Goal: Task Accomplishment & Management: Manage account settings

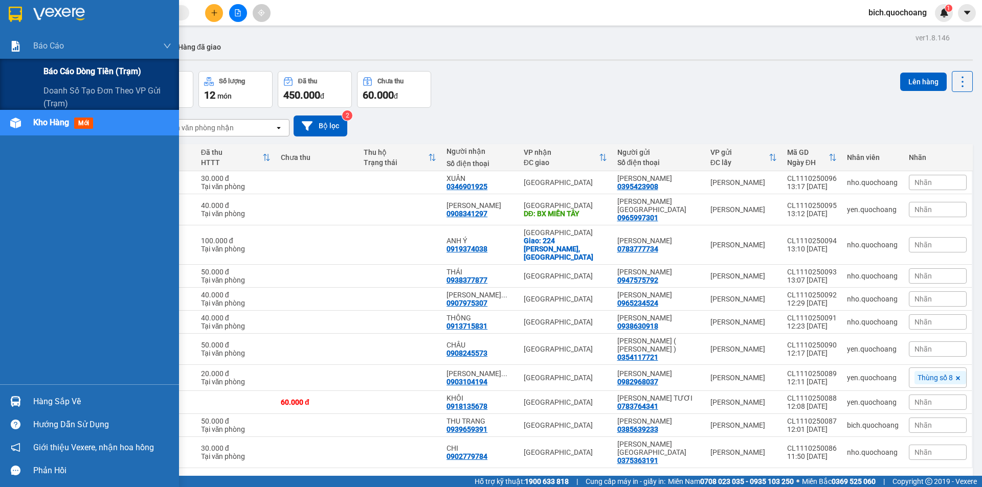
click at [70, 69] on span "Báo cáo dòng tiền (trạm)" at bounding box center [92, 71] width 98 height 13
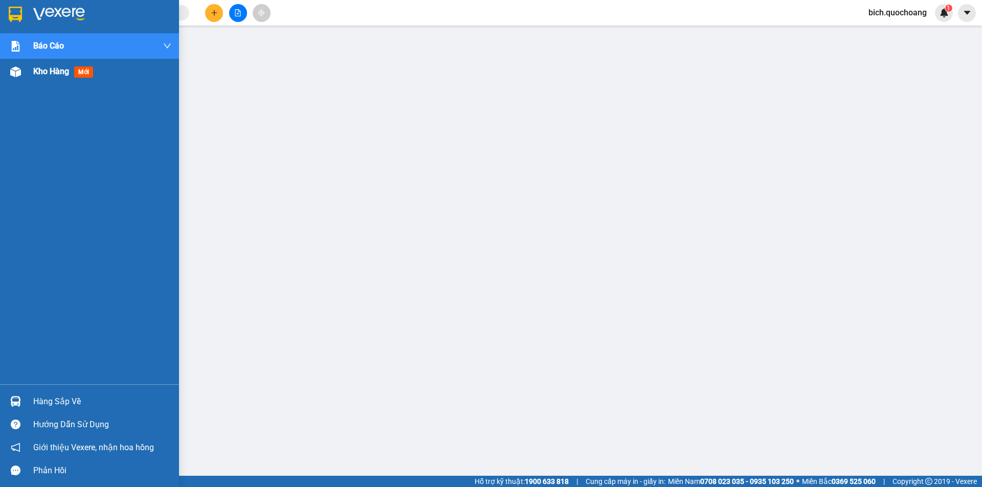
click at [49, 70] on span "Kho hàng" at bounding box center [51, 71] width 36 height 10
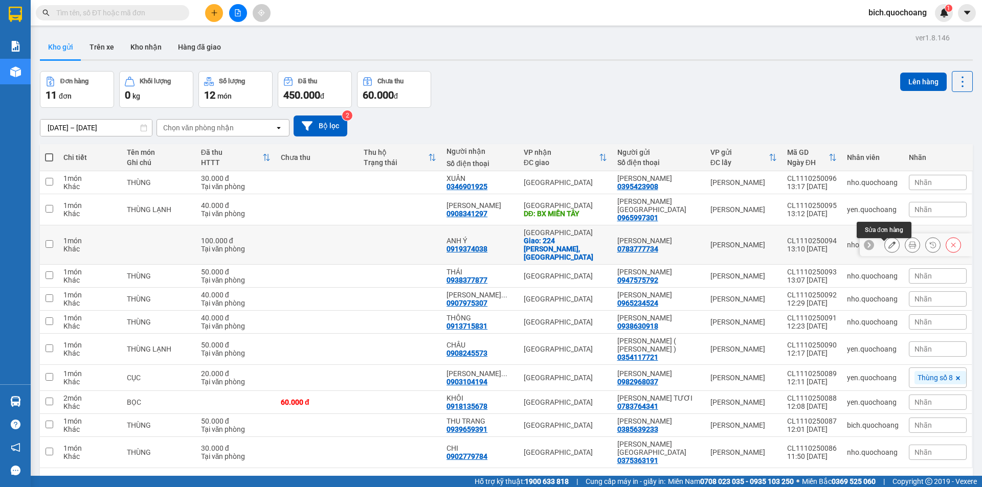
click at [885, 246] on button at bounding box center [892, 245] width 14 height 18
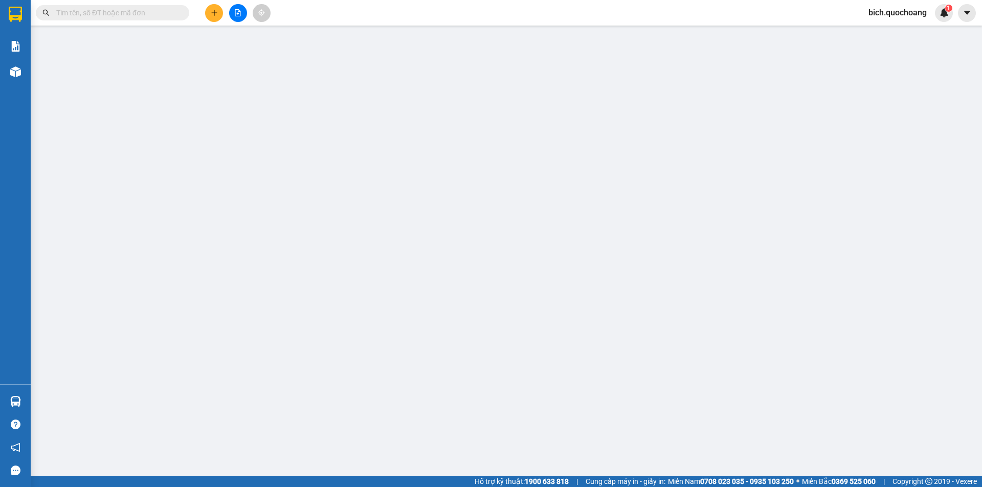
type input "0783777734"
type input "LÊ HỮU PHÚC"
type input "BÀ TRIỆU,P CAO LÃNH, ĐỒNG THÁP"
type input "0919374038"
type input "ANH Ý"
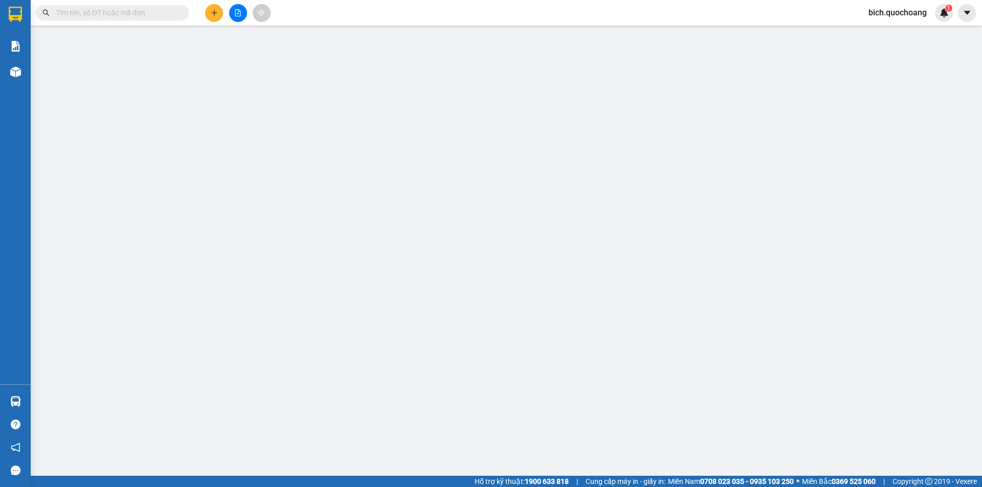
checkbox input "true"
type input "224 THÀNH THÁI,P HÒA HƯNG"
type input "100.000"
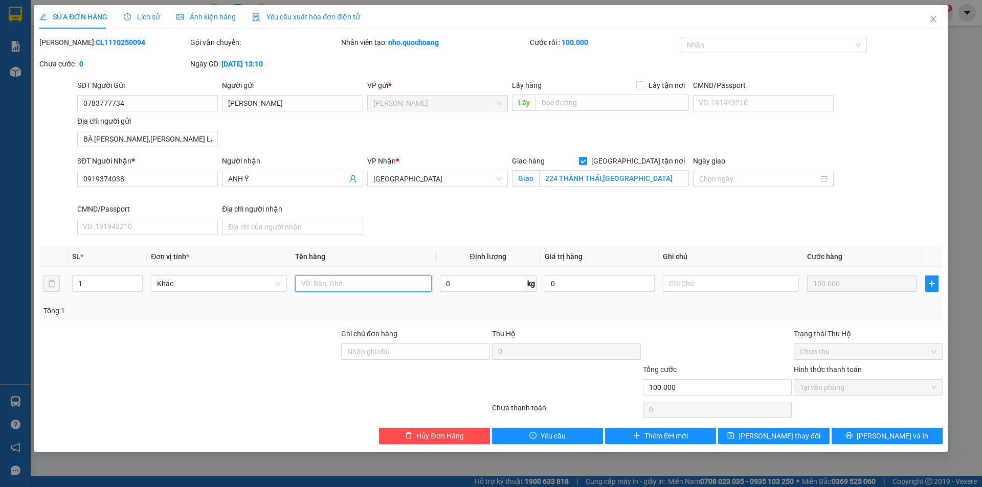
click at [317, 284] on input "text" at bounding box center [363, 284] width 136 height 16
type input "THÙNG XỐP"
drag, startPoint x: 900, startPoint y: 440, endPoint x: 894, endPoint y: 437, distance: 7.5
click at [900, 440] on span "[PERSON_NAME] và In" at bounding box center [892, 436] width 72 height 11
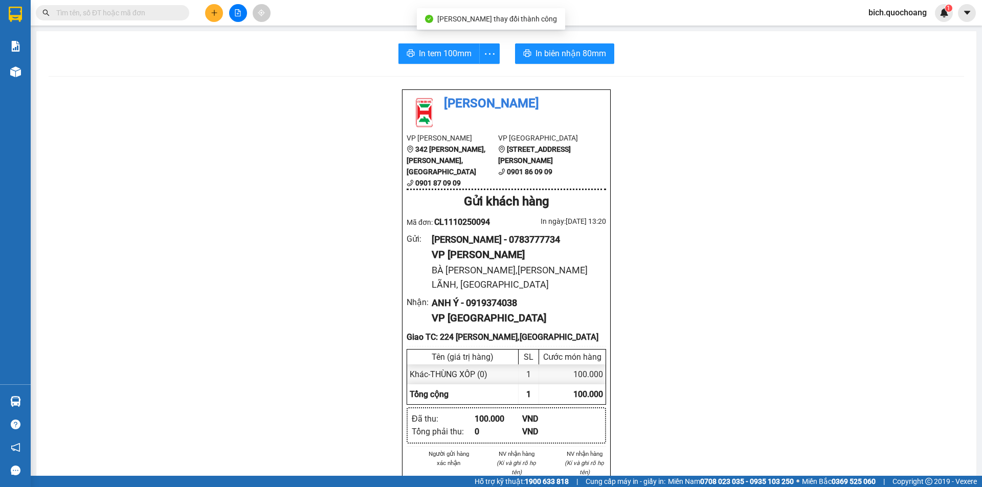
click at [280, 224] on div "Quốc Hoàng VP Cao Lãnh 342 Nguyễn Huệ, P Mỹ Phú, TP Cao Lãnh 0901 87 09 09 VP S…" at bounding box center [506, 479] width 915 height 780
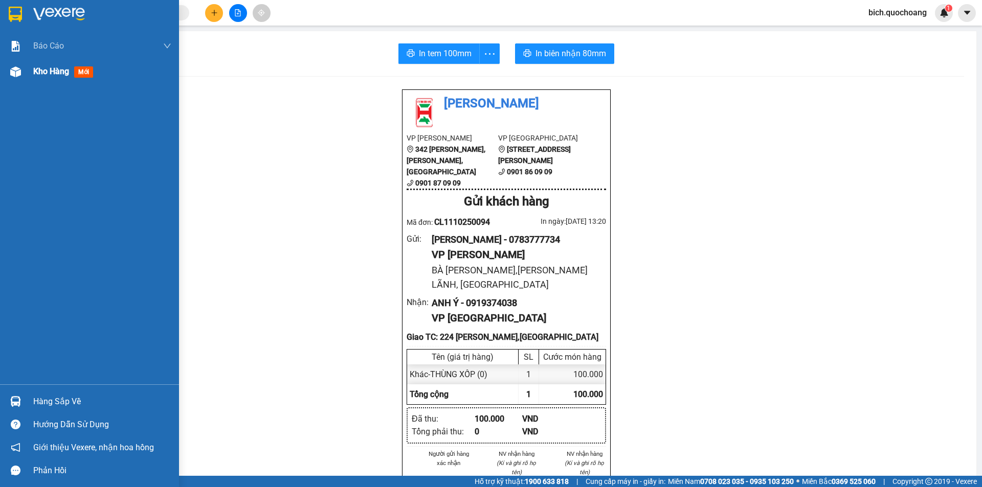
click at [55, 78] on div "Kho hàng mới" at bounding box center [102, 72] width 138 height 26
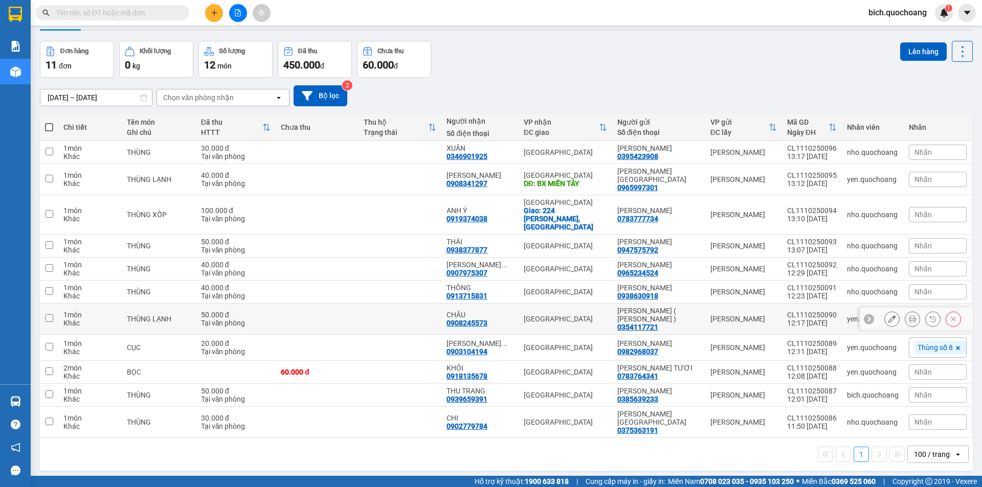
scroll to position [47, 0]
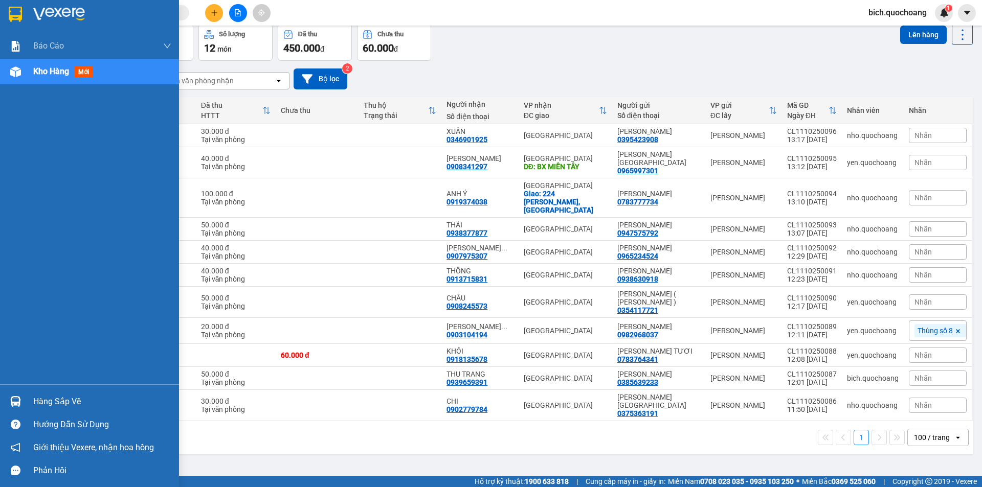
click at [75, 395] on div "Hàng sắp về" at bounding box center [102, 401] width 138 height 15
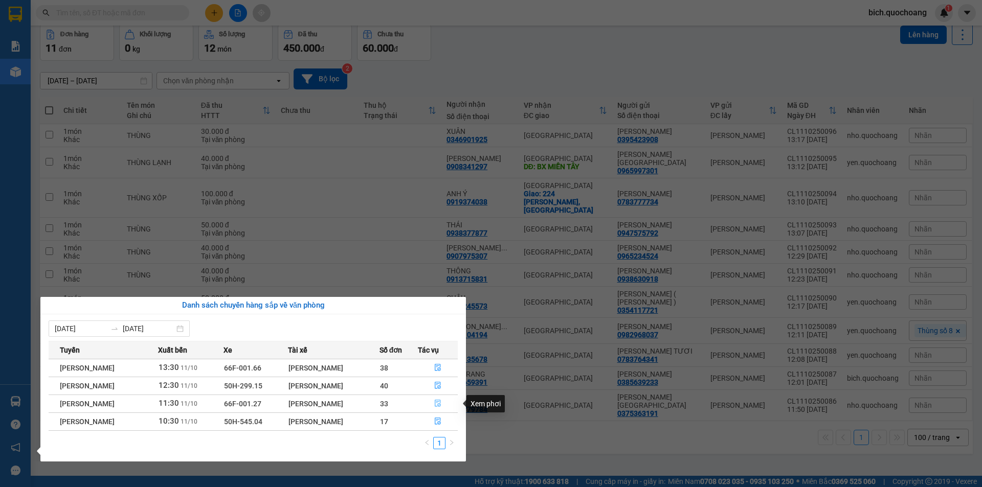
click at [439, 402] on icon "file-done" at bounding box center [437, 403] width 7 height 7
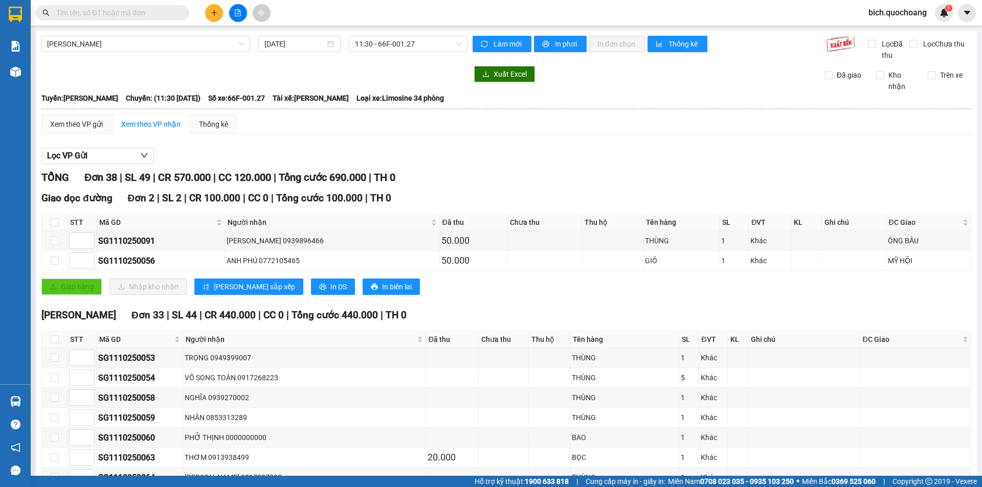
scroll to position [102, 0]
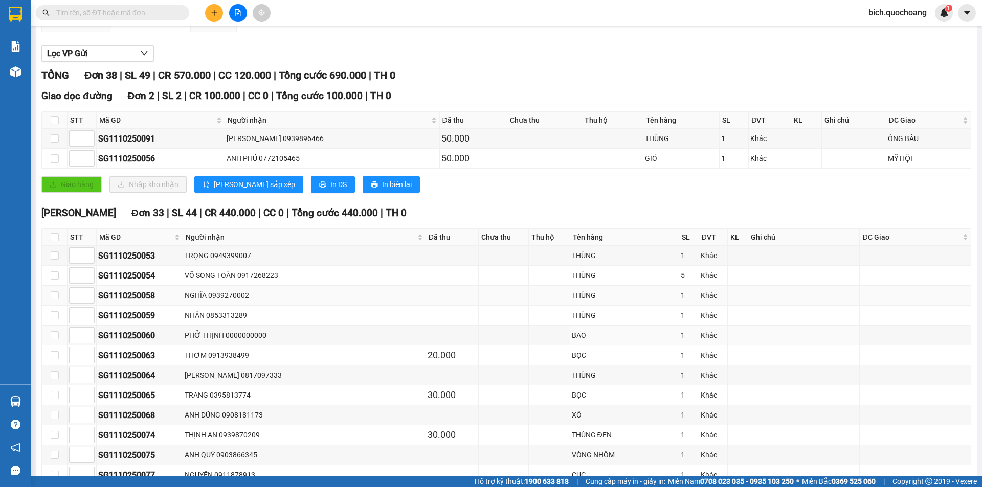
drag, startPoint x: 263, startPoint y: 338, endPoint x: 227, endPoint y: 299, distance: 53.2
click at [261, 338] on div "PHỞ THỊNH 0000000000" at bounding box center [304, 335] width 239 height 11
click at [227, 295] on div "NGHĨA 0939270002" at bounding box center [304, 295] width 239 height 11
click at [232, 252] on div "TRỌNG 0949399007" at bounding box center [304, 255] width 239 height 11
drag, startPoint x: 219, startPoint y: 290, endPoint x: 218, endPoint y: 315, distance: 25.6
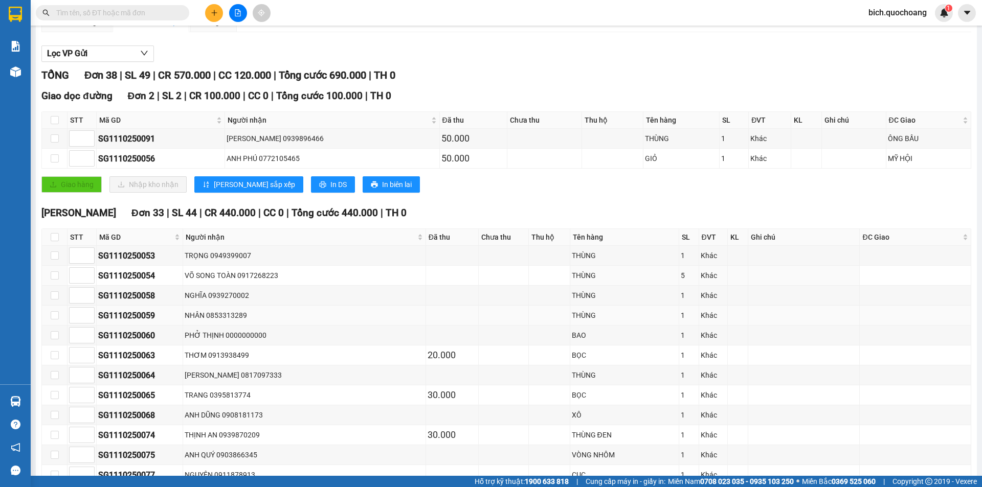
click at [219, 290] on div "NGHĨA 0939270002" at bounding box center [304, 295] width 239 height 11
click at [219, 317] on div "NHÂN 0853313289" at bounding box center [304, 315] width 239 height 11
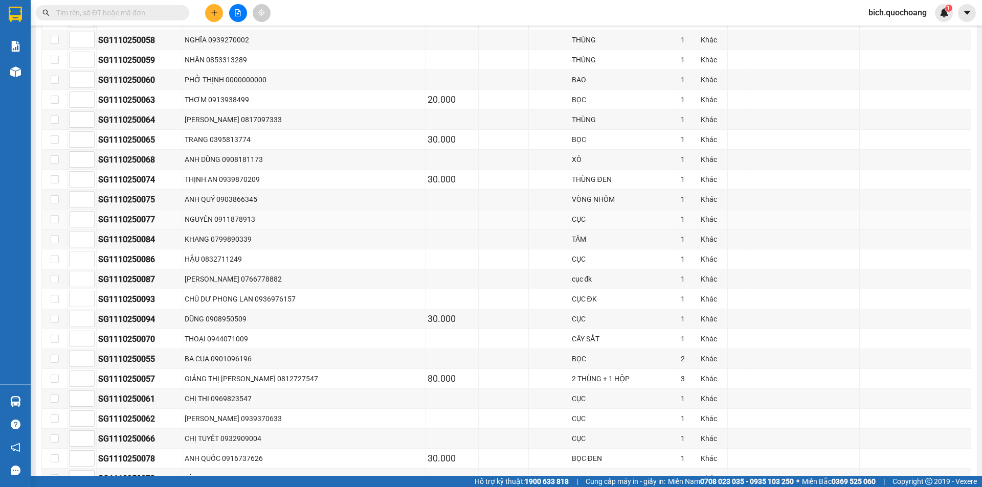
scroll to position [409, 0]
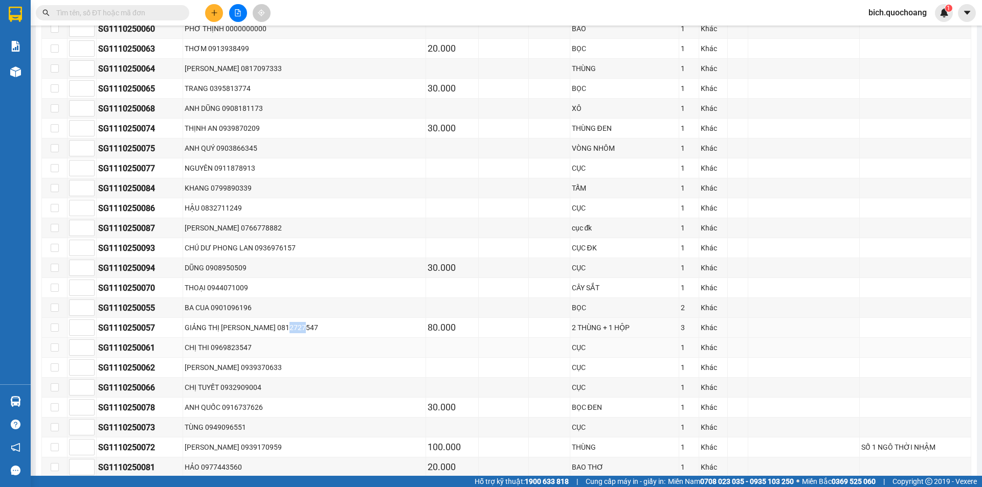
drag, startPoint x: 321, startPoint y: 334, endPoint x: 246, endPoint y: 339, distance: 74.8
click at [287, 335] on td "GIẢNG THỊ THÙY DƯƠNG 0812727547" at bounding box center [304, 328] width 243 height 20
click at [234, 339] on td "CHỊ THI 0969823547" at bounding box center [304, 348] width 243 height 20
click at [237, 330] on div "GIẢNG THỊ THÙY DƯƠNG 0812727547" at bounding box center [304, 327] width 239 height 11
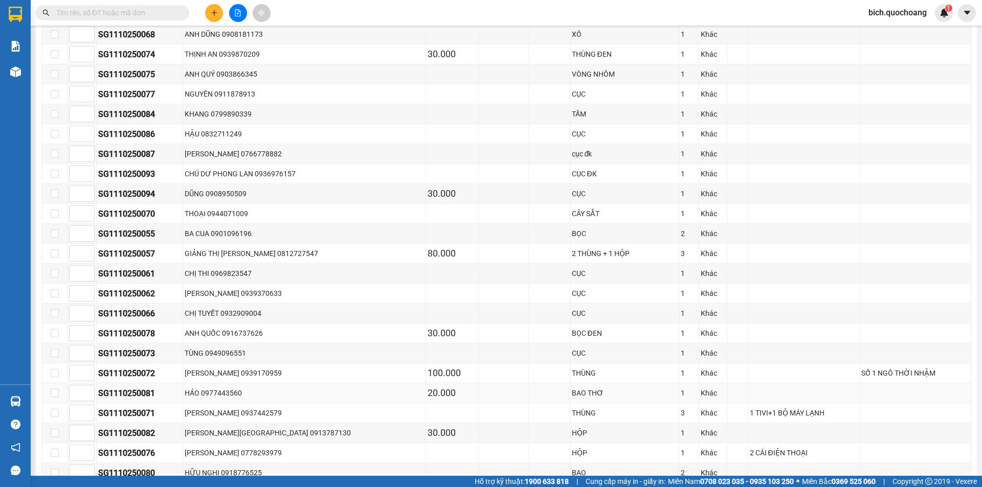
scroll to position [562, 0]
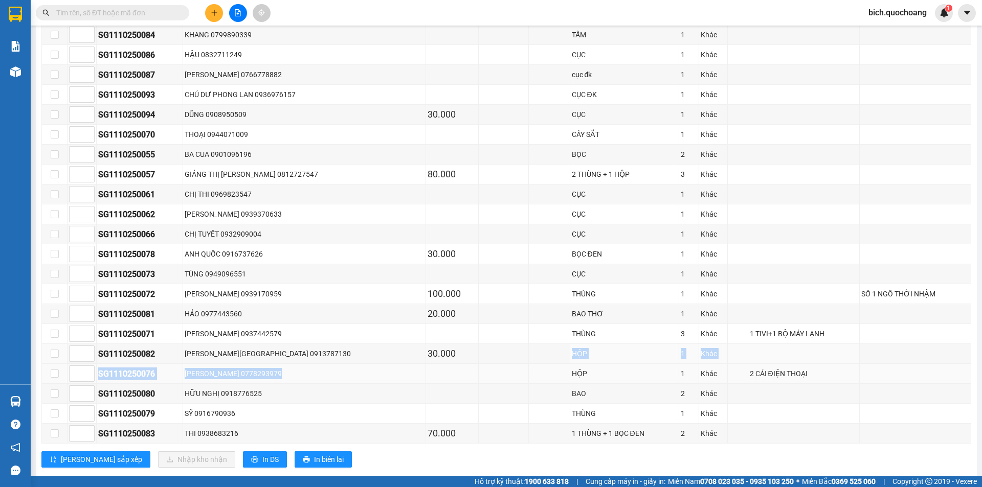
drag, startPoint x: 396, startPoint y: 369, endPoint x: 369, endPoint y: 370, distance: 27.1
click at [379, 370] on tbody "SG1110250053 TRỌNG 0949399007 THÙNG 1 Khác SG1110250054 VÕ SONG TOÀN 0917268223…" at bounding box center [506, 115] width 929 height 658
drag, startPoint x: 227, startPoint y: 344, endPoint x: 219, endPoint y: 348, distance: 8.9
click at [225, 344] on tbody "SG1110250053 TRỌNG 0949399007 THÙNG 1 Khác SG1110250054 VÕ SONG TOÀN 0917268223…" at bounding box center [506, 115] width 929 height 658
click at [191, 402] on td "HỮU NGHỊ 0918776525" at bounding box center [304, 394] width 243 height 20
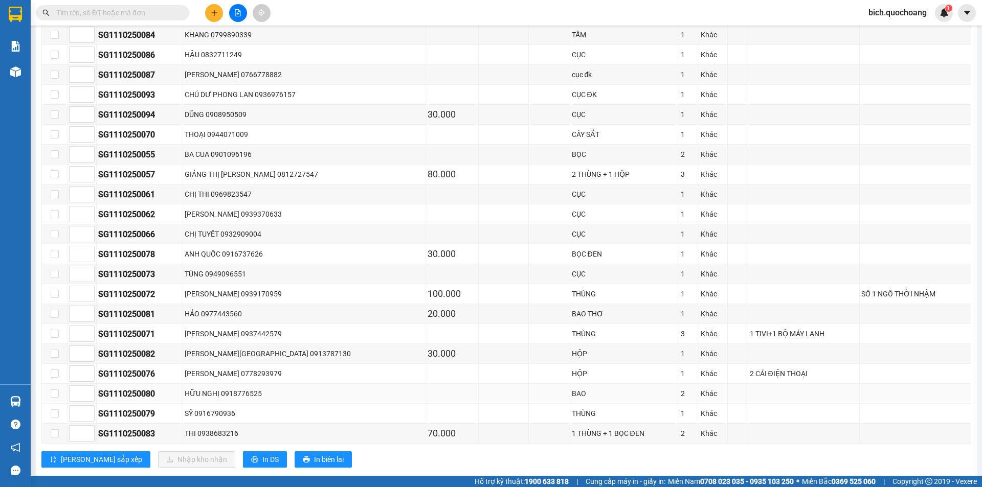
click at [295, 397] on div "HỮU NGHỊ 0918776525" at bounding box center [304, 393] width 239 height 11
click at [344, 418] on div "SỸ 0916790936" at bounding box center [304, 413] width 239 height 11
drag, startPoint x: 317, startPoint y: 430, endPoint x: 292, endPoint y: 426, distance: 24.9
click at [307, 428] on div "THI 0938683216" at bounding box center [304, 433] width 239 height 11
click at [216, 426] on td "THI 0938683216" at bounding box center [304, 434] width 243 height 20
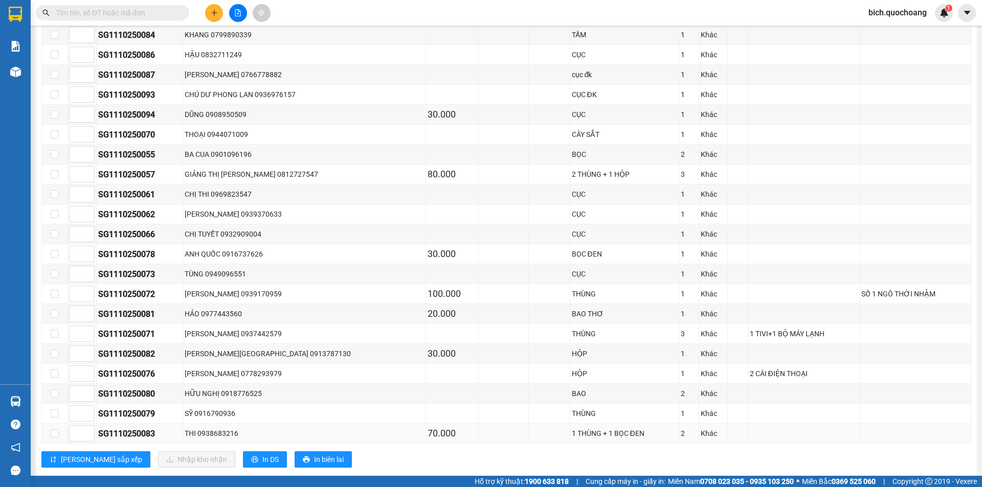
click at [215, 437] on div "THI 0938683216" at bounding box center [304, 433] width 239 height 11
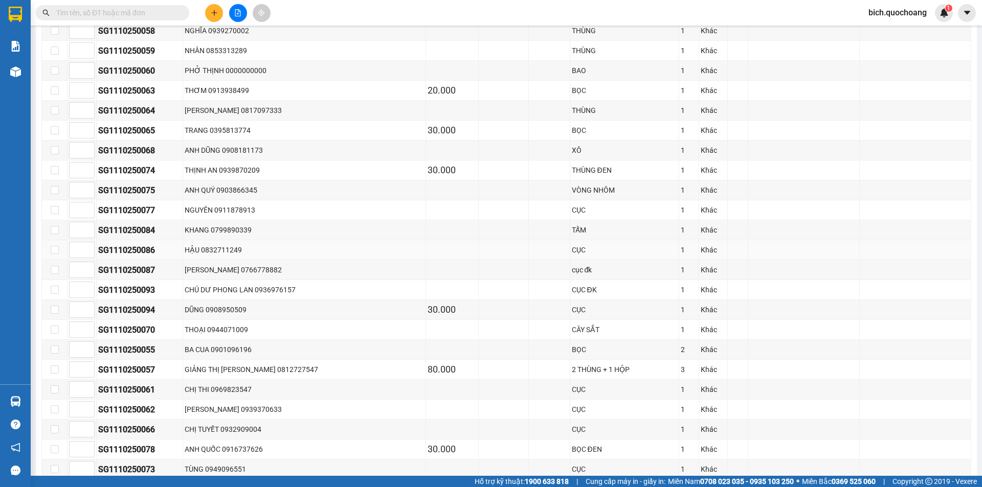
scroll to position [256, 0]
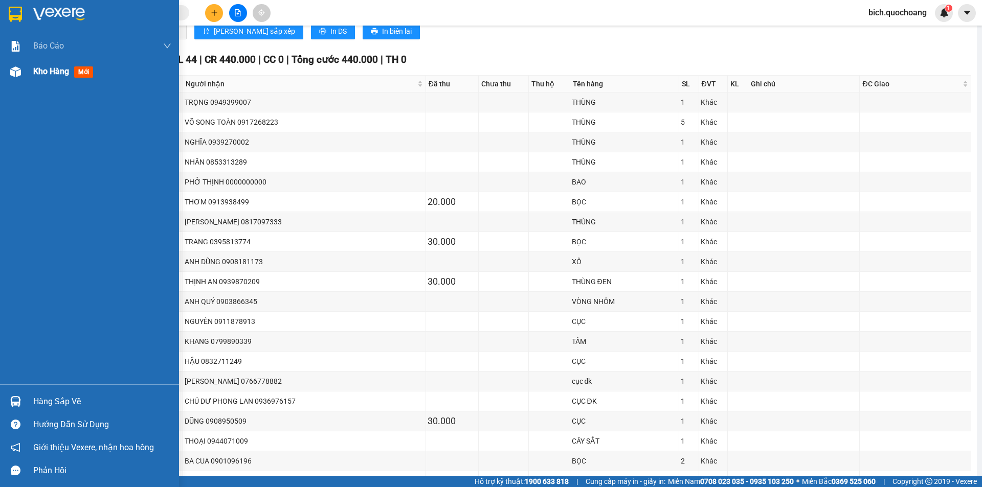
click at [56, 64] on div "Kho hàng mới" at bounding box center [102, 72] width 138 height 26
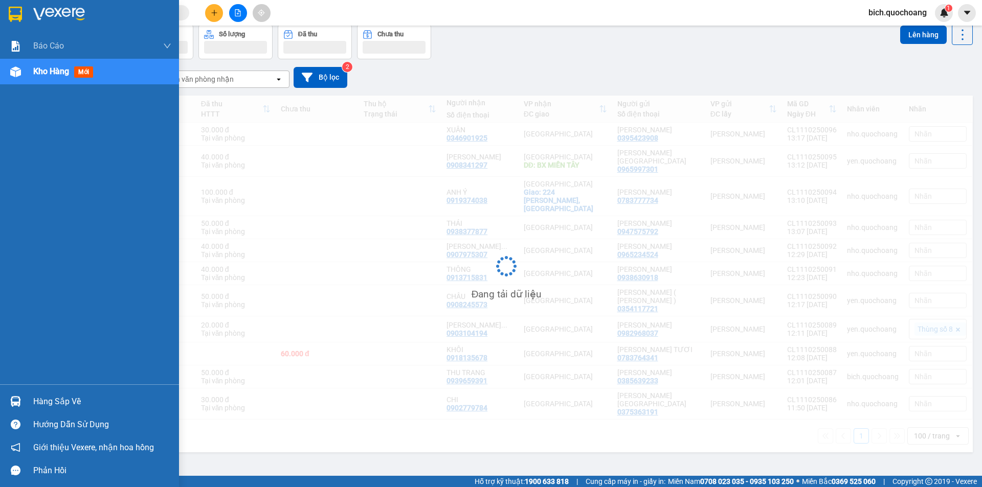
scroll to position [47, 0]
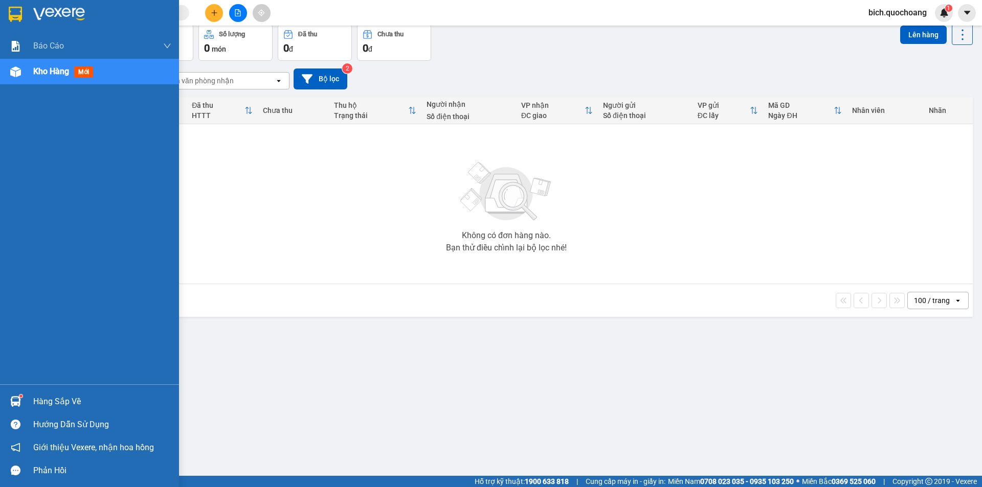
click at [76, 398] on div "Hàng sắp về" at bounding box center [102, 401] width 138 height 15
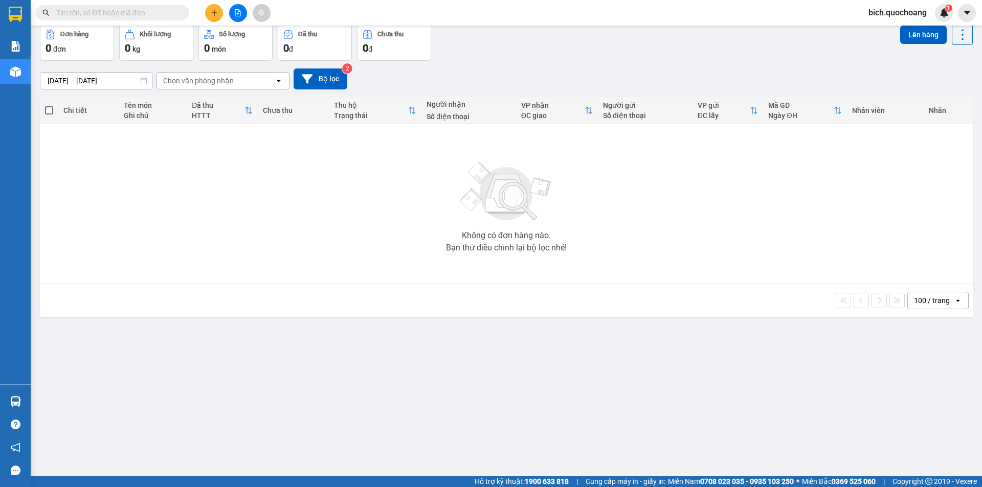
click at [620, 369] on section "Kết quả tìm kiếm ( 0 ) Bộ lọc No Data bich.quochoang 1 Báo cáo Báo cáo dòng tiề…" at bounding box center [491, 243] width 982 height 487
click at [142, 16] on input "text" at bounding box center [116, 12] width 121 height 11
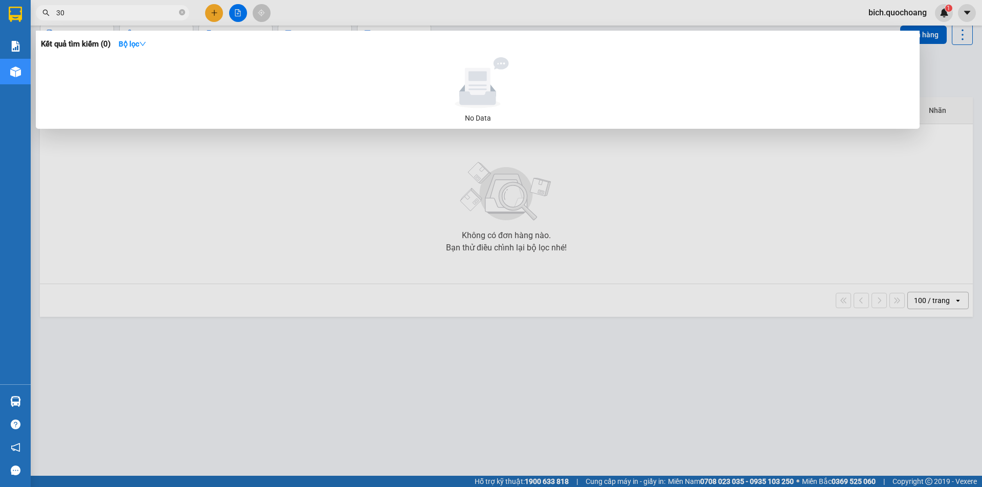
type input "307"
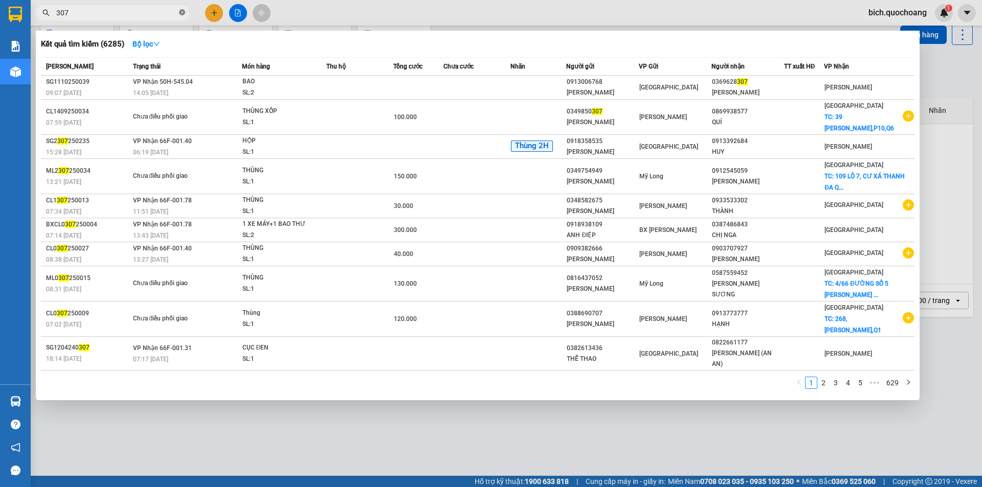
click at [183, 10] on icon "close-circle" at bounding box center [182, 12] width 6 height 6
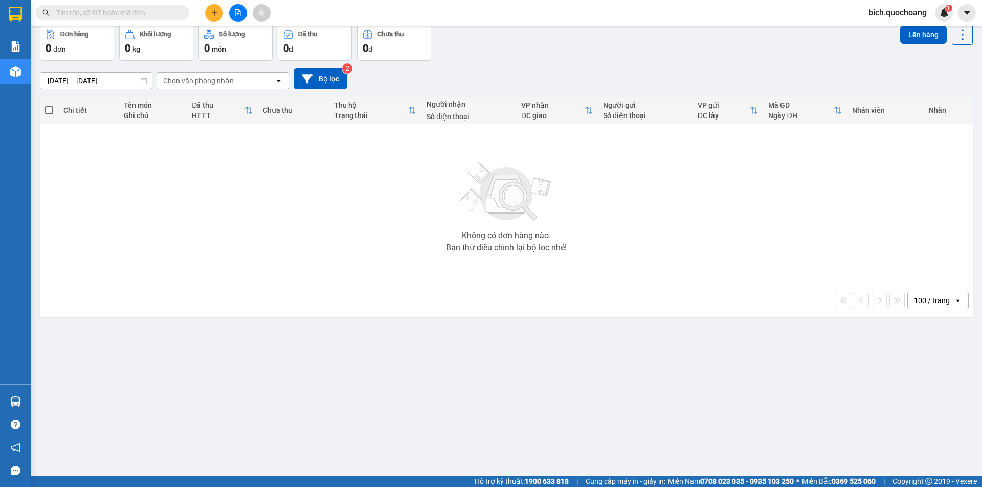
click at [167, 18] on input "text" at bounding box center [116, 12] width 121 height 11
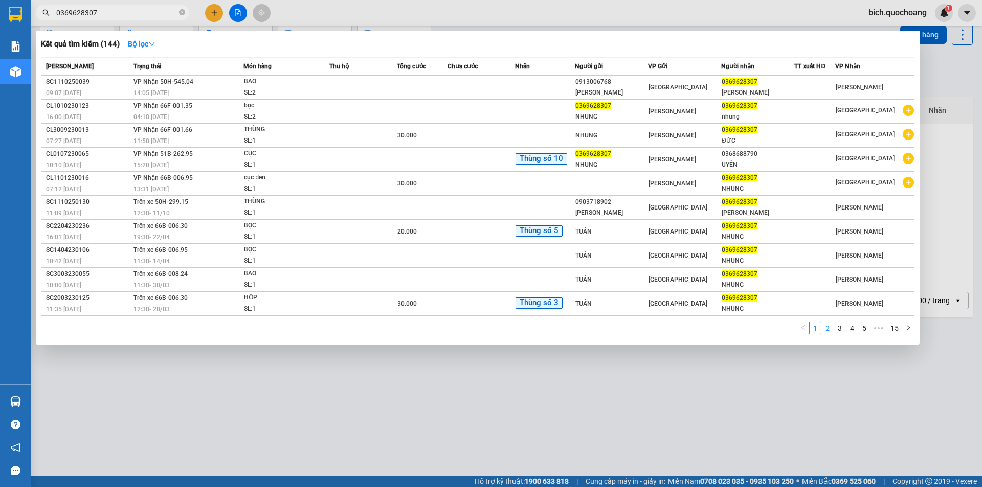
type input "0369628307"
click at [826, 328] on link "2" at bounding box center [827, 328] width 11 height 11
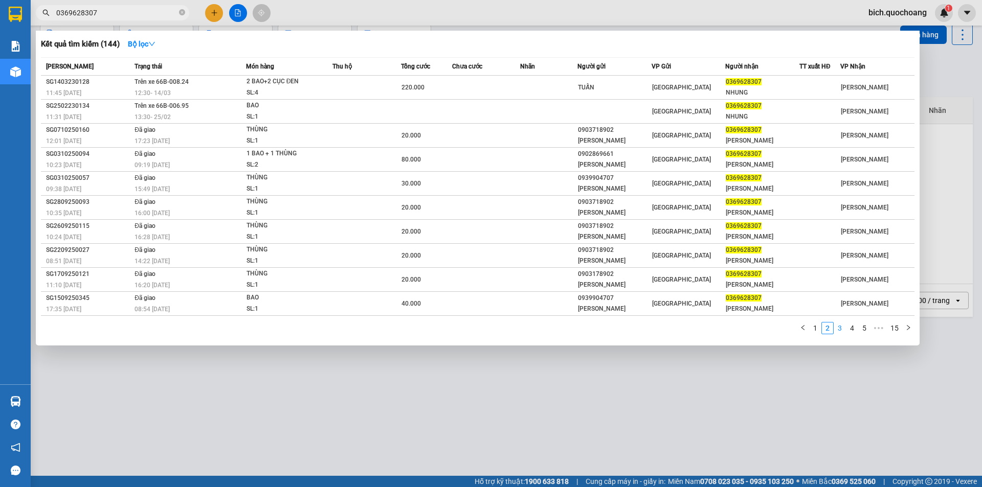
click at [843, 329] on link "3" at bounding box center [839, 328] width 11 height 11
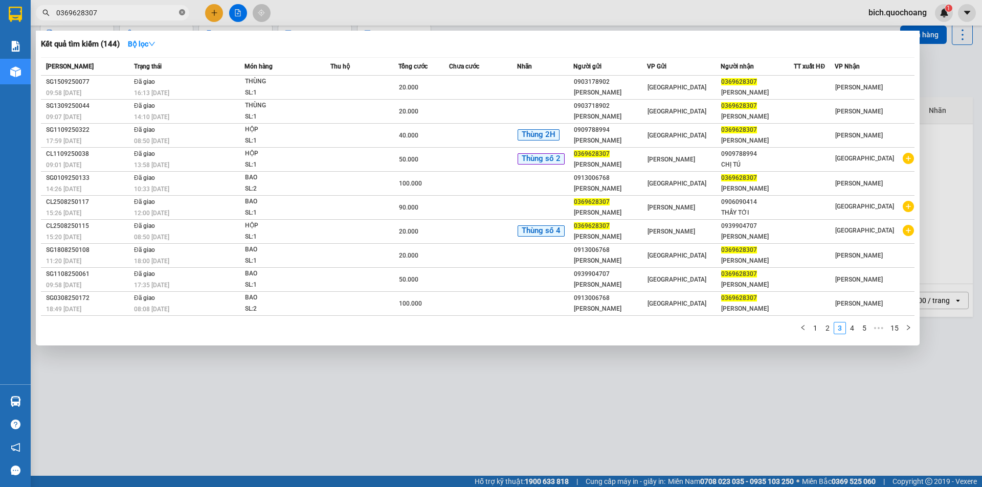
click at [184, 12] on icon "close-circle" at bounding box center [182, 12] width 6 height 6
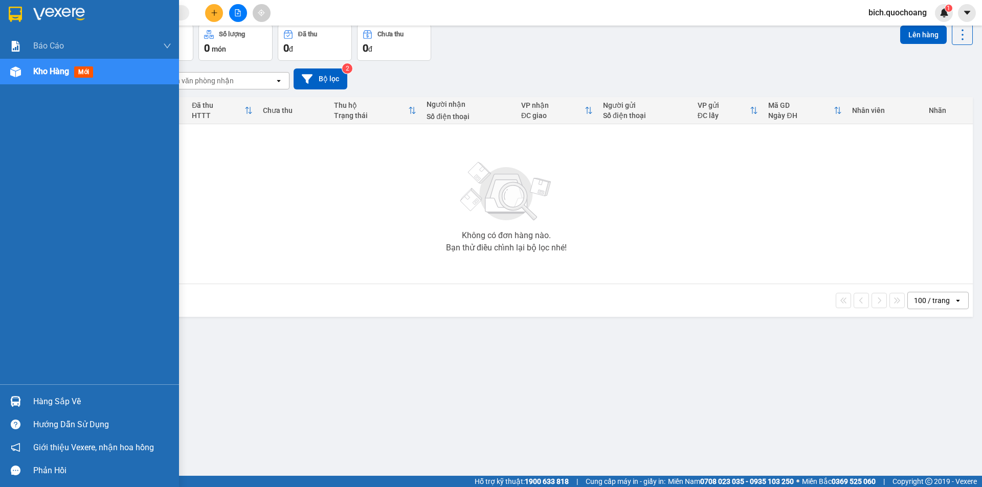
click at [38, 75] on span "Kho hàng" at bounding box center [51, 71] width 36 height 10
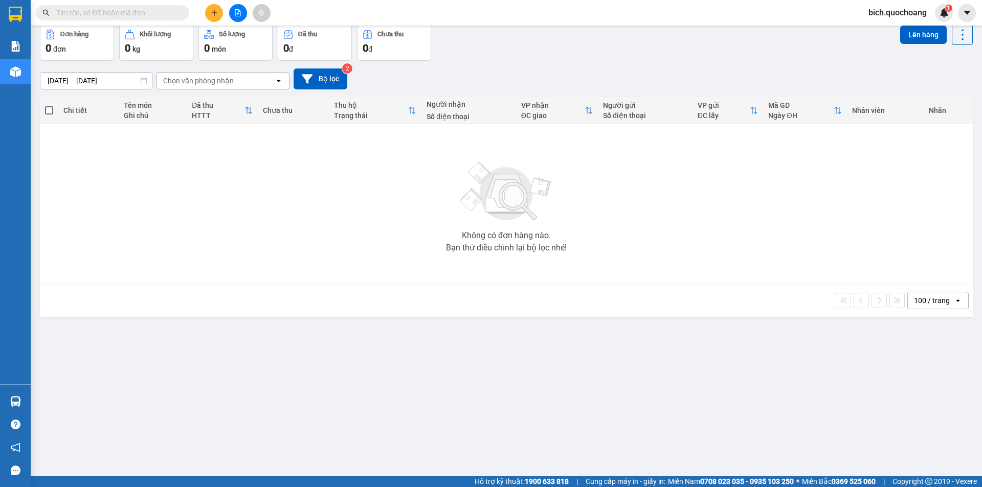
click at [79, 7] on input "text" at bounding box center [116, 12] width 121 height 11
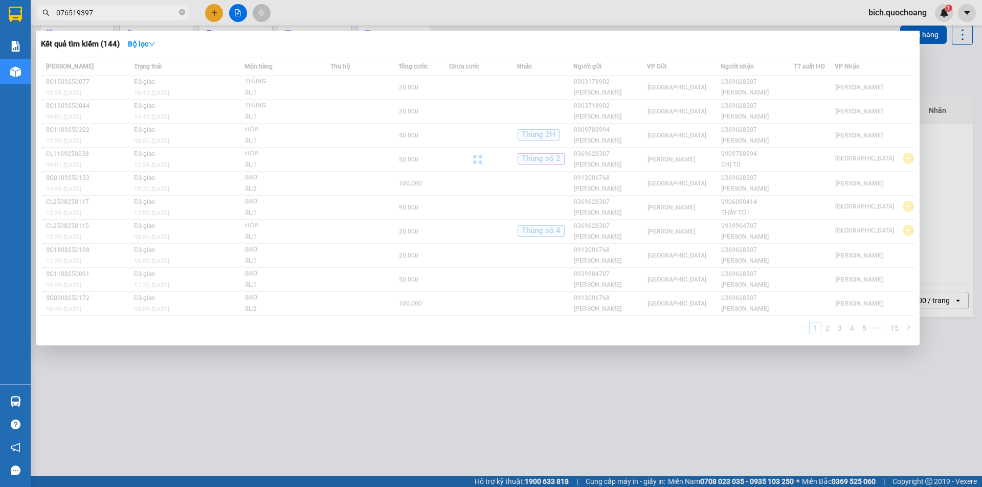
type input "0765193979"
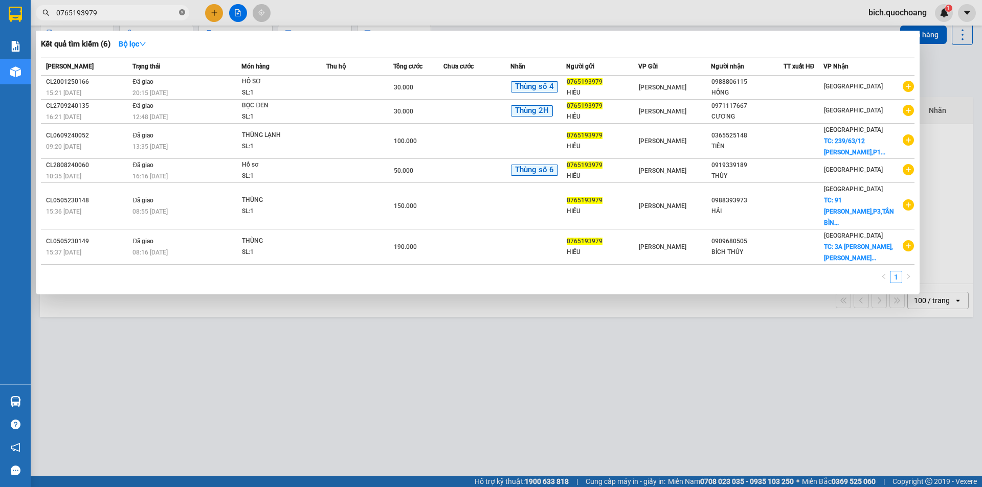
click at [182, 8] on span at bounding box center [182, 13] width 6 height 10
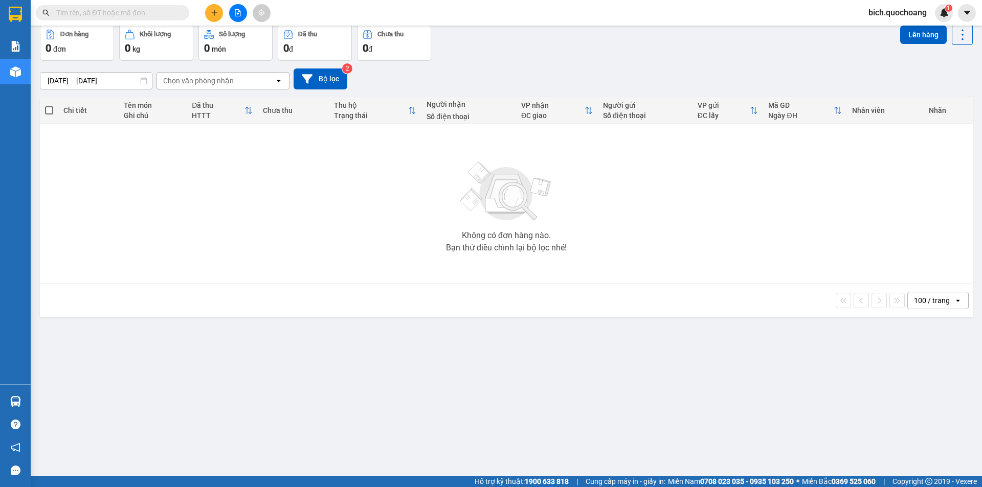
click at [229, 82] on div "Chọn văn phòng nhận" at bounding box center [198, 81] width 71 height 10
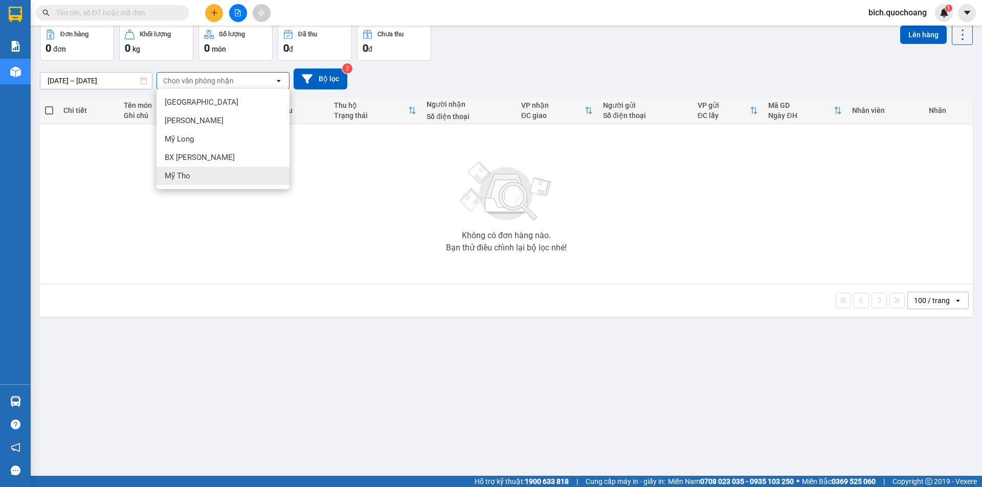
click at [197, 173] on div "Mỹ Tho" at bounding box center [222, 176] width 133 height 18
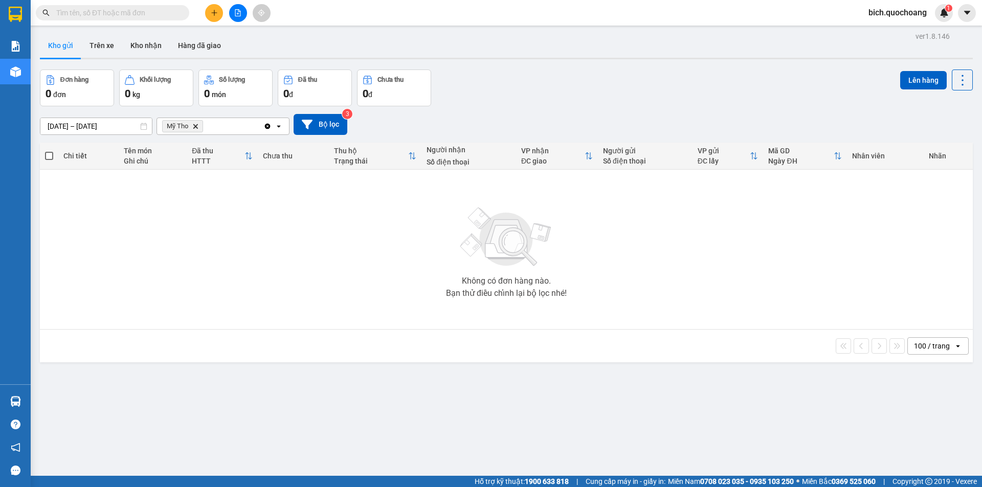
scroll to position [0, 0]
click at [198, 129] on icon "Delete" at bounding box center [195, 128] width 6 height 6
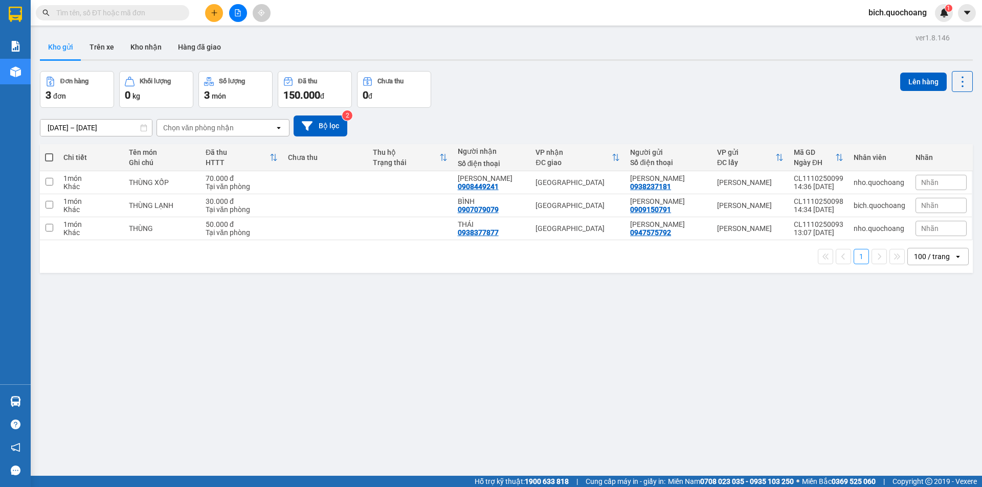
click at [47, 156] on span at bounding box center [49, 157] width 8 height 8
click at [49, 152] on input "checkbox" at bounding box center [49, 152] width 0 height 0
checkbox input "true"
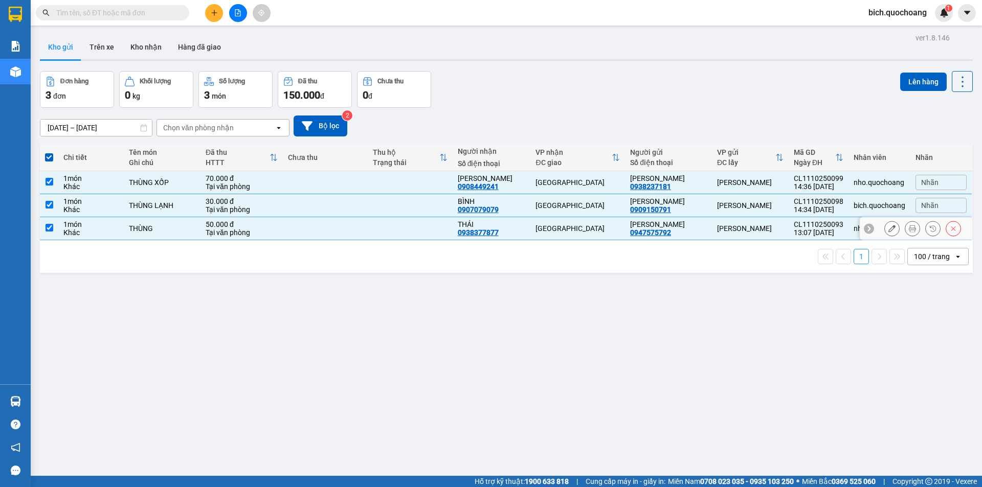
click at [52, 232] on input "checkbox" at bounding box center [50, 228] width 8 height 8
checkbox input "false"
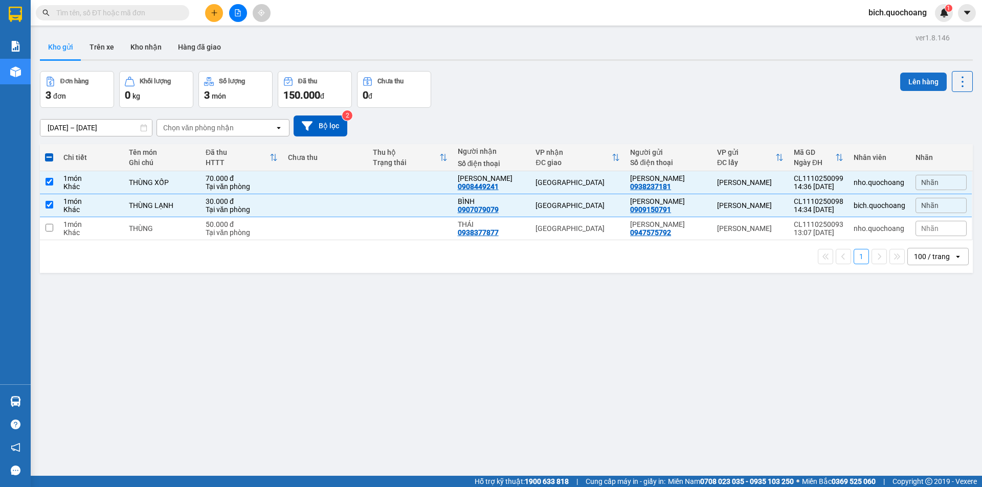
click at [927, 84] on button "Lên hàng" at bounding box center [923, 82] width 47 height 18
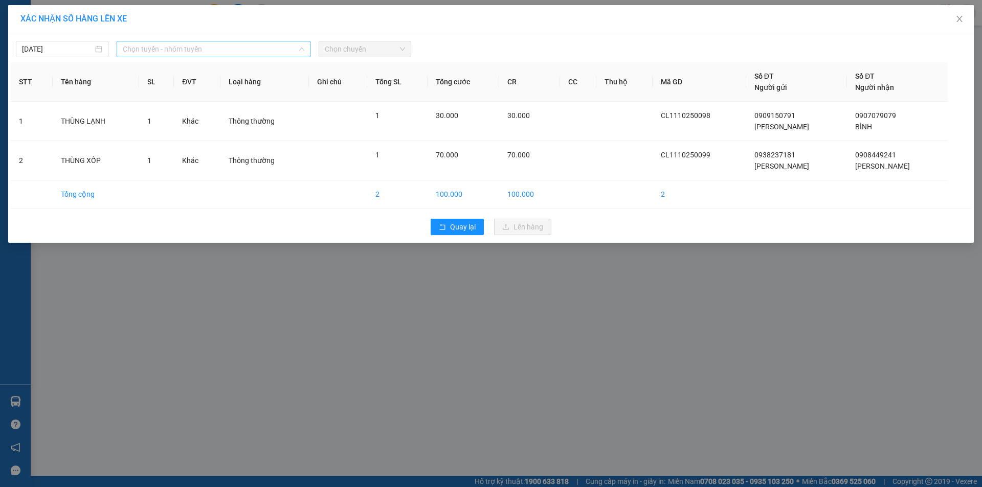
click at [205, 48] on span "Chọn tuyến - nhóm tuyến" at bounding box center [214, 48] width 182 height 15
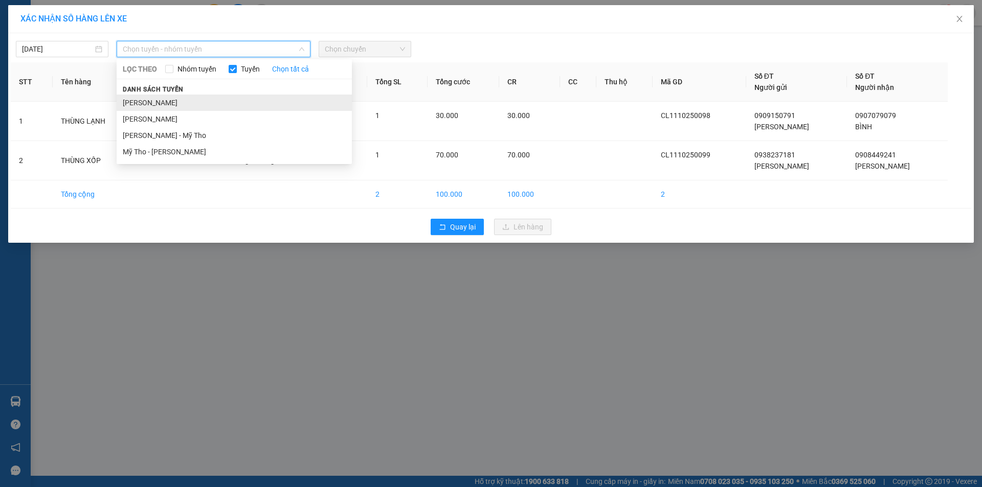
click at [205, 106] on li "[PERSON_NAME]" at bounding box center [234, 103] width 235 height 16
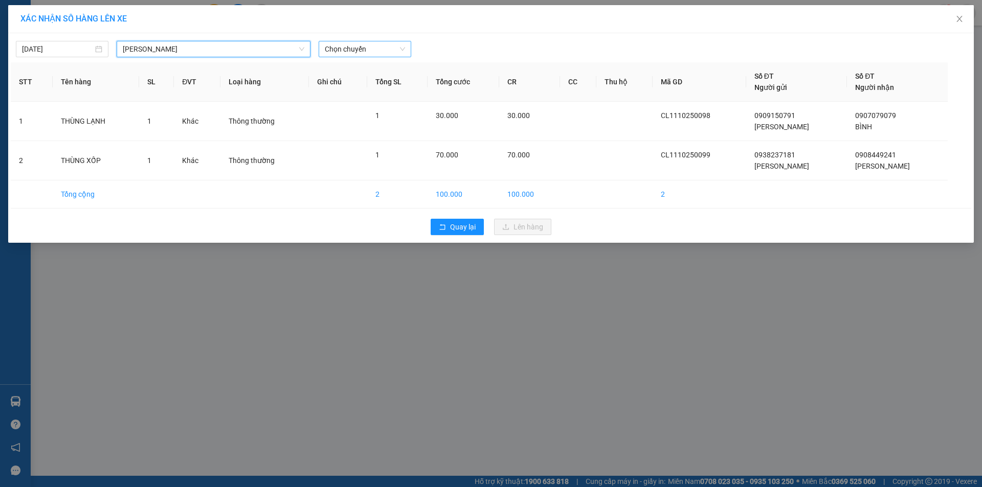
click at [360, 51] on span "Chọn chuyến" at bounding box center [365, 48] width 80 height 15
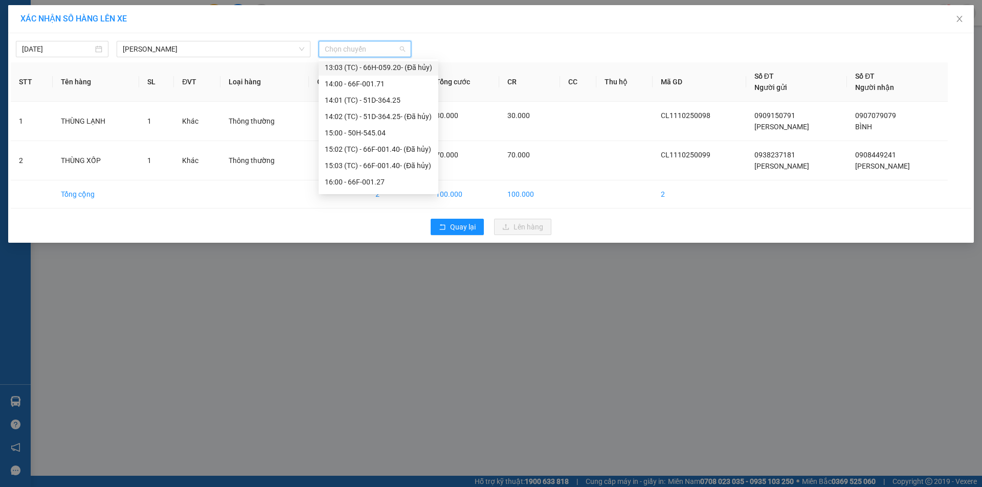
scroll to position [511, 0]
click at [359, 131] on div "15:00 - 50H-545.04" at bounding box center [378, 130] width 107 height 11
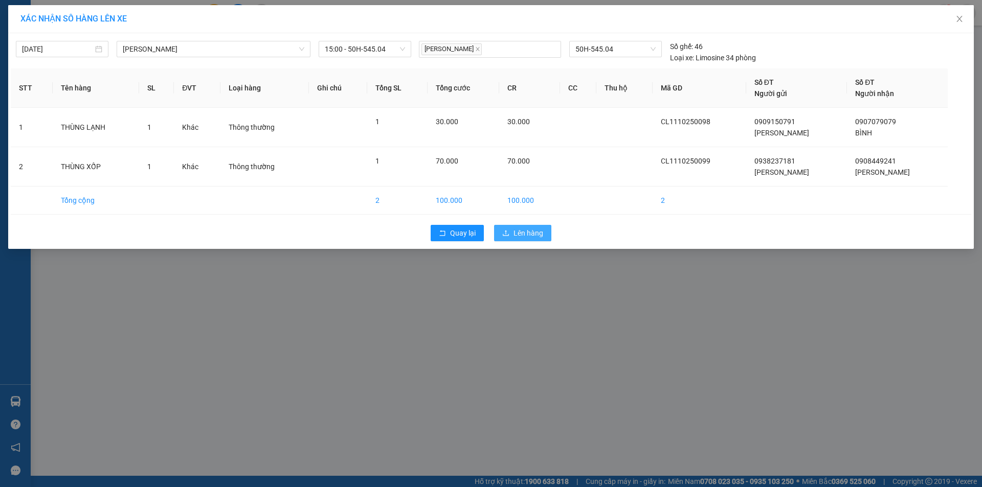
click at [524, 236] on span "Lên hàng" at bounding box center [528, 233] width 30 height 11
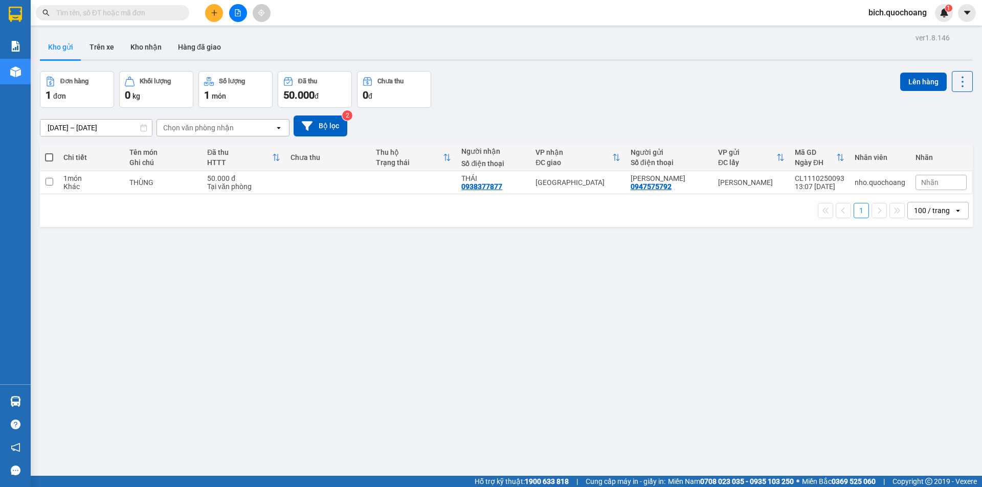
click at [216, 14] on icon "plus" at bounding box center [214, 12] width 7 height 7
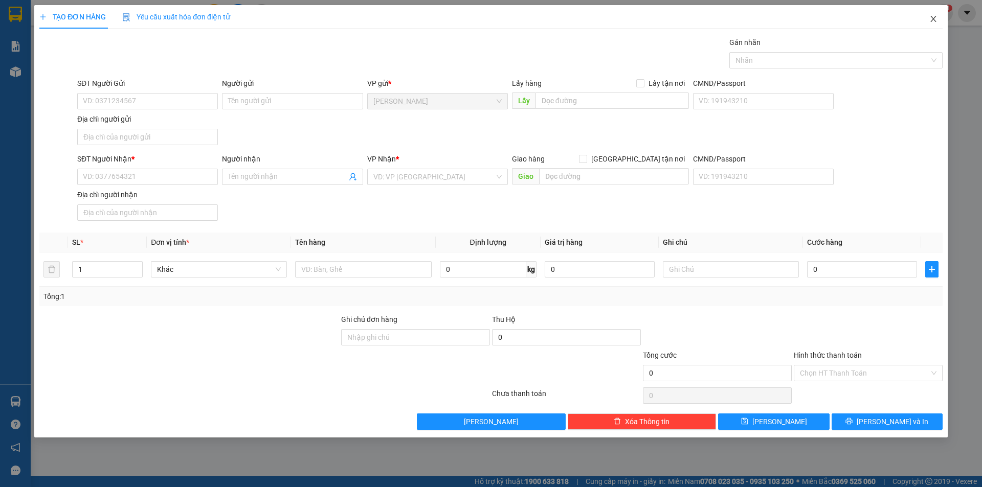
click at [935, 14] on span "Close" at bounding box center [933, 19] width 29 height 29
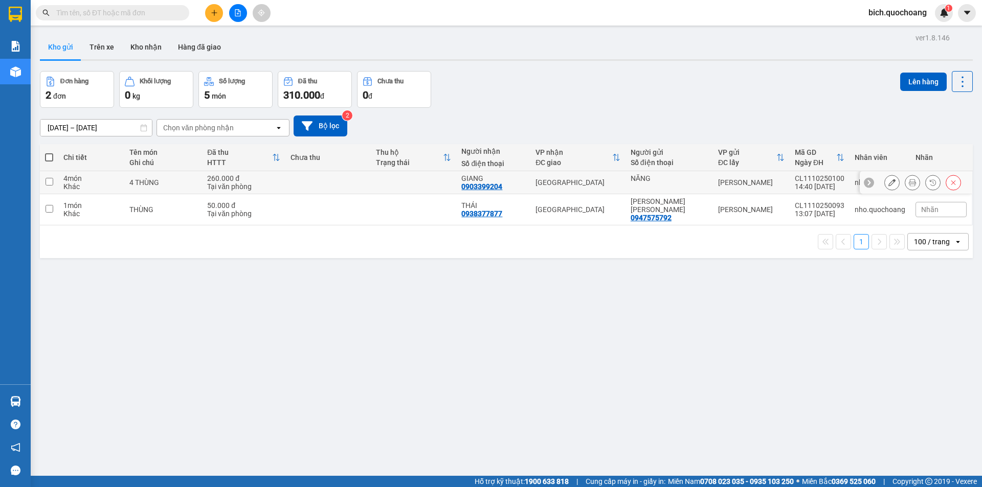
click at [909, 180] on icon at bounding box center [912, 182] width 7 height 7
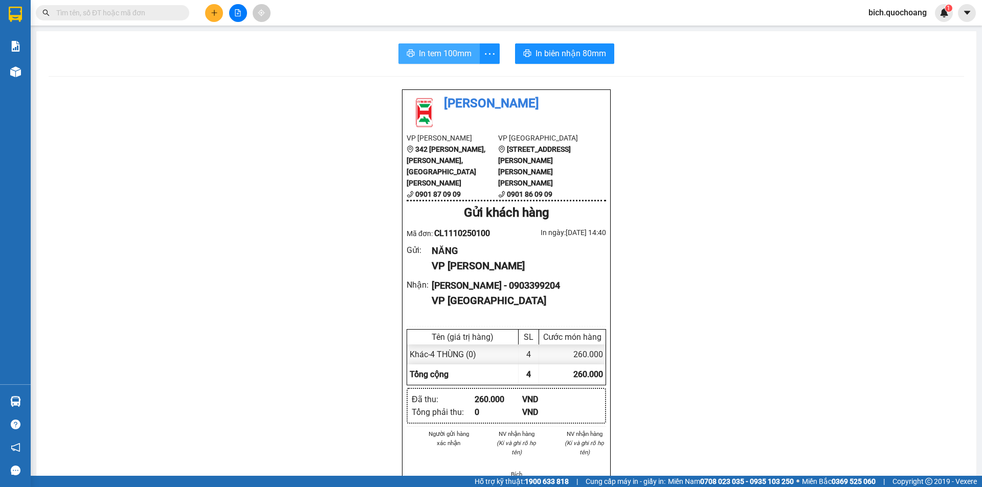
click at [436, 53] on span "In tem 100mm" at bounding box center [445, 53] width 53 height 13
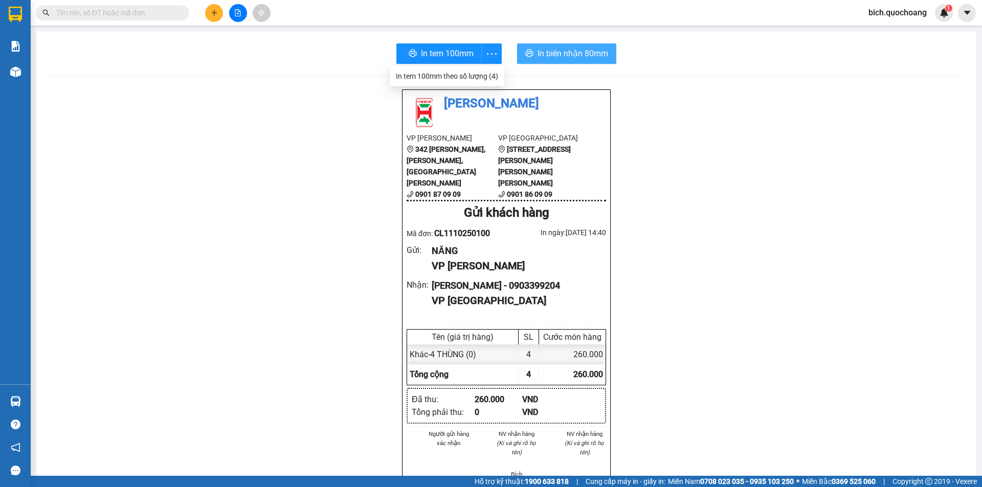
click at [575, 47] on button "In biên nhận 80mm" at bounding box center [566, 53] width 99 height 20
click at [134, 15] on input "text" at bounding box center [116, 12] width 121 height 11
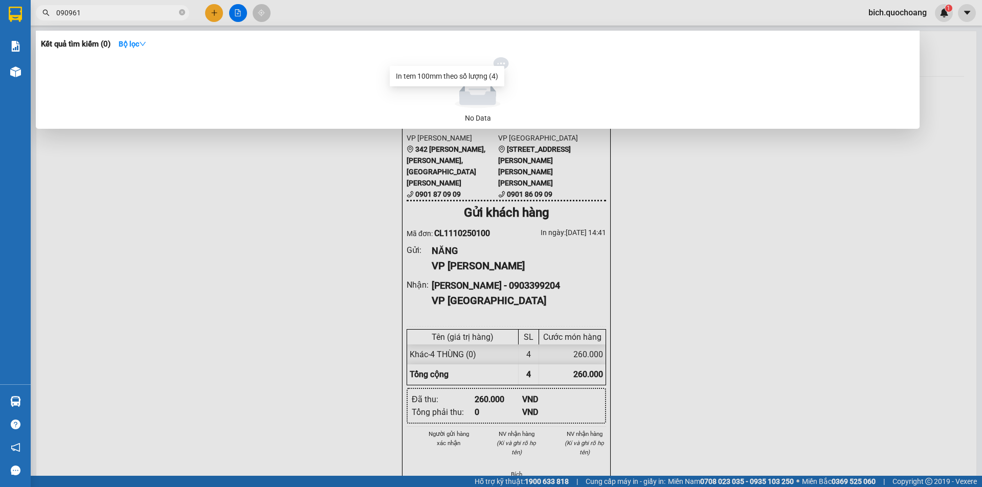
type input "0909611"
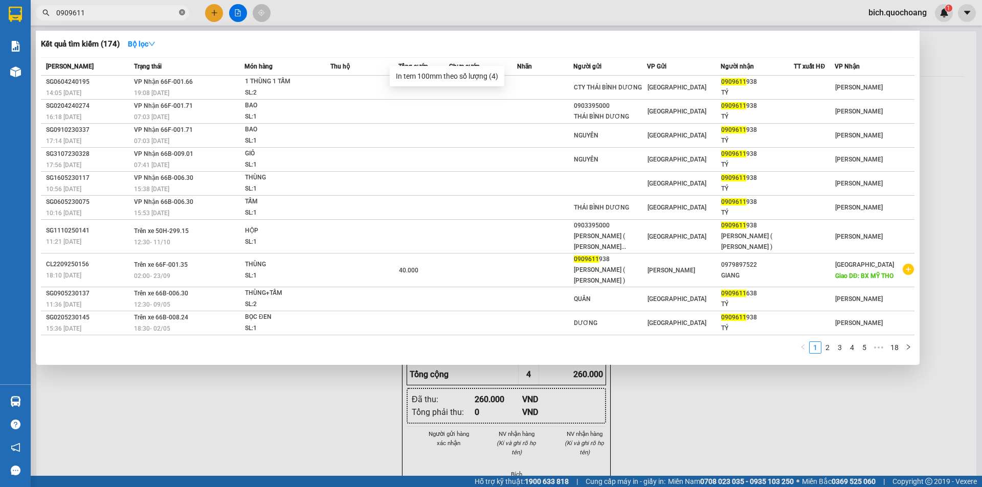
click at [184, 14] on icon "close-circle" at bounding box center [182, 12] width 6 height 6
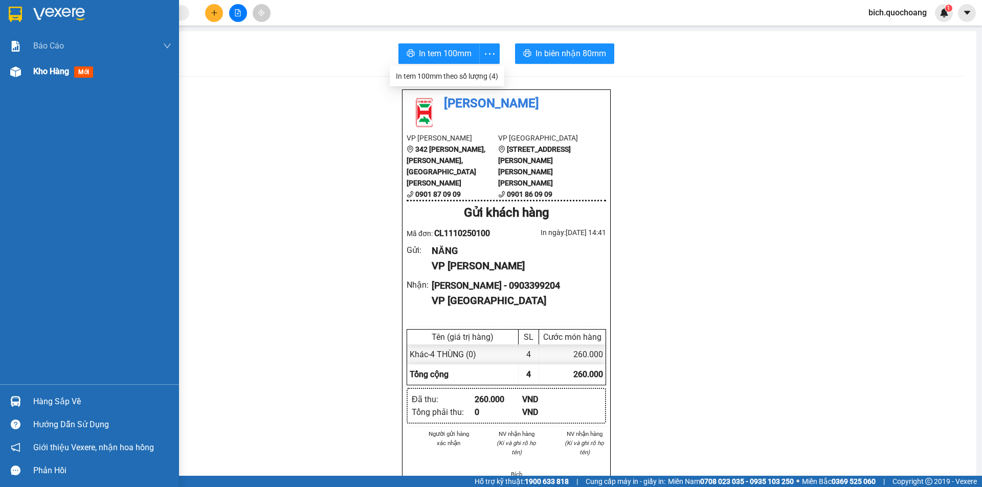
click at [51, 73] on span "Kho hàng" at bounding box center [51, 71] width 36 height 10
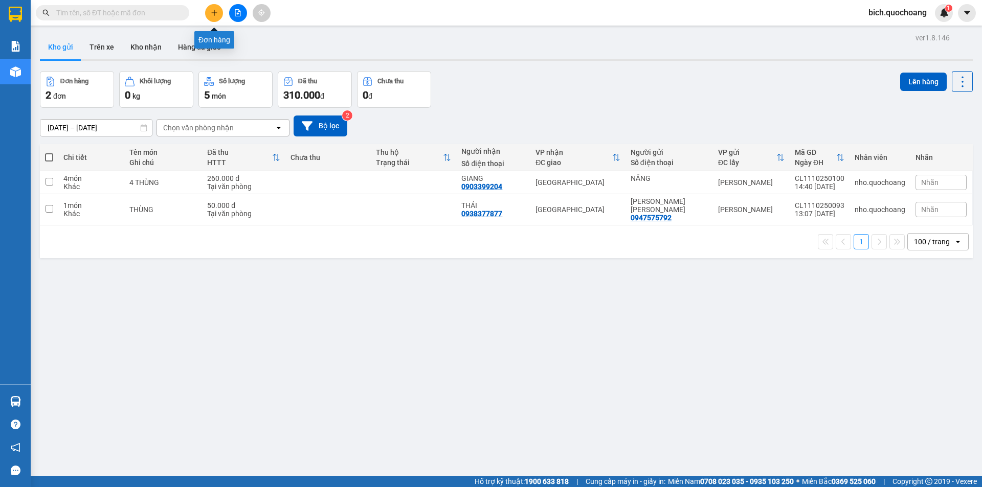
click at [219, 12] on button at bounding box center [214, 13] width 18 height 18
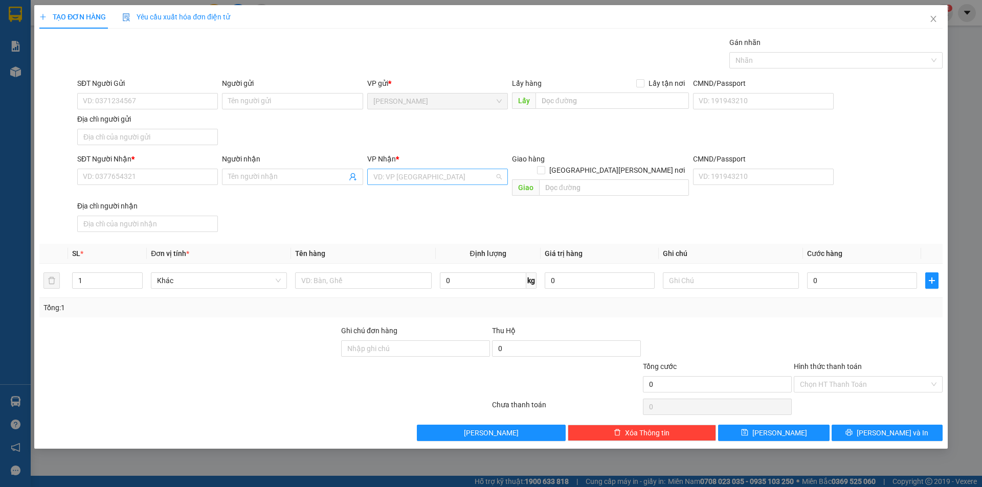
click at [435, 175] on input "search" at bounding box center [433, 176] width 121 height 15
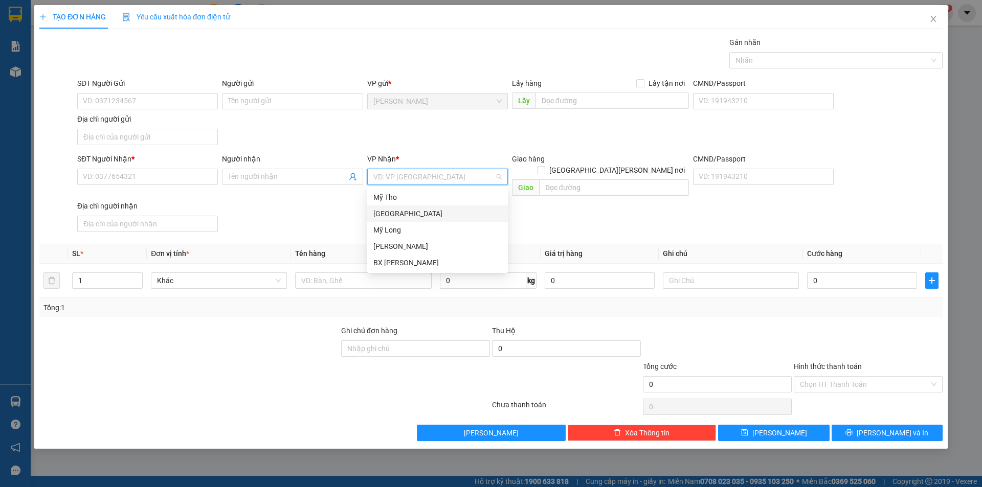
click at [391, 215] on div "[GEOGRAPHIC_DATA]" at bounding box center [437, 213] width 128 height 11
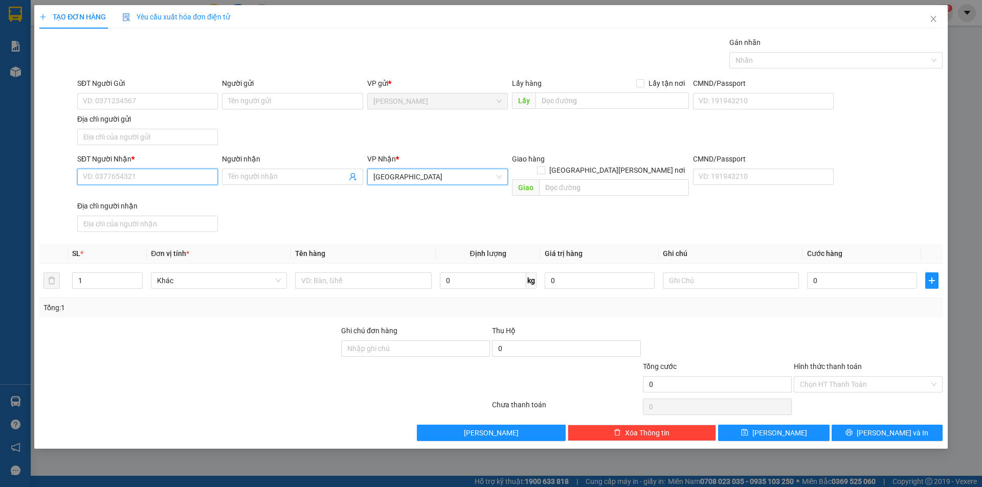
click at [141, 175] on input "SĐT Người Nhận *" at bounding box center [147, 177] width 141 height 16
type input "0833129192"
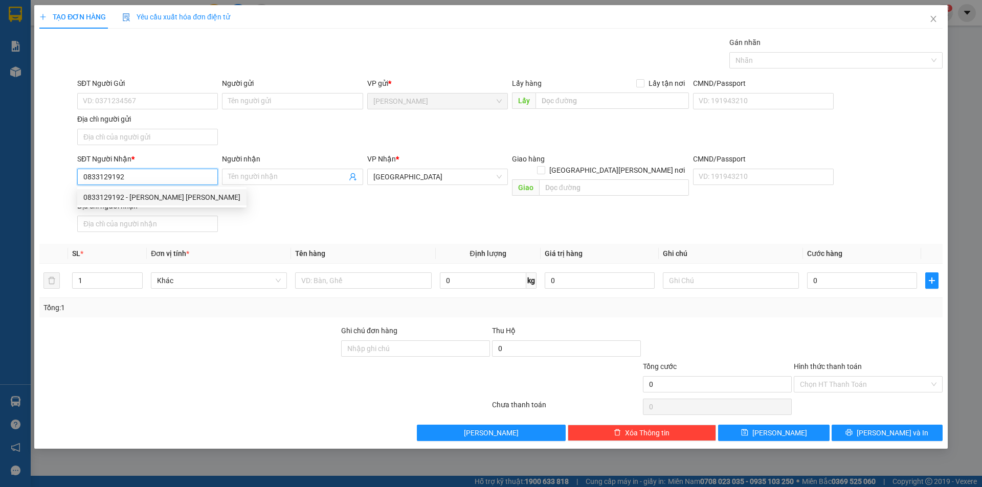
drag, startPoint x: 155, startPoint y: 201, endPoint x: 170, endPoint y: 199, distance: 15.0
click at [157, 201] on div "0833129192 - TRẦN ANH KIỆT" at bounding box center [161, 197] width 157 height 11
type input "[PERSON_NAME]"
type input "0833129192"
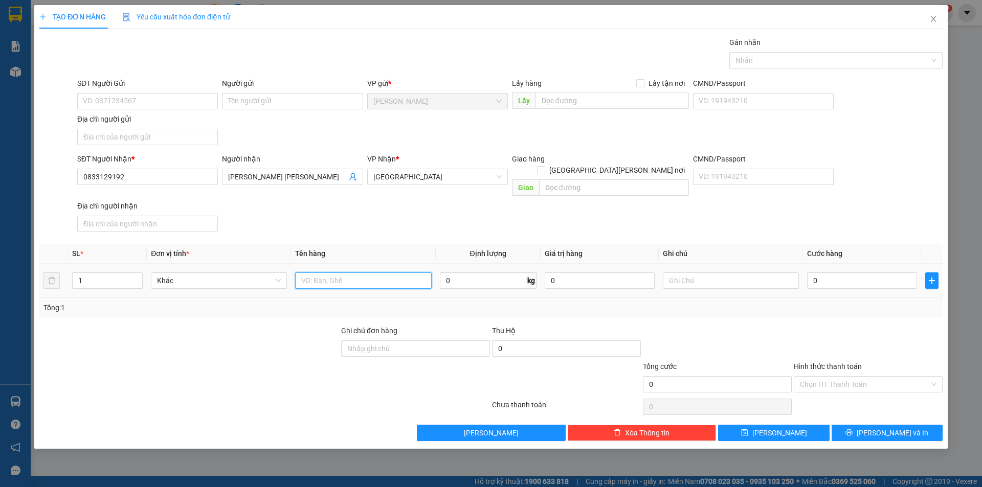
click at [386, 273] on input "text" at bounding box center [363, 281] width 136 height 16
type input "GIỎ GIẤY"
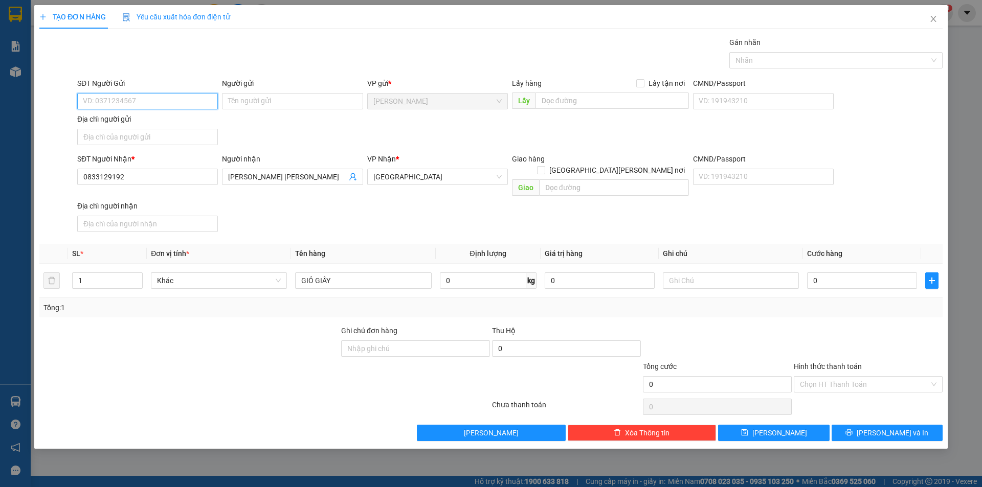
click at [169, 107] on input "SĐT Người Gửi" at bounding box center [147, 101] width 141 height 16
click at [165, 123] on div "0979881939 - [PERSON_NAME] TƯƠI" at bounding box center [161, 121] width 157 height 11
type input "0979881939"
type input "[PERSON_NAME] TƯƠI"
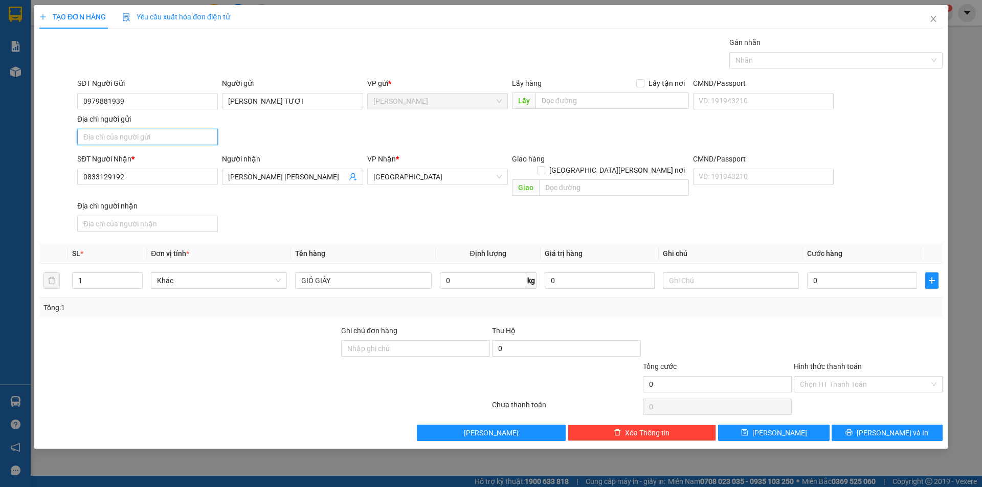
click at [153, 134] on input "Địa chỉ người gửi" at bounding box center [147, 137] width 141 height 16
click at [163, 134] on input "PHƯỜNG CAO LÃNH,TỈNH ĐỒNG THÁP" at bounding box center [147, 137] width 141 height 16
click at [207, 134] on input "PHƯỜNG CAO LÃNH,TỈNH ĐỒNG THÁP" at bounding box center [147, 137] width 141 height 16
click at [213, 135] on input "PHƯỜNG CAO LÃNH,TỈNH ĐỒNG THÁP" at bounding box center [147, 137] width 141 height 16
drag, startPoint x: 183, startPoint y: 140, endPoint x: 77, endPoint y: 143, distance: 105.9
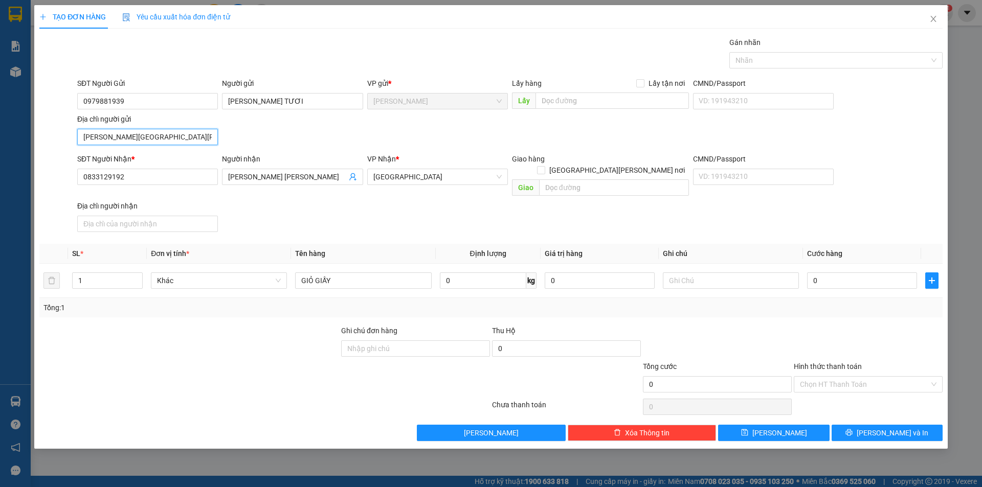
click at [77, 143] on input "PHƯỜNG CAO LÃNH,TỈNH ĐỒNG THÁP" at bounding box center [147, 137] width 141 height 16
type input "THÁP"
drag, startPoint x: 192, startPoint y: 136, endPoint x: 75, endPoint y: 147, distance: 117.1
click at [75, 147] on div "Địa chỉ người gửi THÁP" at bounding box center [147, 132] width 145 height 36
click at [159, 130] on input "Địa chỉ người gửi" at bounding box center [147, 137] width 141 height 16
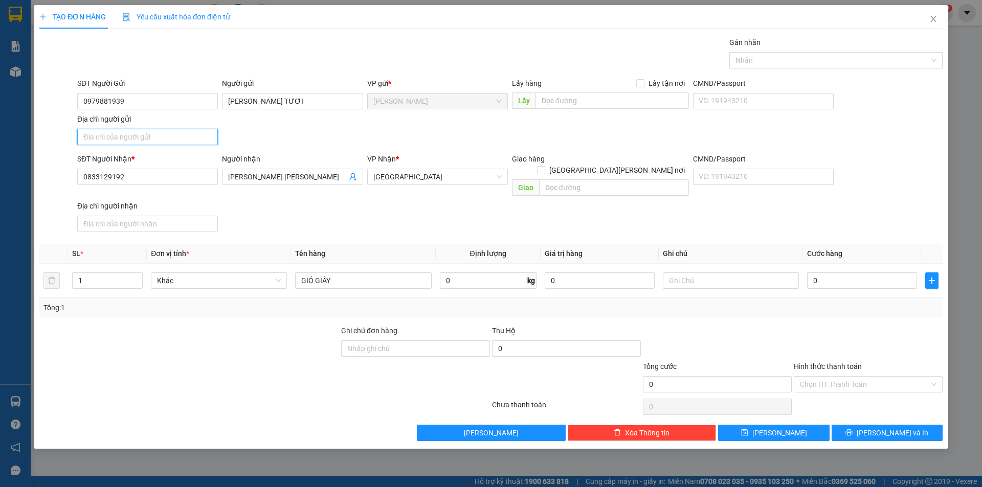
type input "PHƯỜNG MỸ TRÀ,TỈNH ĐỒNG THÁP"
click at [766, 57] on div at bounding box center [831, 60] width 198 height 12
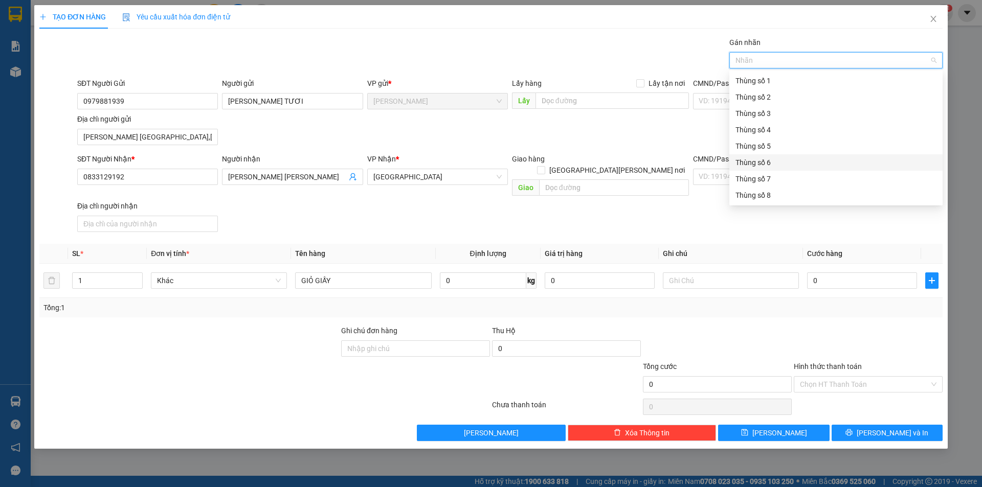
click at [758, 157] on div "Thùng số 6" at bounding box center [835, 162] width 201 height 11
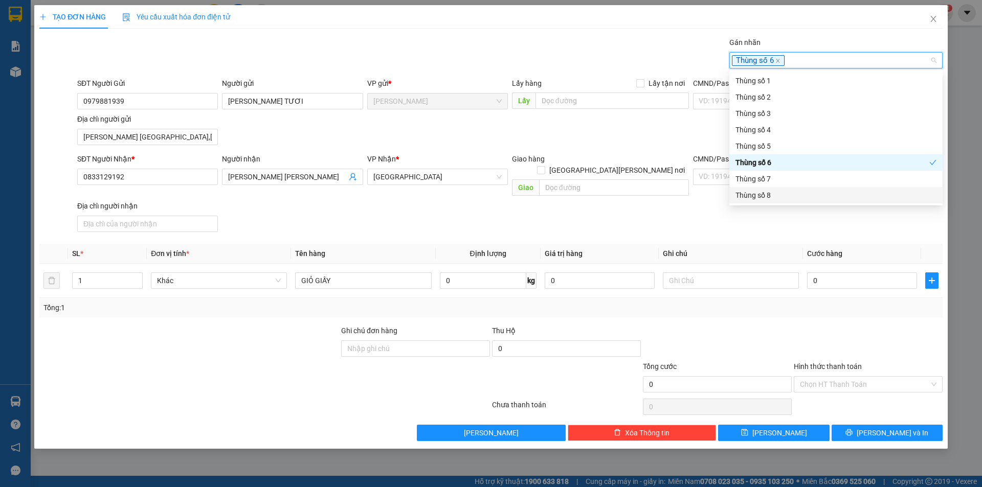
click at [814, 226] on div "Transit Pickup Surcharge Ids Transit Deliver Surcharge Ids Transit Deliver Surc…" at bounding box center [490, 239] width 903 height 404
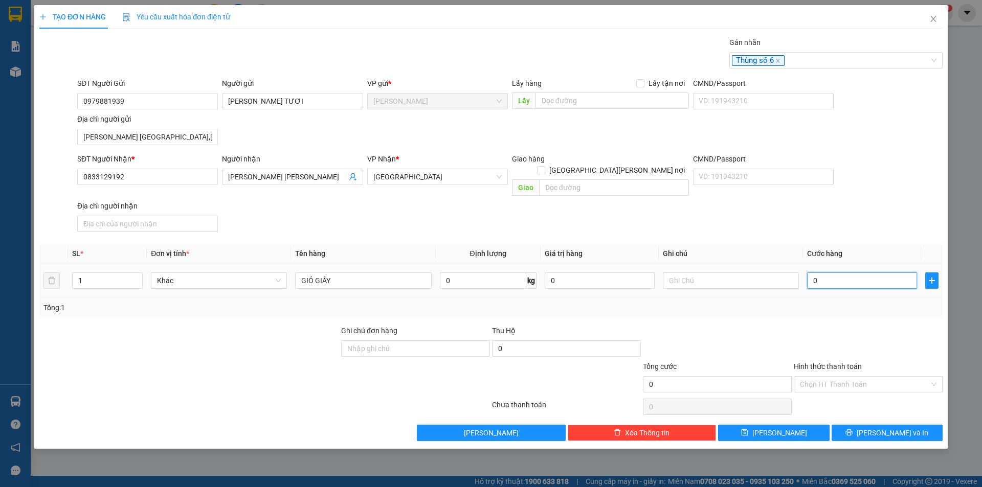
click at [835, 273] on input "0" at bounding box center [862, 281] width 110 height 16
type input "3"
type input "30"
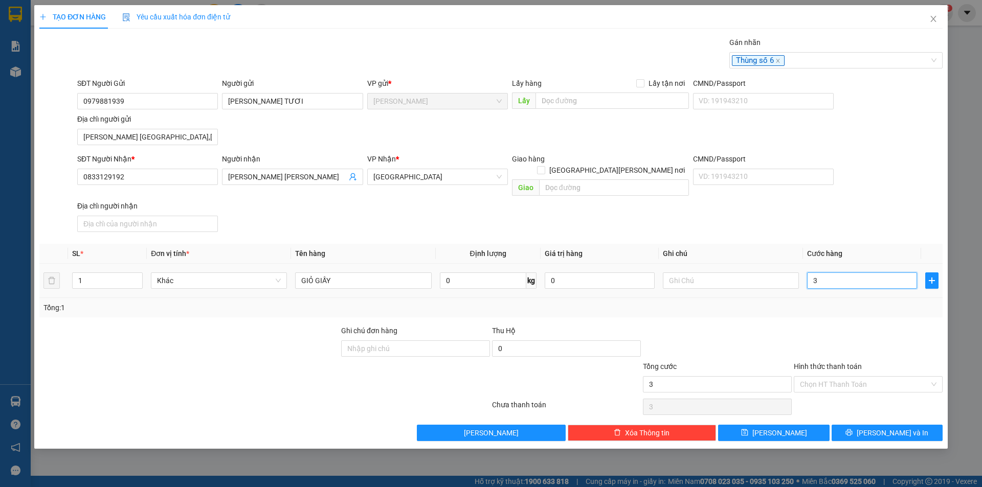
type input "30"
type input "30.000"
drag, startPoint x: 860, startPoint y: 376, endPoint x: 866, endPoint y: 377, distance: 5.6
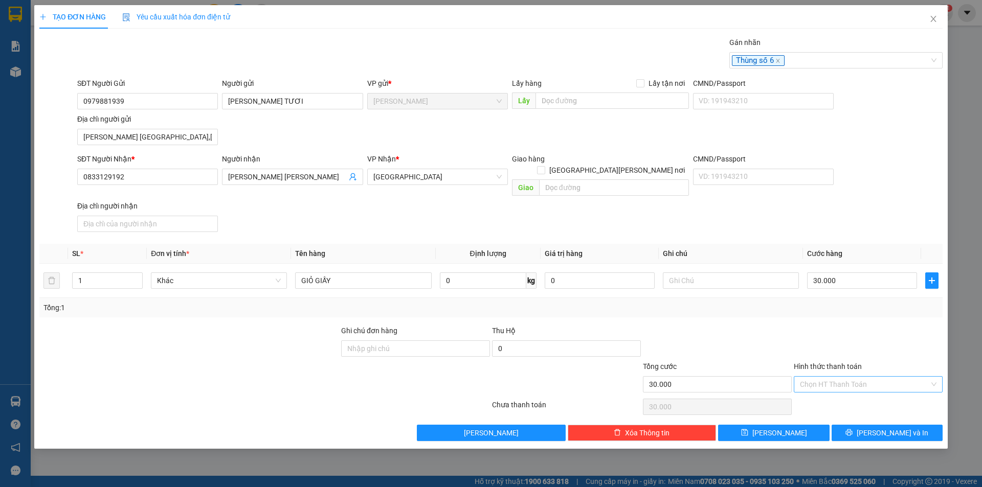
click at [861, 377] on input "Hình thức thanh toán" at bounding box center [864, 384] width 129 height 15
click at [875, 391] on div "Tại văn phòng" at bounding box center [868, 393] width 137 height 11
type input "0"
drag, startPoint x: 882, startPoint y: 425, endPoint x: 879, endPoint y: 416, distance: 10.0
click at [882, 427] on span "[PERSON_NAME] và In" at bounding box center [892, 432] width 72 height 11
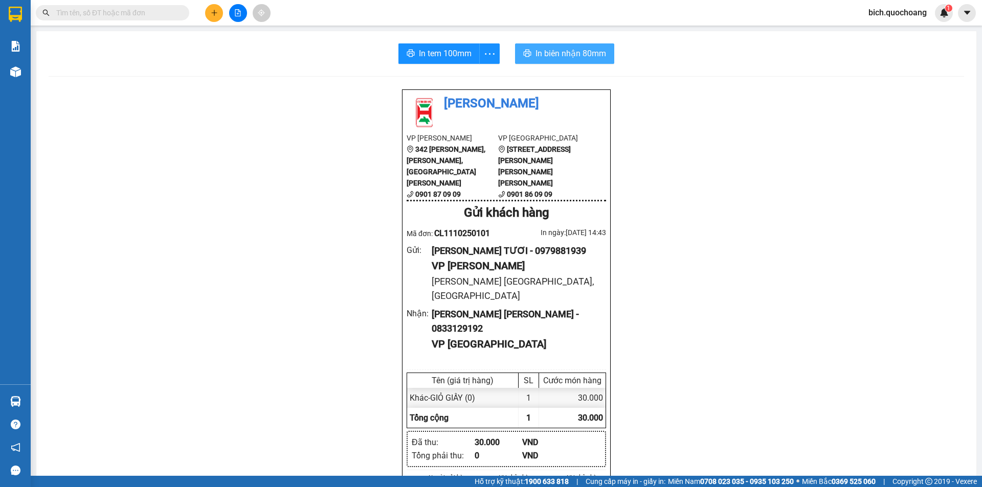
click at [574, 55] on span "In biên nhận 80mm" at bounding box center [570, 53] width 71 height 13
click at [423, 50] on span "In tem 100mm" at bounding box center [445, 53] width 53 height 13
click at [426, 54] on span "In tem 100mm" at bounding box center [445, 53] width 53 height 13
click at [73, 15] on input "text" at bounding box center [116, 12] width 121 height 11
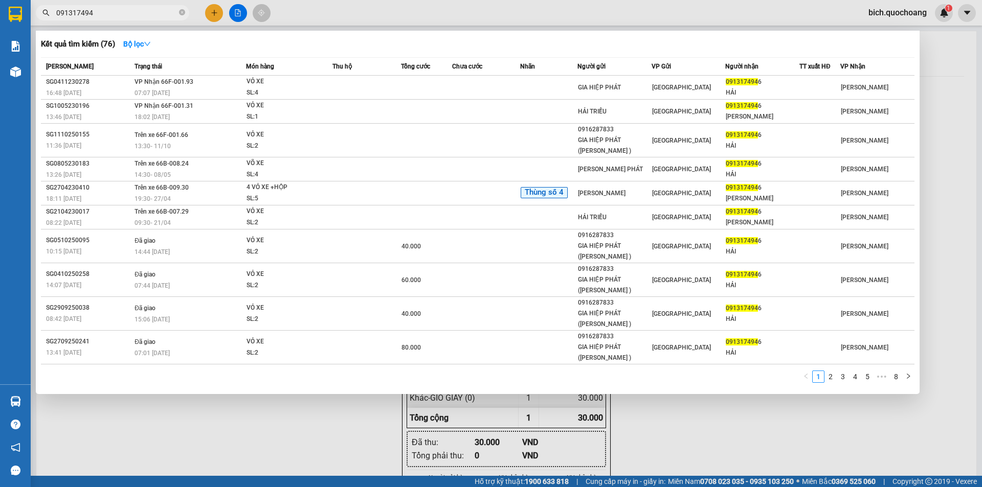
type input "0913174946"
click at [182, 14] on icon "close-circle" at bounding box center [182, 12] width 6 height 6
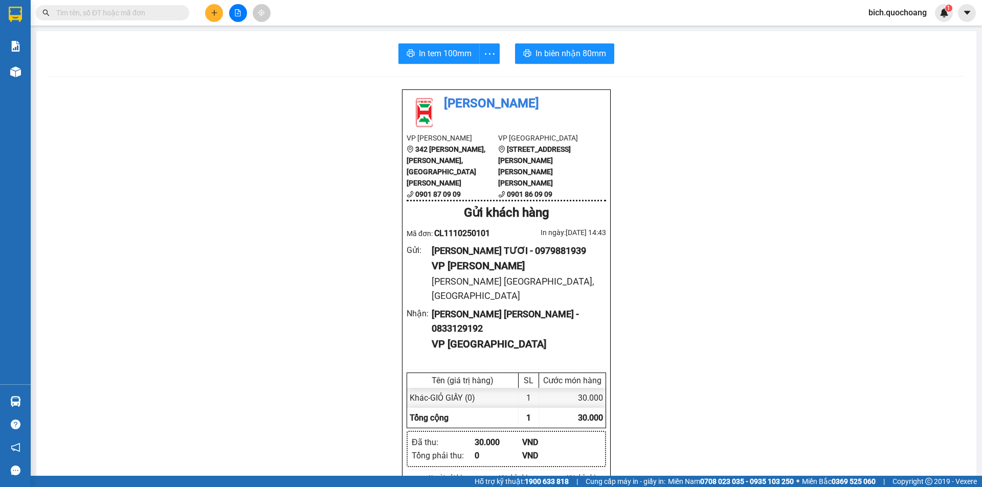
click at [145, 10] on input "text" at bounding box center [116, 12] width 121 height 11
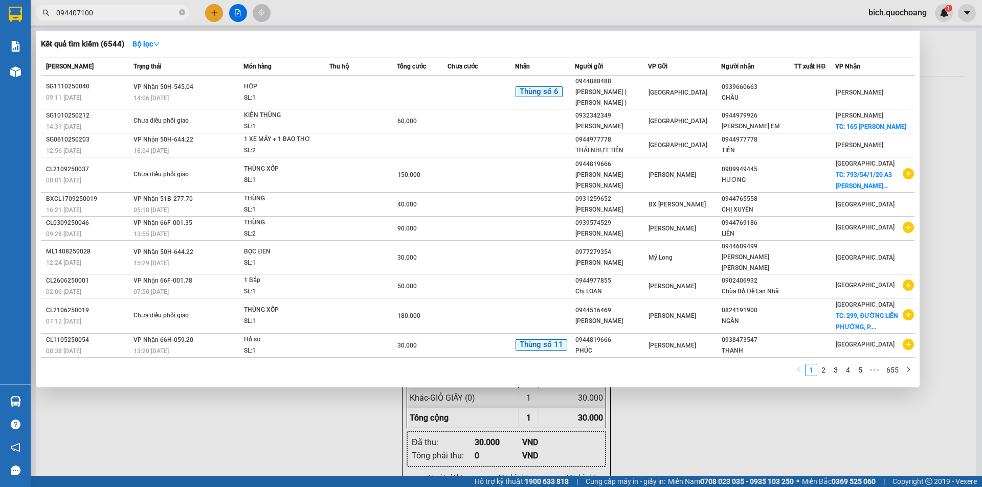
type input "0944071009"
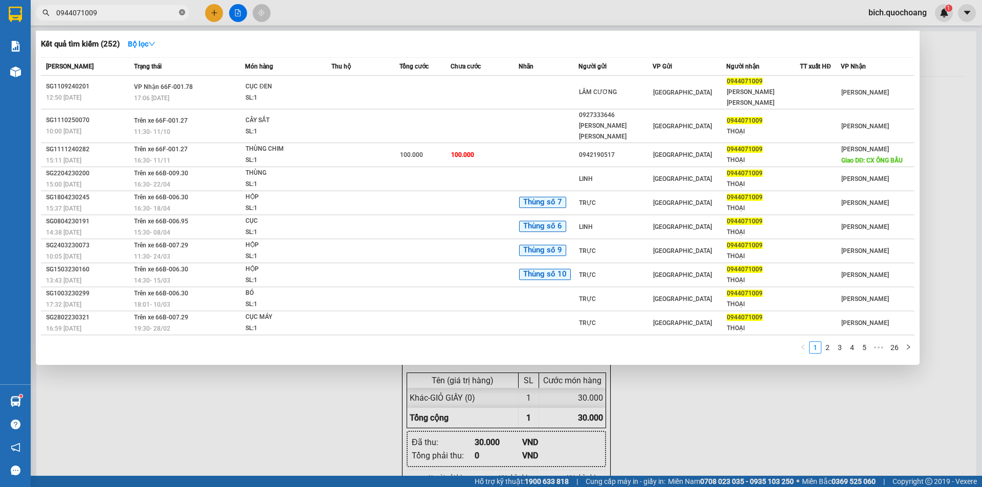
click at [185, 11] on icon "close-circle" at bounding box center [182, 12] width 6 height 6
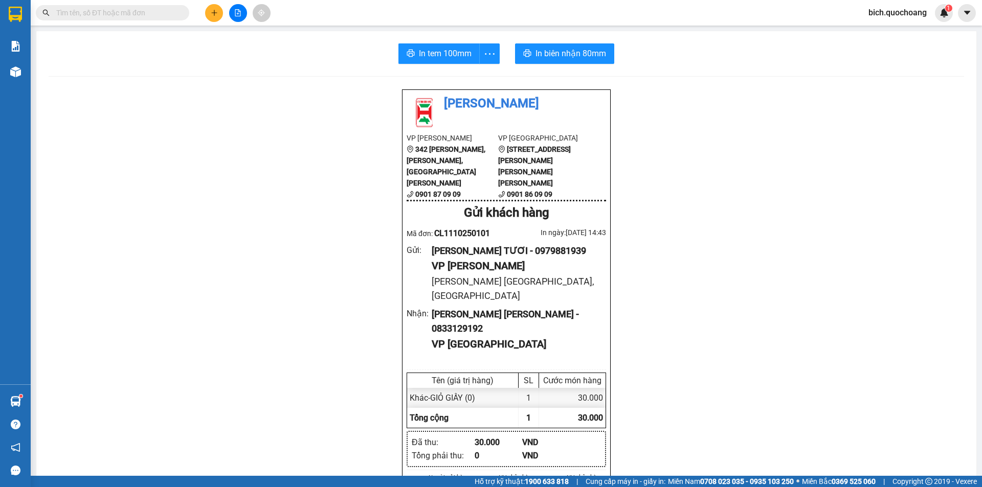
click at [149, 16] on input "text" at bounding box center [116, 12] width 121 height 11
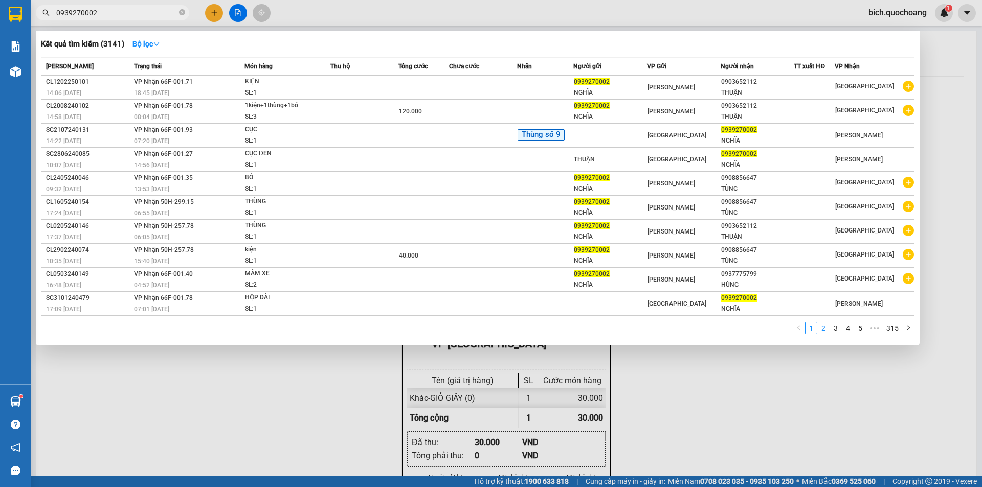
type input "0939270002"
click at [824, 328] on link "2" at bounding box center [823, 328] width 11 height 11
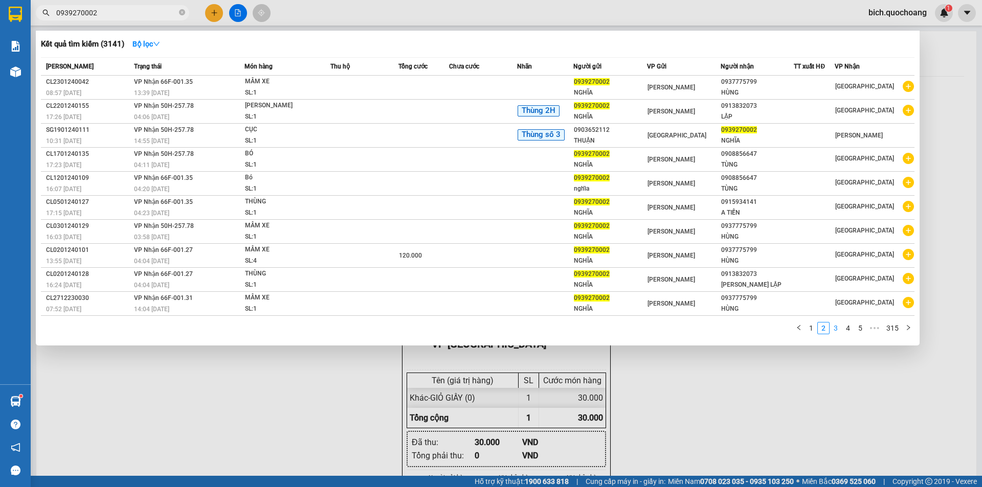
click at [835, 327] on link "3" at bounding box center [835, 328] width 11 height 11
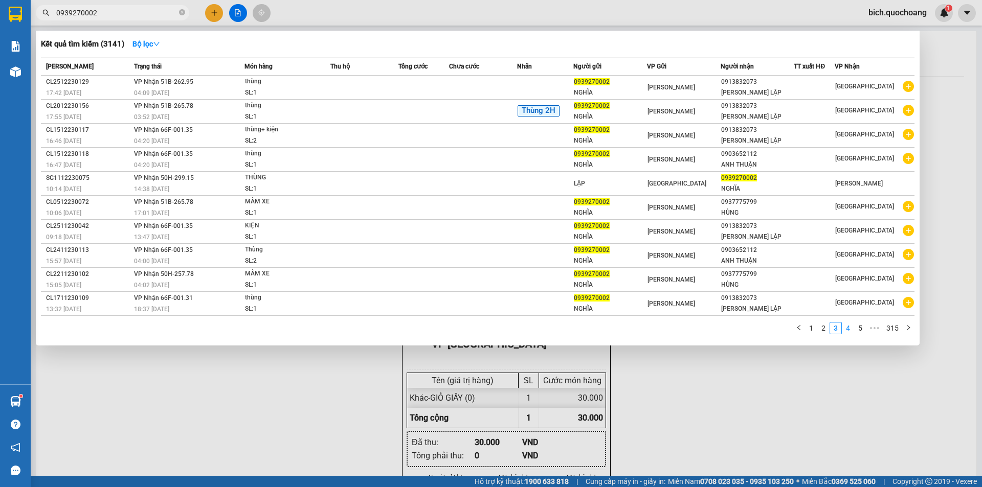
click at [846, 328] on link "4" at bounding box center [847, 328] width 11 height 11
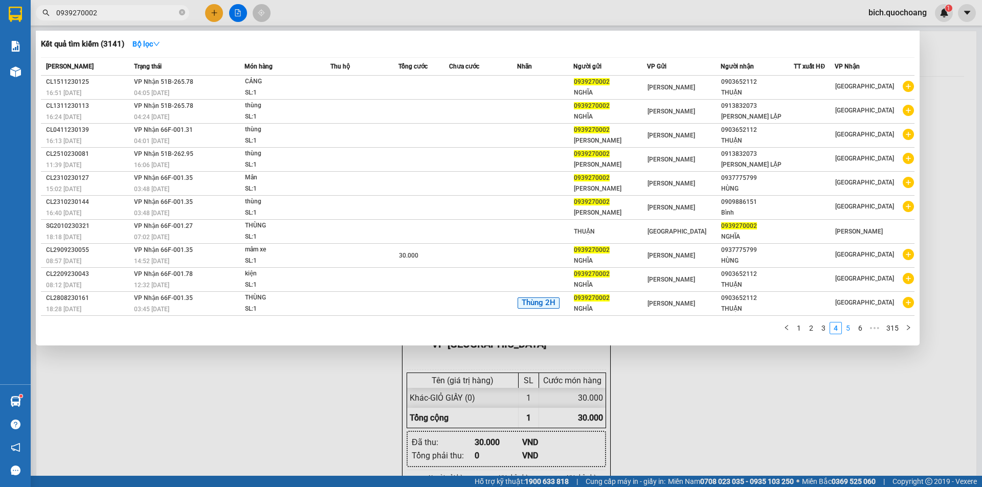
click at [847, 325] on link "5" at bounding box center [847, 328] width 11 height 11
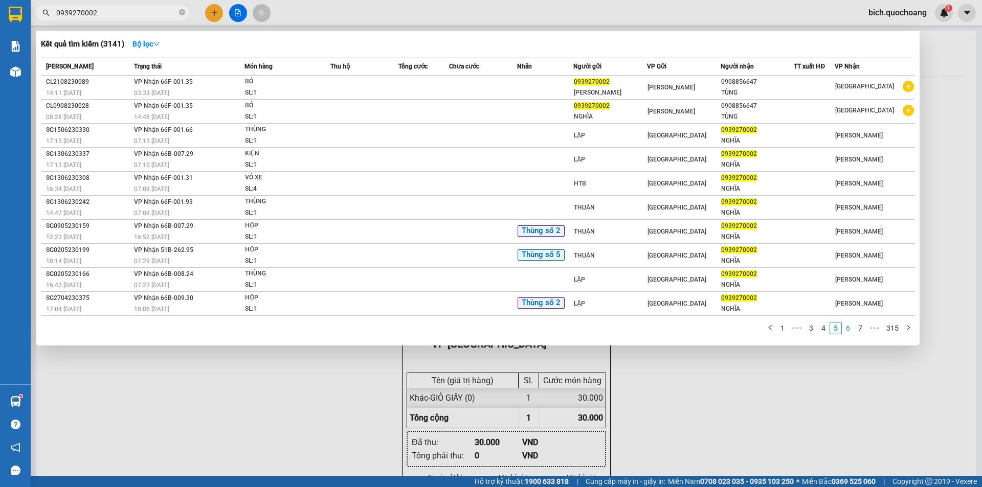
click at [852, 327] on link "6" at bounding box center [847, 328] width 11 height 11
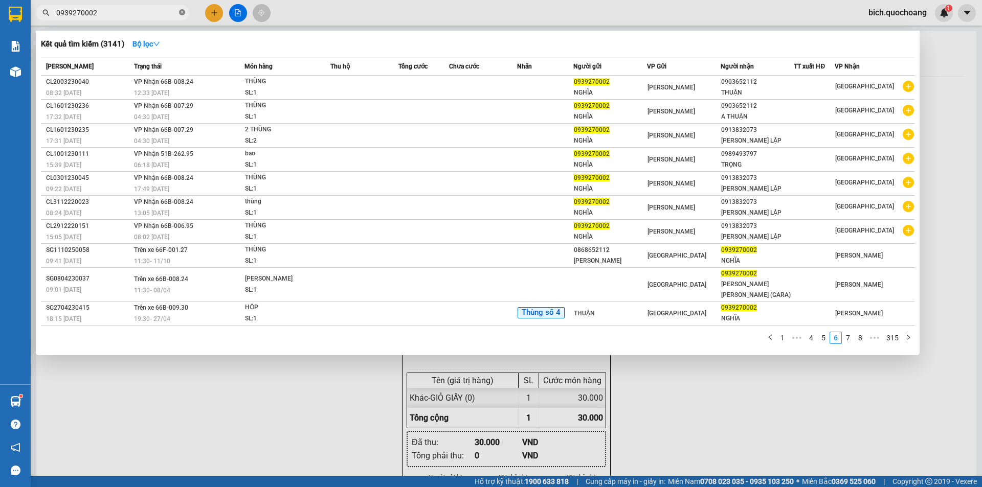
click at [180, 8] on span at bounding box center [182, 13] width 6 height 10
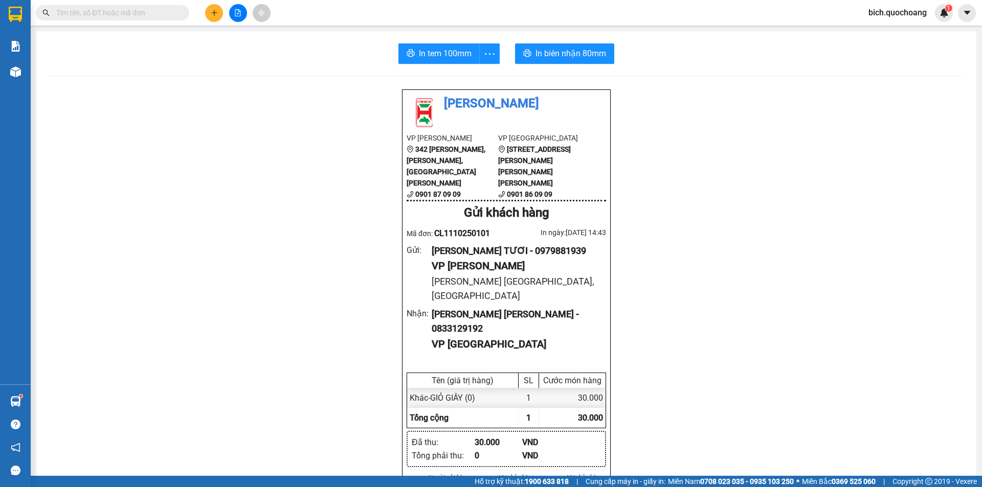
click at [148, 13] on input "text" at bounding box center [116, 12] width 121 height 11
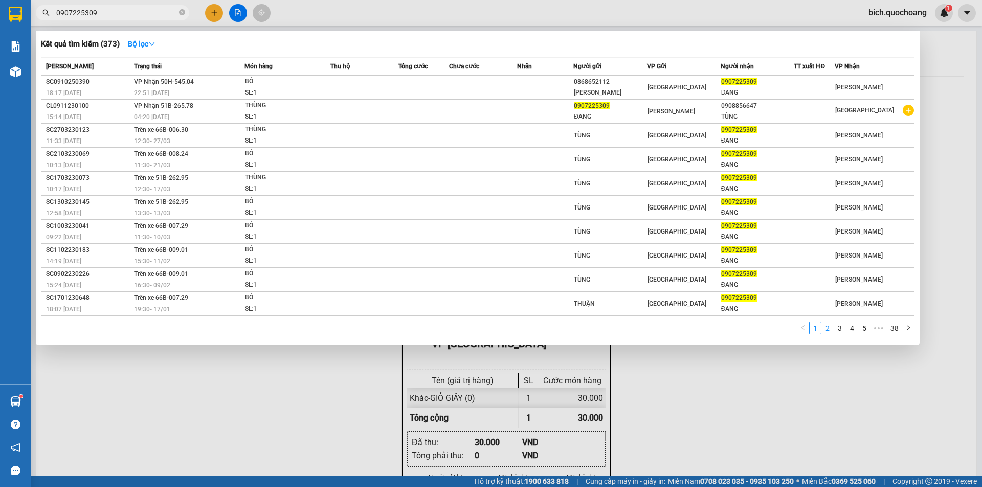
type input "0907225309"
click at [827, 329] on link "2" at bounding box center [827, 328] width 11 height 11
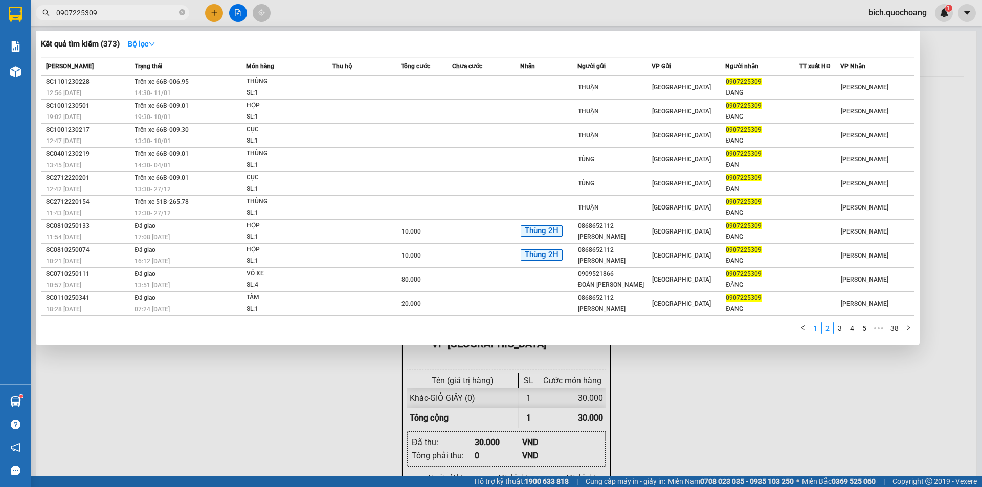
click at [814, 325] on link "1" at bounding box center [814, 328] width 11 height 11
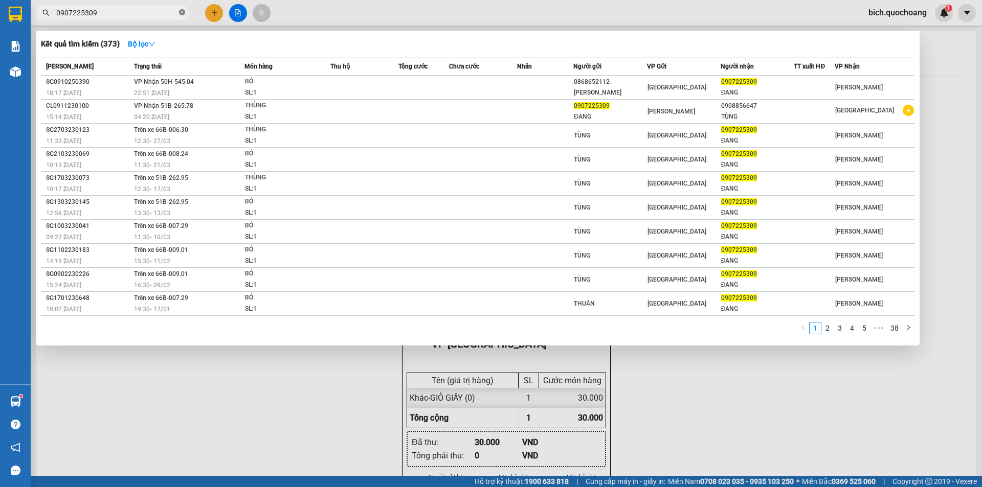
click at [183, 13] on icon "close-circle" at bounding box center [182, 12] width 6 height 6
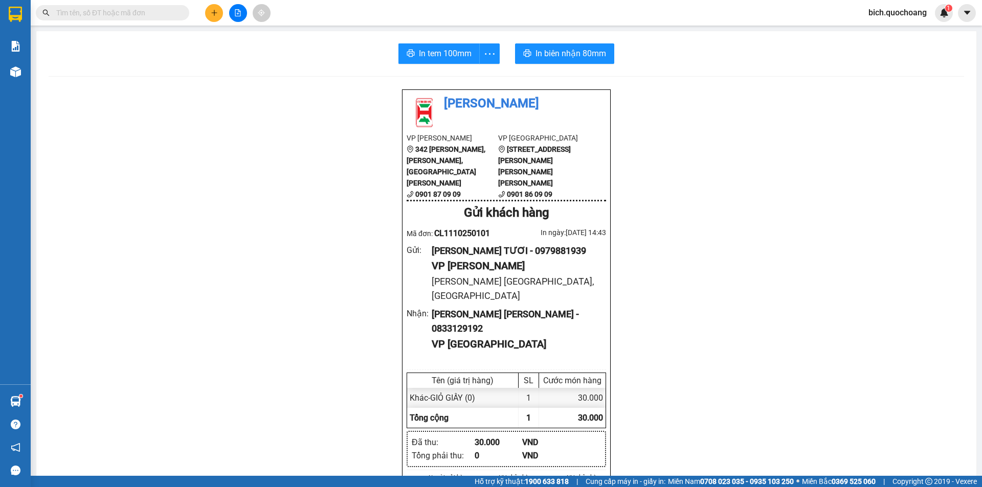
click at [123, 15] on input "text" at bounding box center [116, 12] width 121 height 11
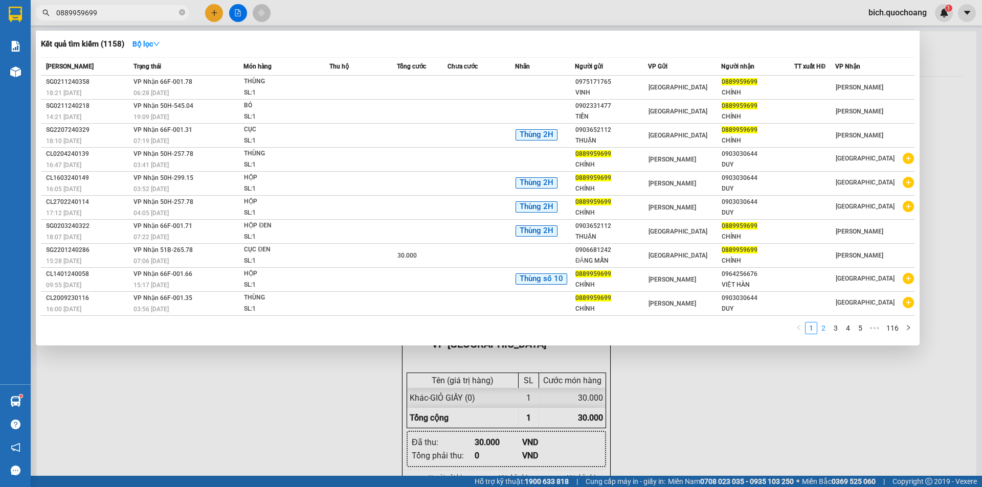
type input "0889959699"
click at [819, 329] on link "2" at bounding box center [823, 328] width 11 height 11
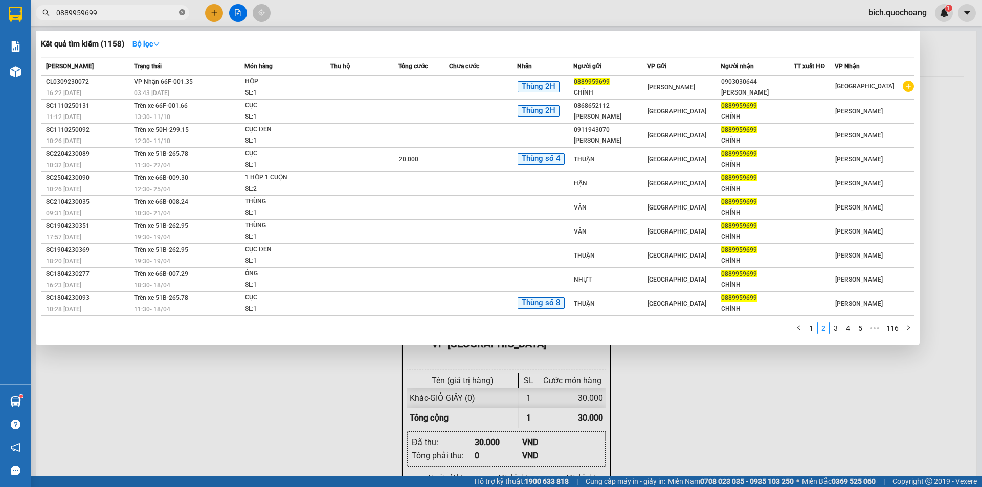
click at [183, 12] on icon "close-circle" at bounding box center [182, 12] width 6 height 6
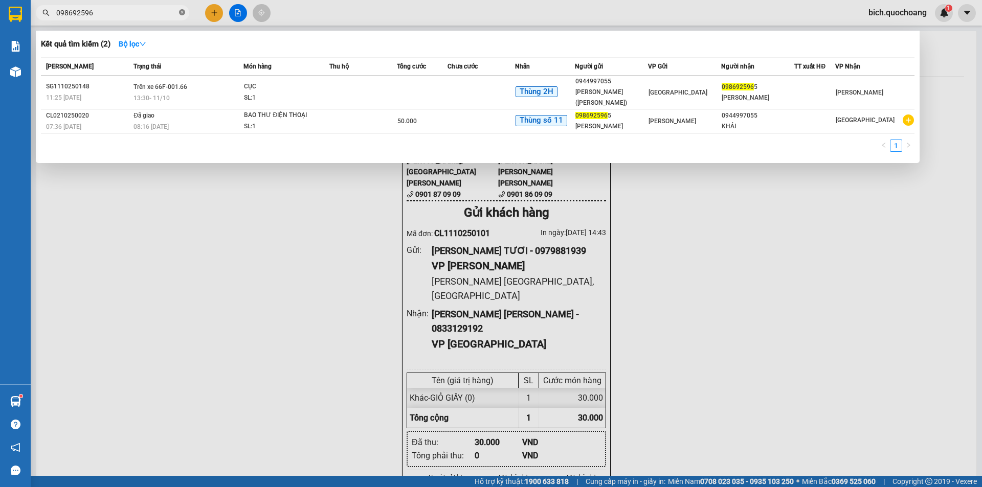
type input "0986925965"
click at [184, 12] on icon "close-circle" at bounding box center [182, 12] width 6 height 6
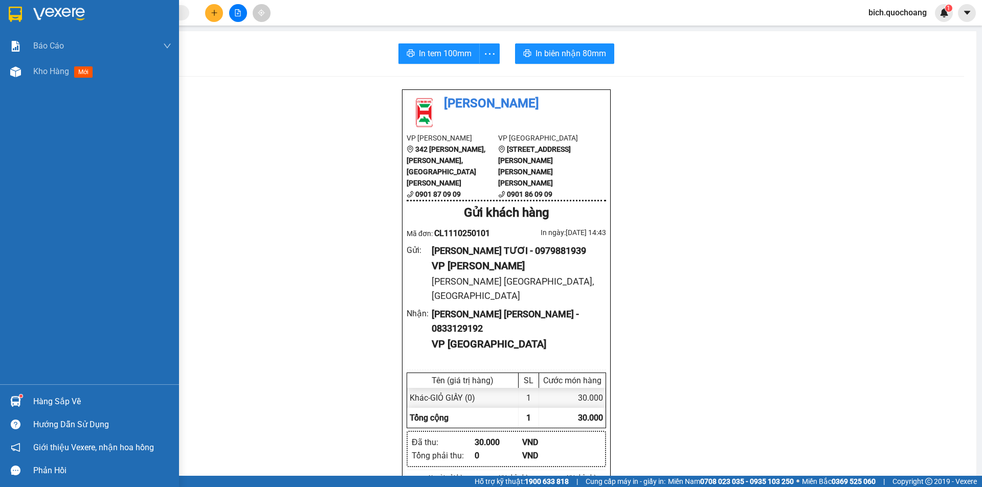
click at [64, 403] on div "Hàng sắp về" at bounding box center [102, 401] width 138 height 15
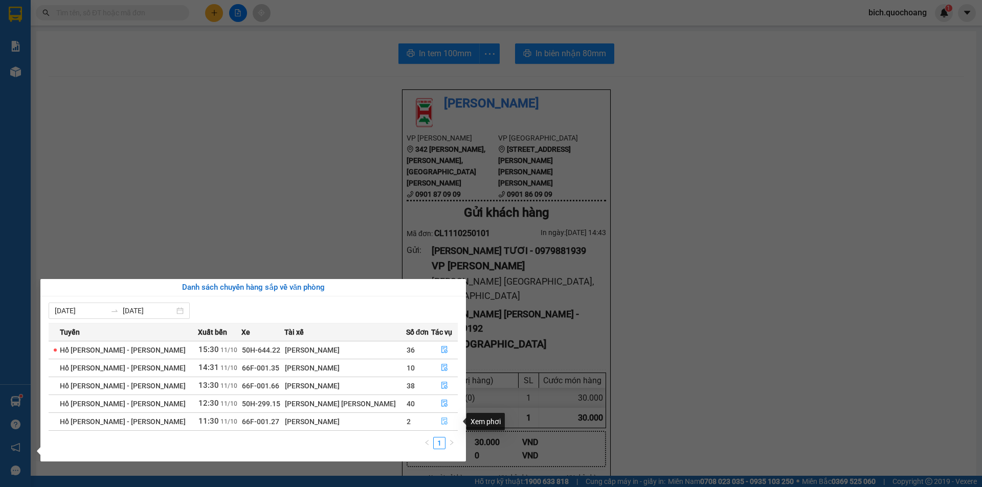
click at [441, 419] on icon "file-done" at bounding box center [444, 421] width 7 height 7
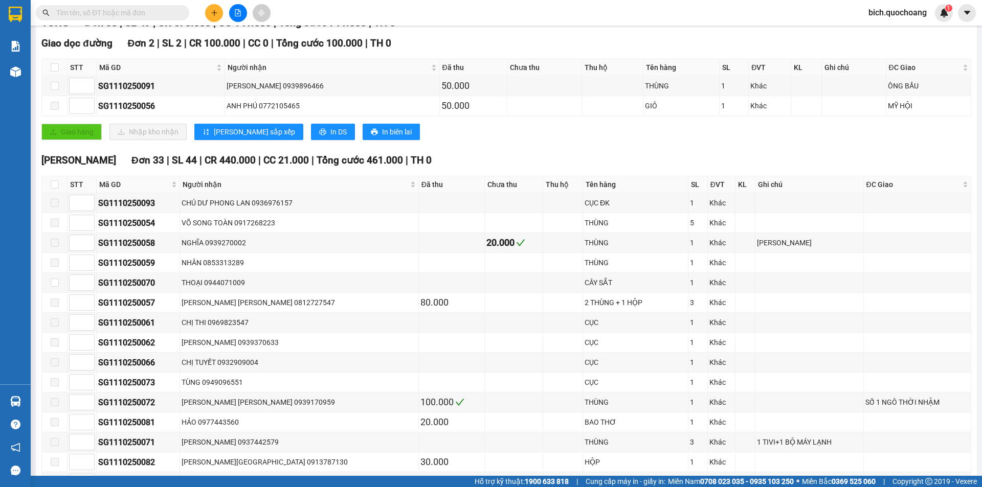
scroll to position [179, 0]
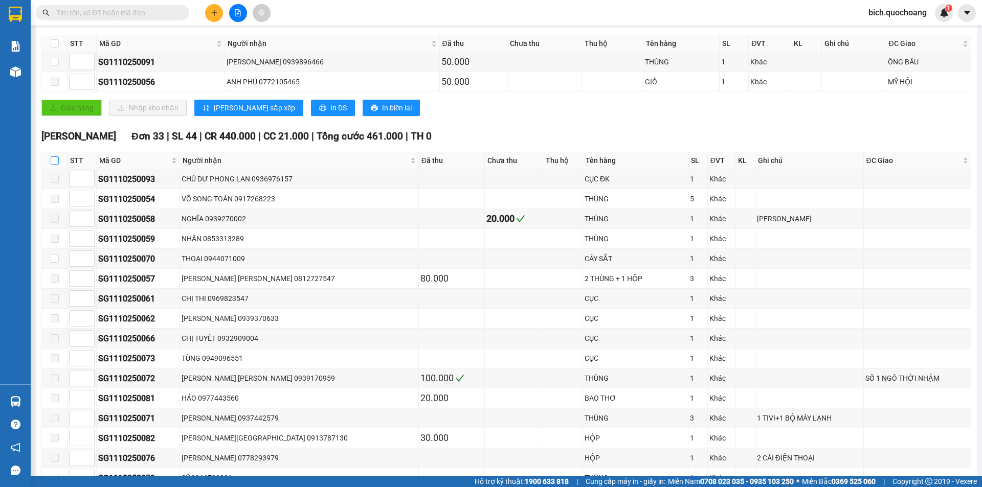
click at [57, 160] on input "checkbox" at bounding box center [55, 160] width 8 height 8
checkbox input "true"
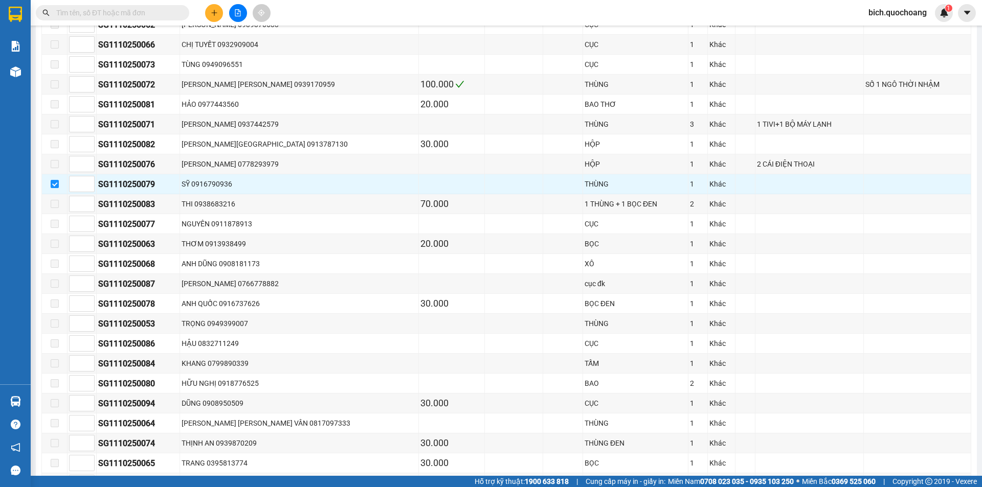
scroll to position [476, 0]
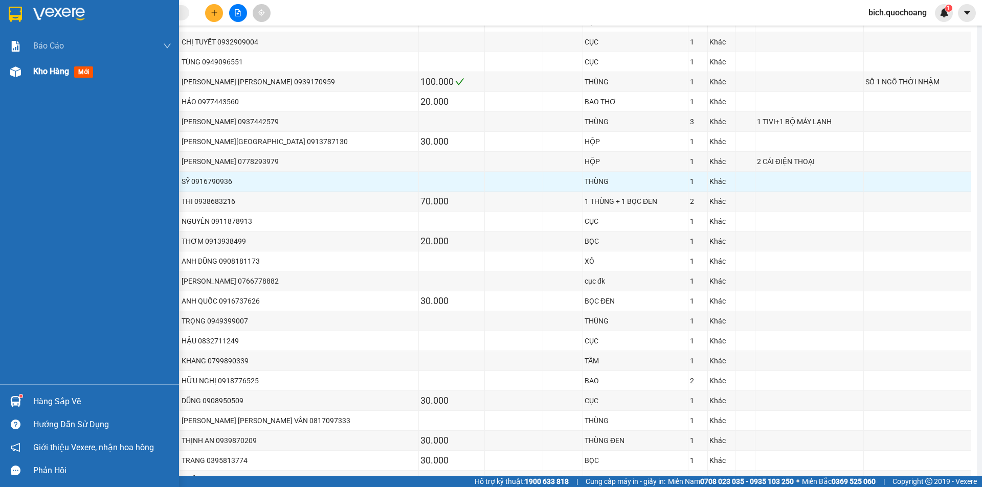
click at [47, 74] on span "Kho hàng" at bounding box center [51, 71] width 36 height 10
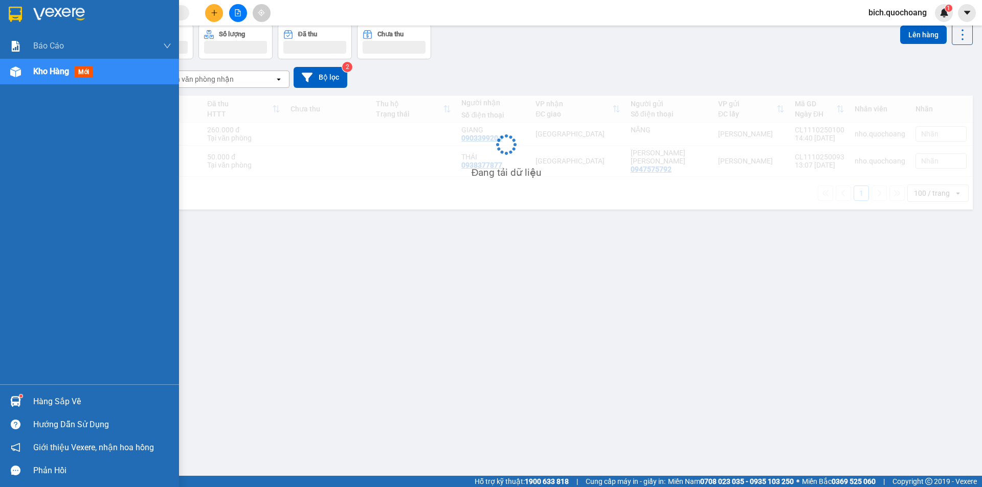
scroll to position [47, 0]
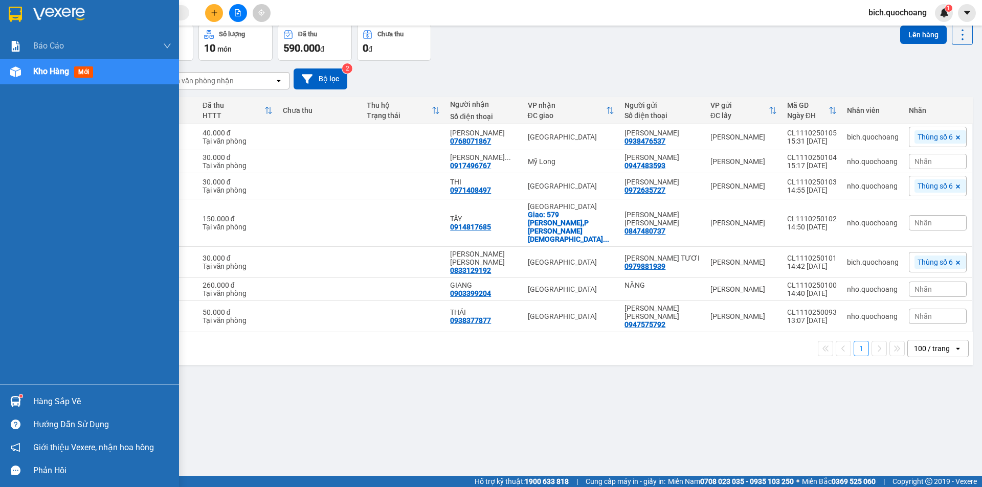
click at [47, 398] on div "Hàng sắp về" at bounding box center [102, 401] width 138 height 15
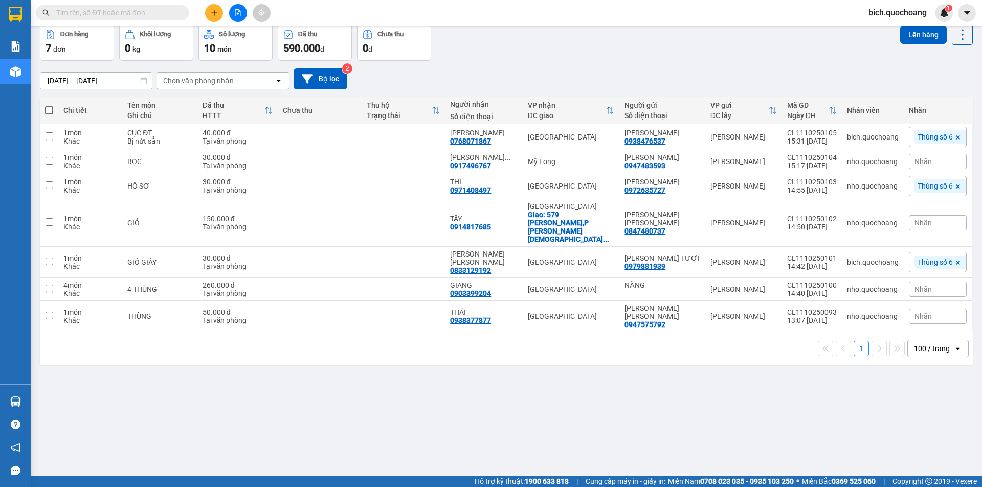
click at [607, 404] on section "Kết quả tìm kiếm ( 2 ) Bộ lọc Mã ĐH Trạng thái Món hàng Thu hộ Tổng cước Chưa c…" at bounding box center [491, 243] width 982 height 487
click at [146, 15] on input "text" at bounding box center [116, 12] width 121 height 11
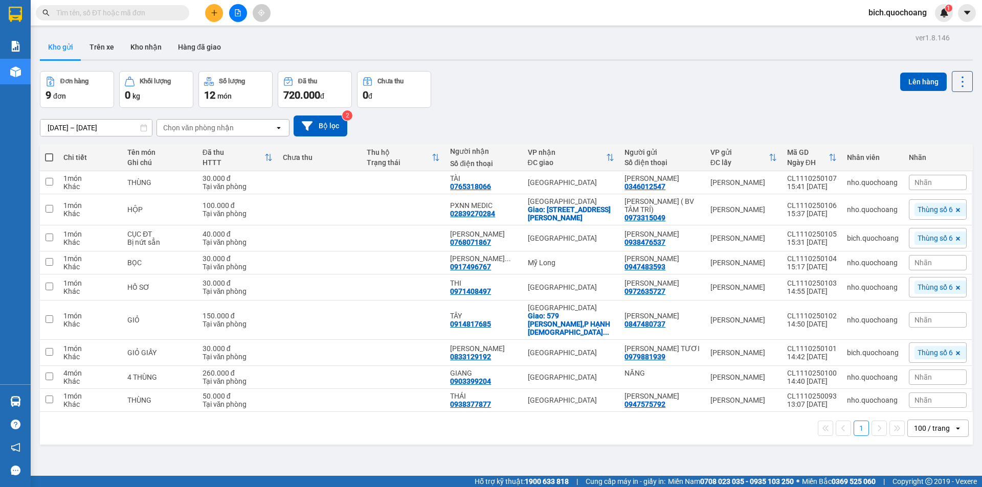
click at [52, 154] on span at bounding box center [49, 157] width 8 height 8
click at [49, 152] on input "checkbox" at bounding box center [49, 152] width 0 height 0
checkbox input "true"
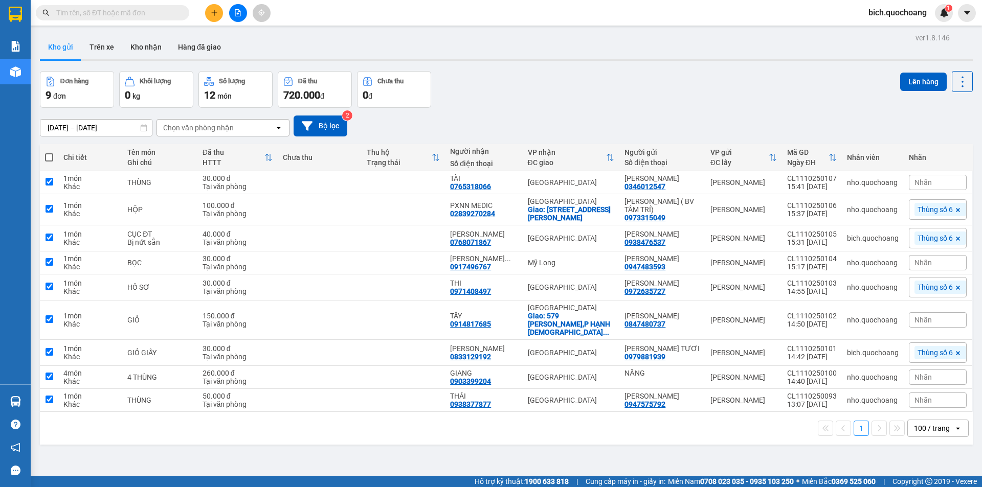
checkbox input "true"
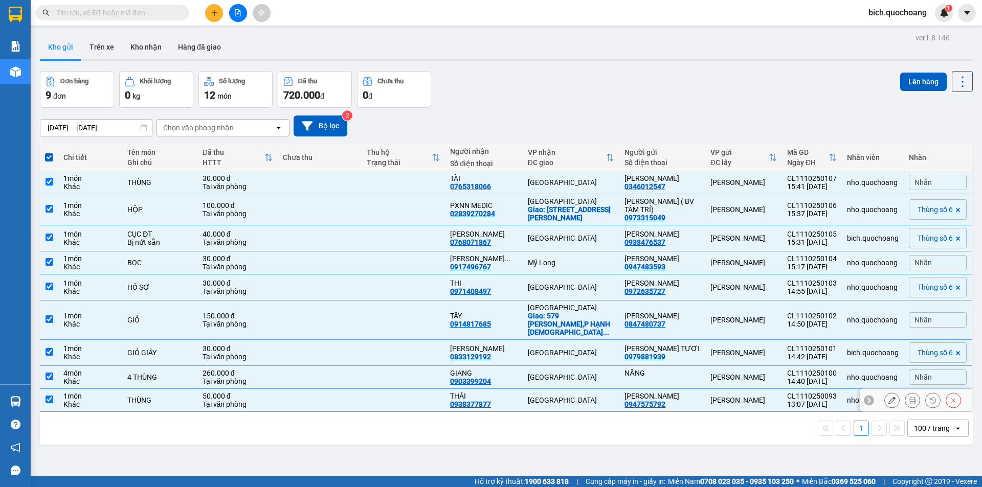
click at [51, 403] on input "checkbox" at bounding box center [50, 400] width 8 height 8
checkbox input "false"
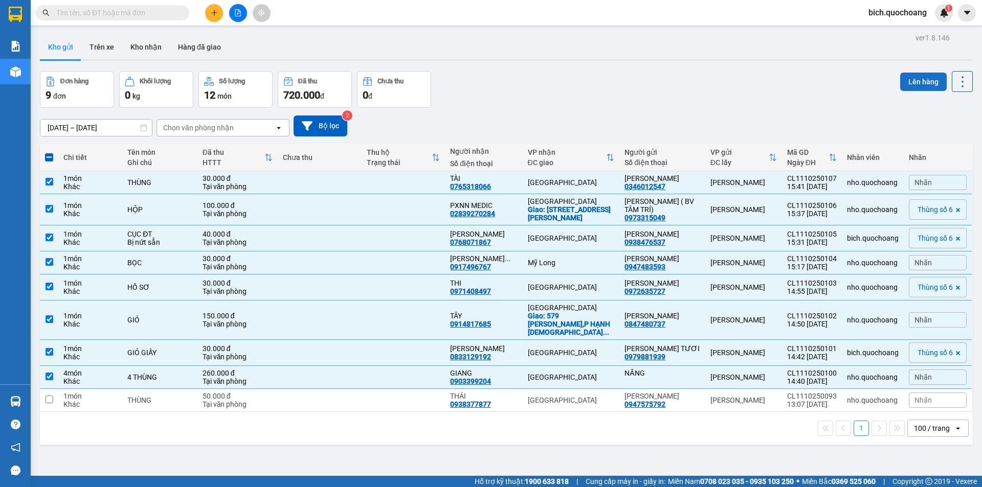
click at [917, 76] on button "Lên hàng" at bounding box center [923, 82] width 47 height 18
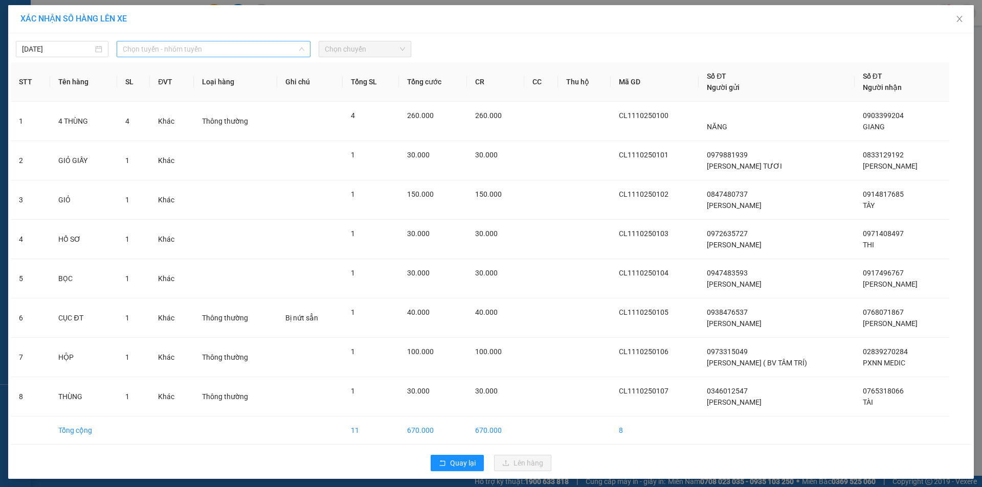
click at [215, 42] on span "Chọn tuyến - nhóm tuyến" at bounding box center [214, 48] width 182 height 15
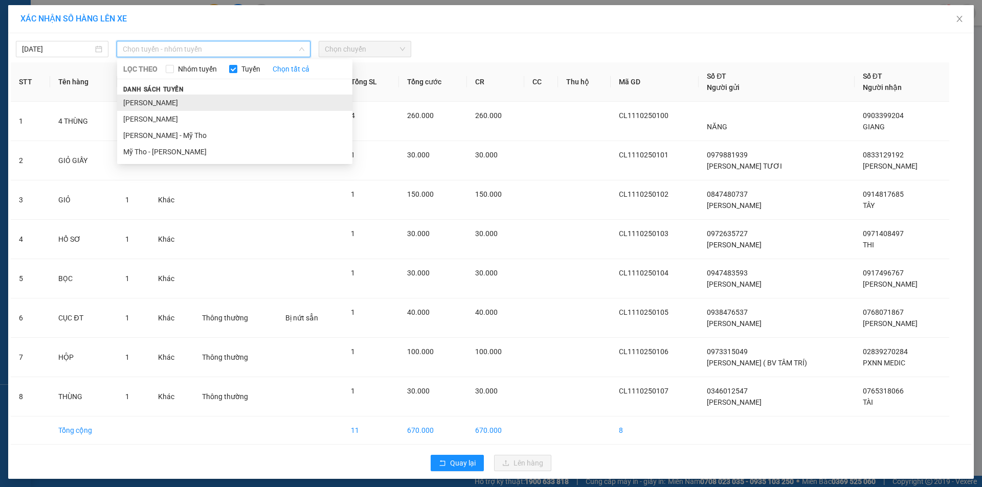
click at [167, 107] on li "[PERSON_NAME]" at bounding box center [234, 103] width 235 height 16
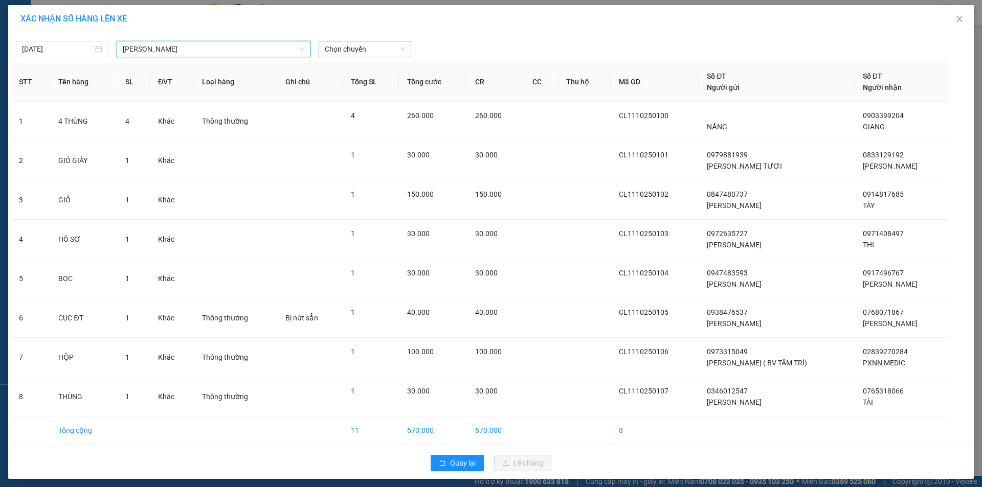
click at [352, 44] on span "Chọn chuyến" at bounding box center [365, 48] width 80 height 15
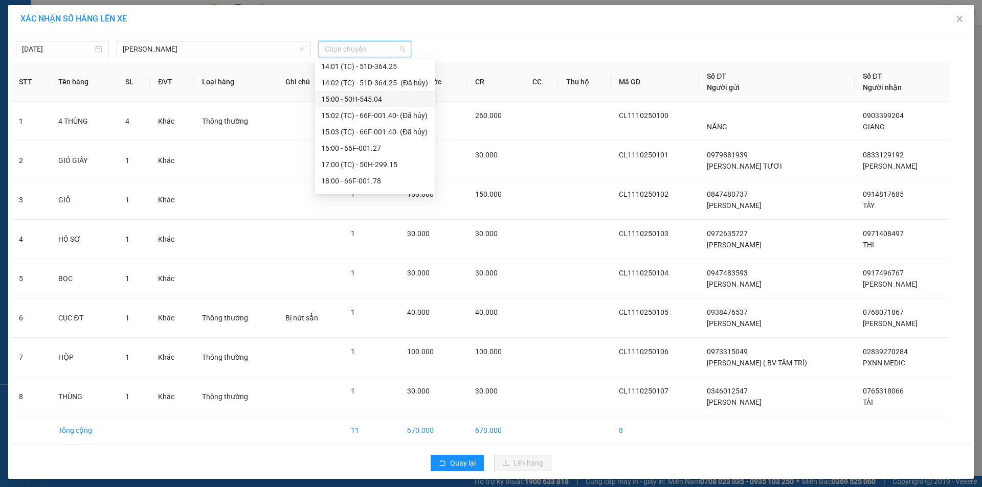
scroll to position [556, 0]
click at [376, 134] on div "16:00 - 66F-001.27" at bounding box center [374, 134] width 107 height 11
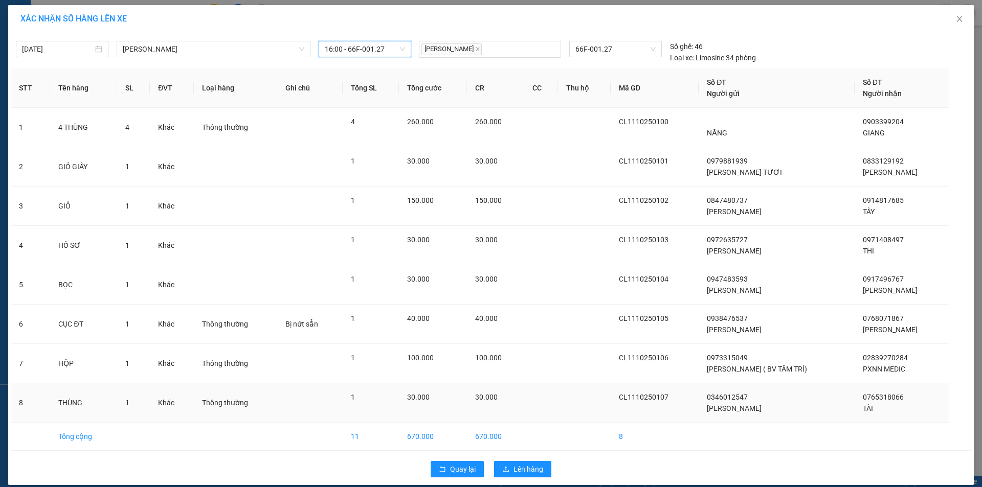
scroll to position [10, 0]
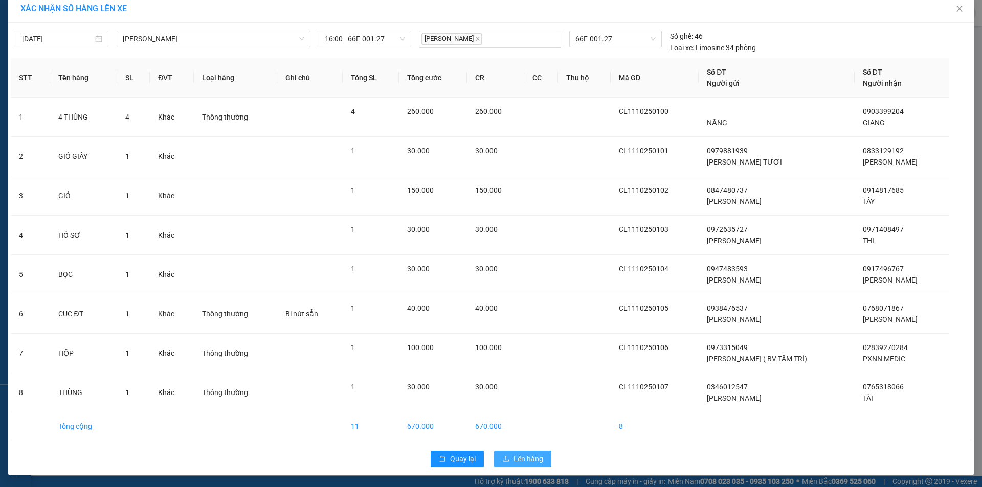
click at [520, 459] on span "Lên hàng" at bounding box center [528, 459] width 30 height 11
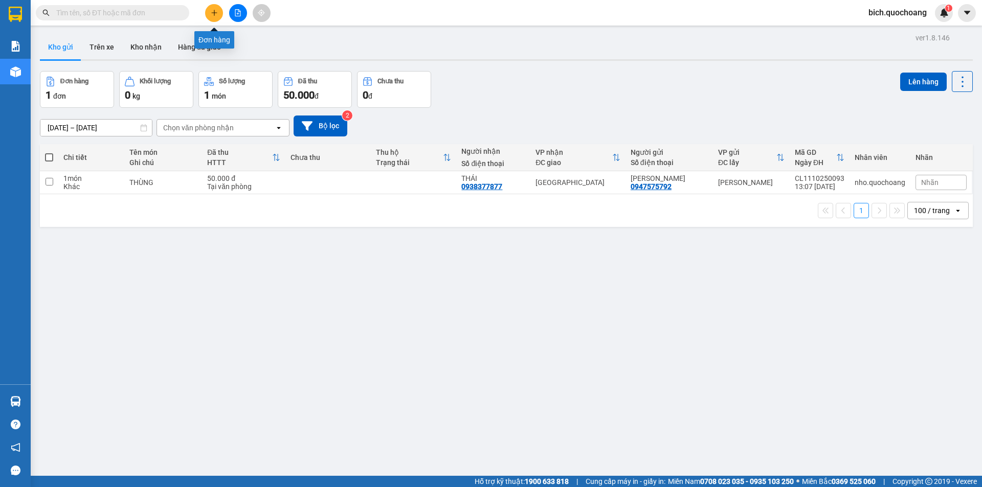
click at [220, 13] on button at bounding box center [214, 13] width 18 height 18
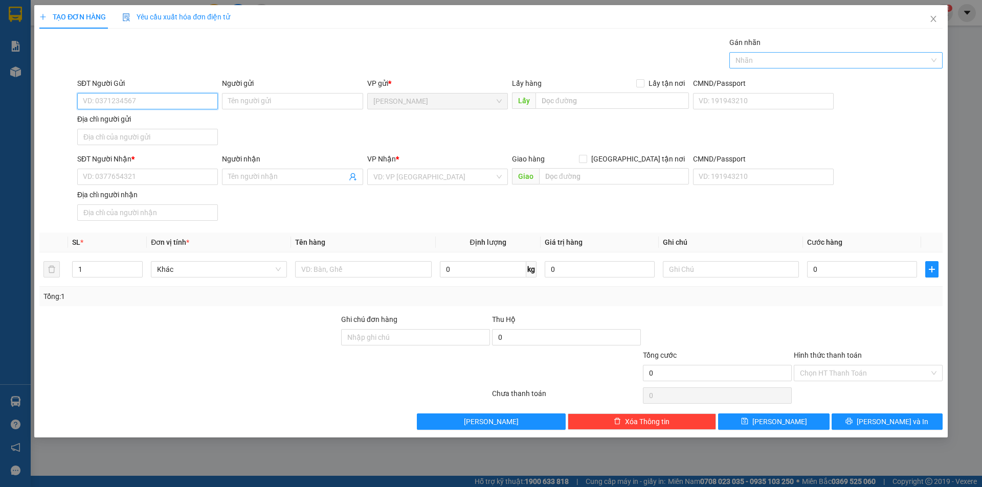
click at [777, 56] on div at bounding box center [831, 60] width 198 height 12
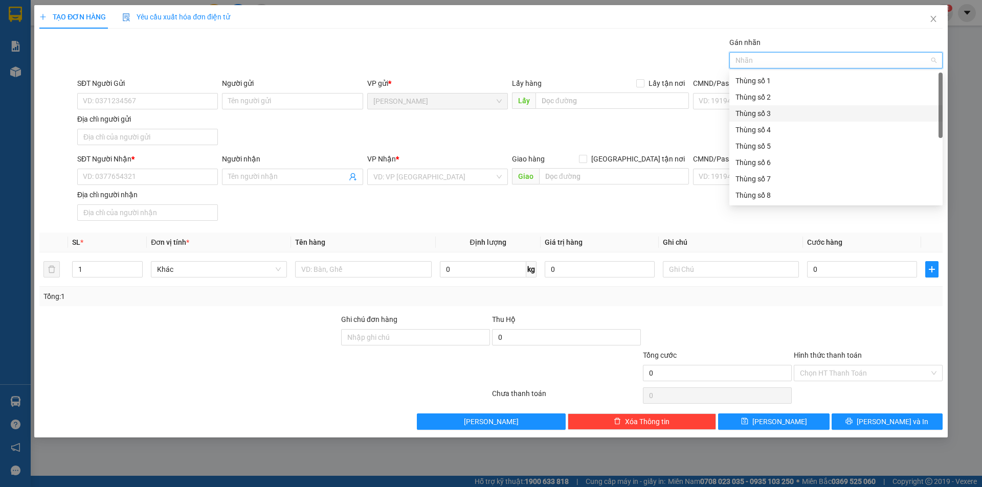
scroll to position [131, 0]
click at [766, 191] on div "Thùng 2H" at bounding box center [835, 195] width 201 height 11
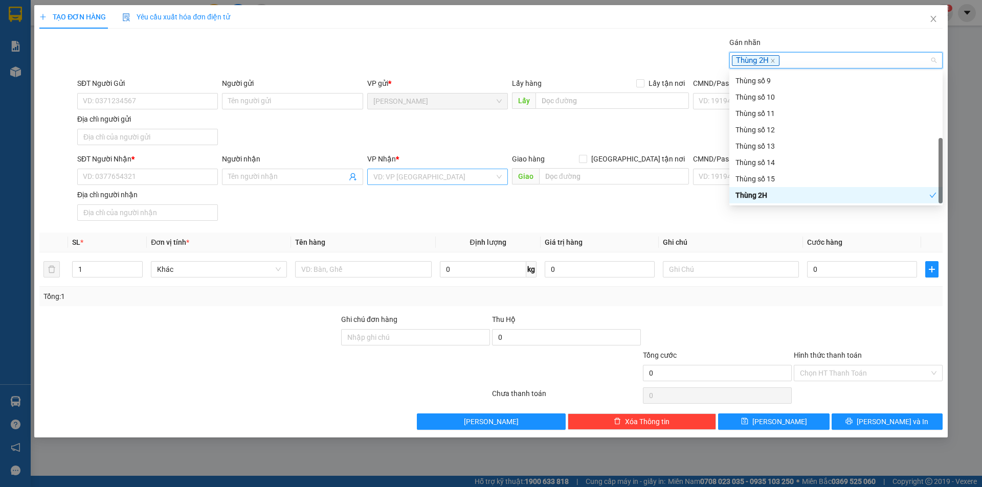
click at [401, 169] on div "VD: VP [GEOGRAPHIC_DATA]" at bounding box center [437, 177] width 141 height 16
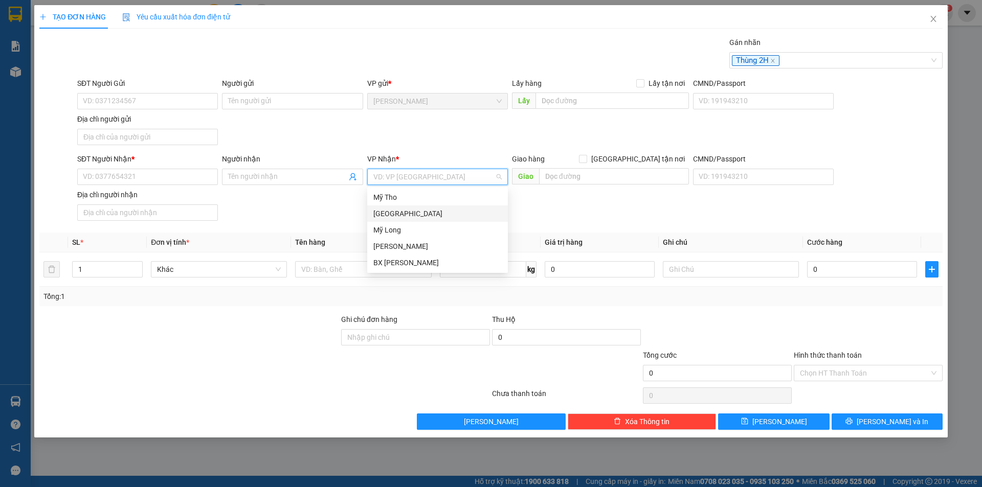
click at [396, 216] on div "[GEOGRAPHIC_DATA]" at bounding box center [437, 213] width 128 height 11
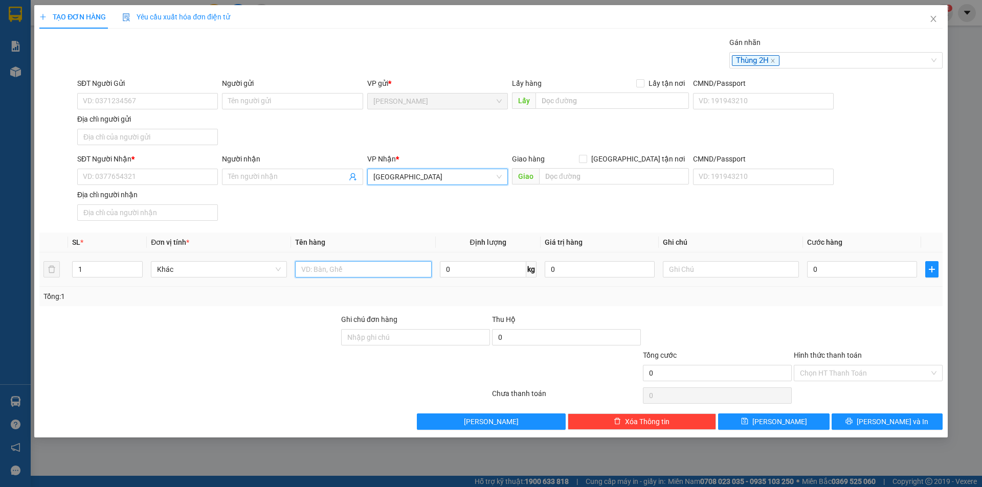
click at [376, 262] on input "text" at bounding box center [363, 269] width 136 height 16
type input "BAO THƯ"
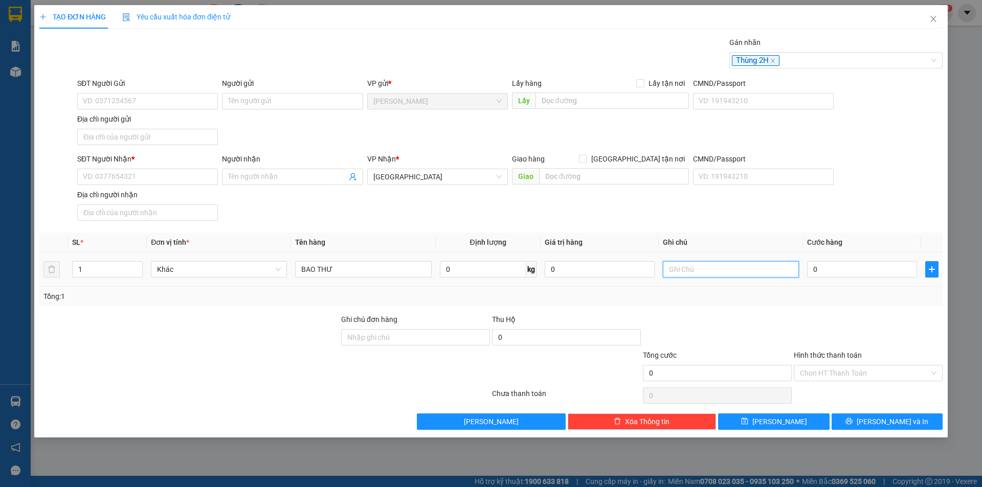
click at [687, 266] on input "text" at bounding box center [731, 269] width 136 height 16
type input "CHÌA KHÓA"
click at [145, 180] on input "SĐT Người Nhận *" at bounding box center [147, 177] width 141 height 16
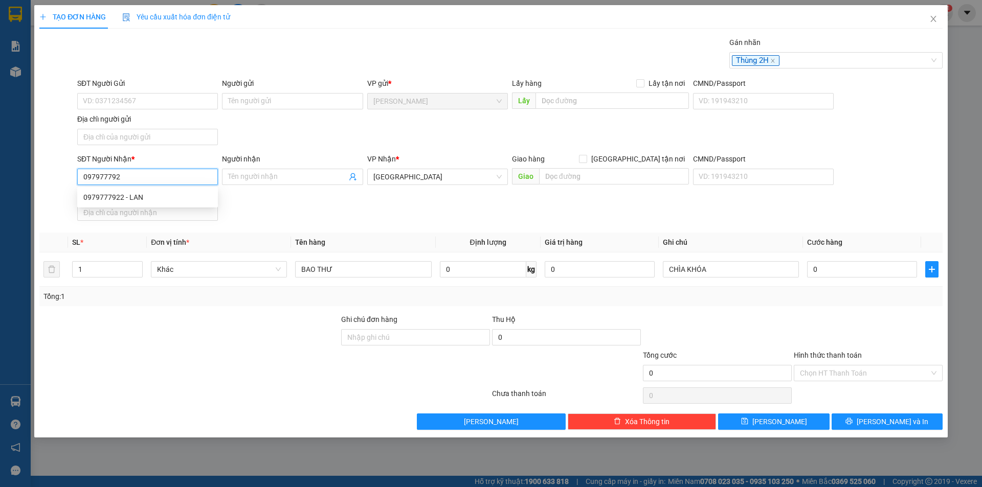
type input "0979777922"
click at [139, 199] on div "0979777922 - LAN" at bounding box center [147, 197] width 128 height 11
type input "LAN"
type input "0979777922"
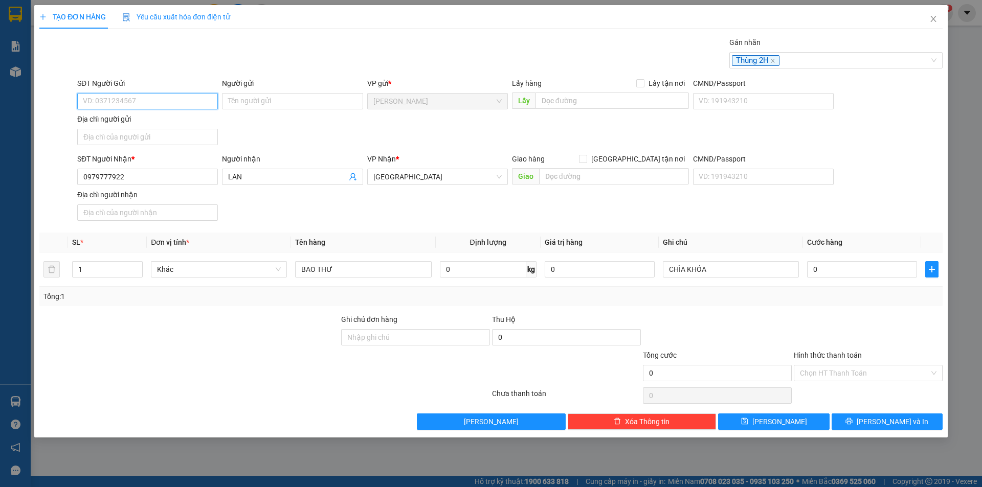
click at [139, 103] on input "SĐT Người Gửi" at bounding box center [147, 101] width 141 height 16
type input "0934068846"
click at [108, 121] on div "0934068846 - HIỂN" at bounding box center [147, 121] width 128 height 11
type input "HIỂN"
type input "0934068846"
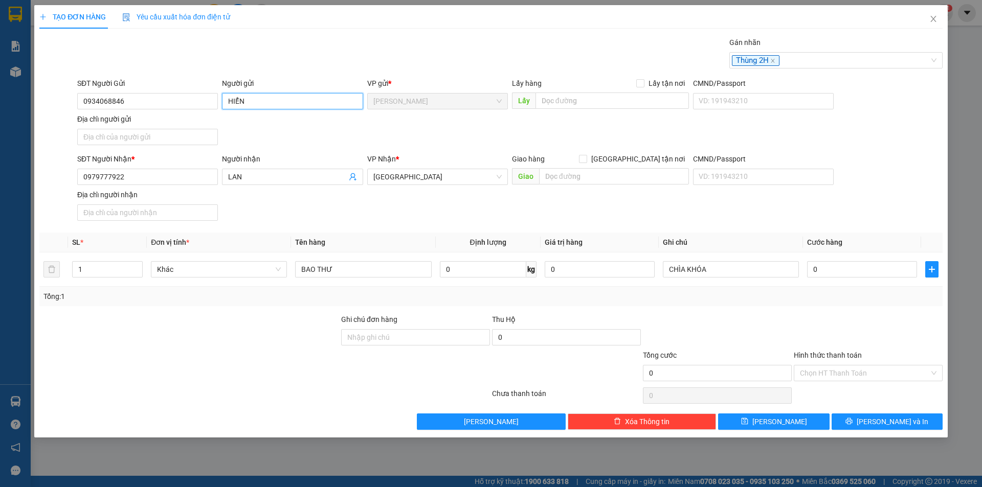
drag, startPoint x: 279, startPoint y: 96, endPoint x: 225, endPoint y: 101, distance: 53.9
click at [225, 101] on input "HIỂN" at bounding box center [292, 101] width 141 height 16
type input "[PERSON_NAME]"
click at [114, 141] on input "Địa chỉ người gửi" at bounding box center [147, 137] width 141 height 16
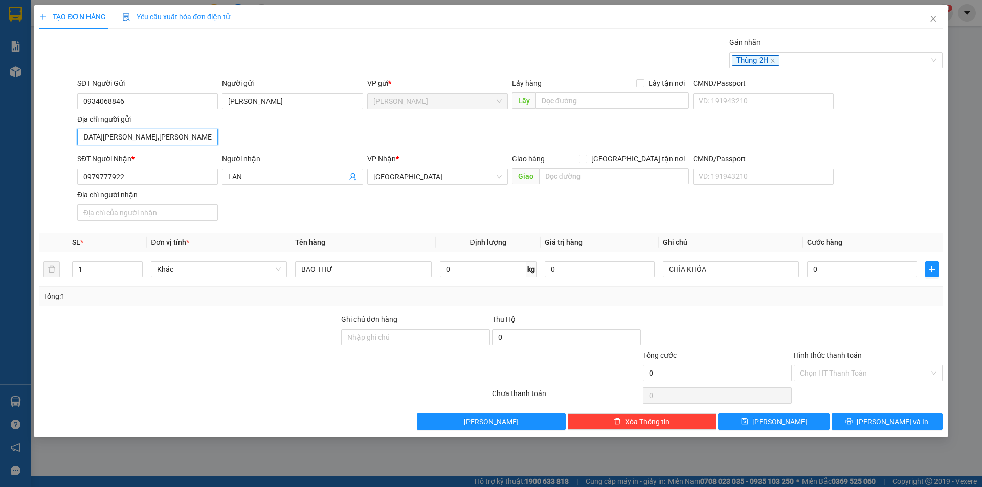
scroll to position [0, 50]
type input "[GEOGRAPHIC_DATA][PERSON_NAME],[PERSON_NAME][GEOGRAPHIC_DATA],TỈNH [GEOGRAPHIC_…"
click at [851, 271] on input "0" at bounding box center [862, 269] width 110 height 16
type input "2"
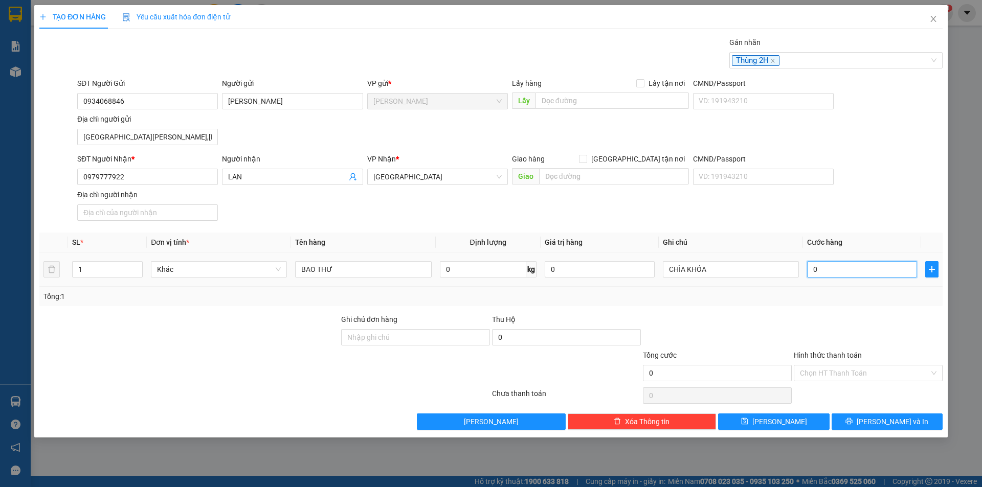
type input "2"
type input "20"
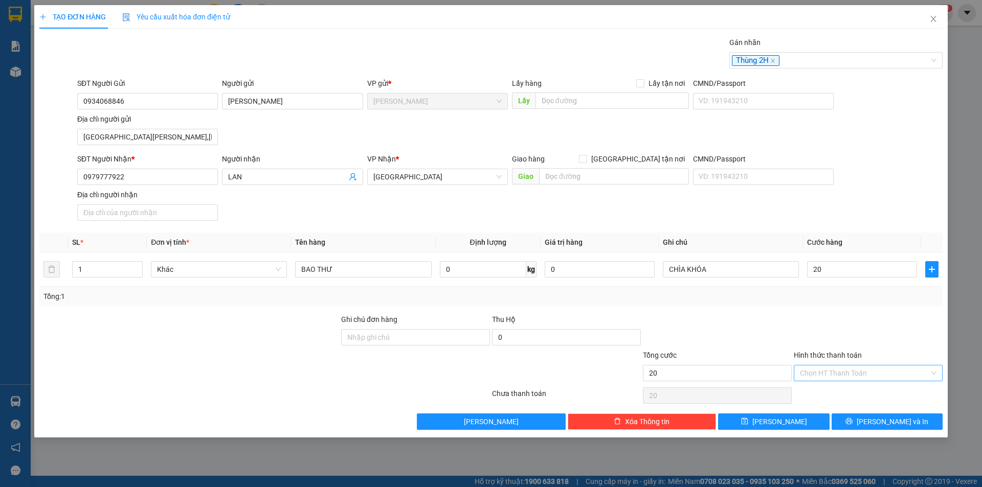
type input "20.000"
click at [858, 370] on input "Hình thức thanh toán" at bounding box center [864, 373] width 129 height 15
click at [856, 390] on div "Tại văn phòng" at bounding box center [868, 393] width 137 height 11
type input "0"
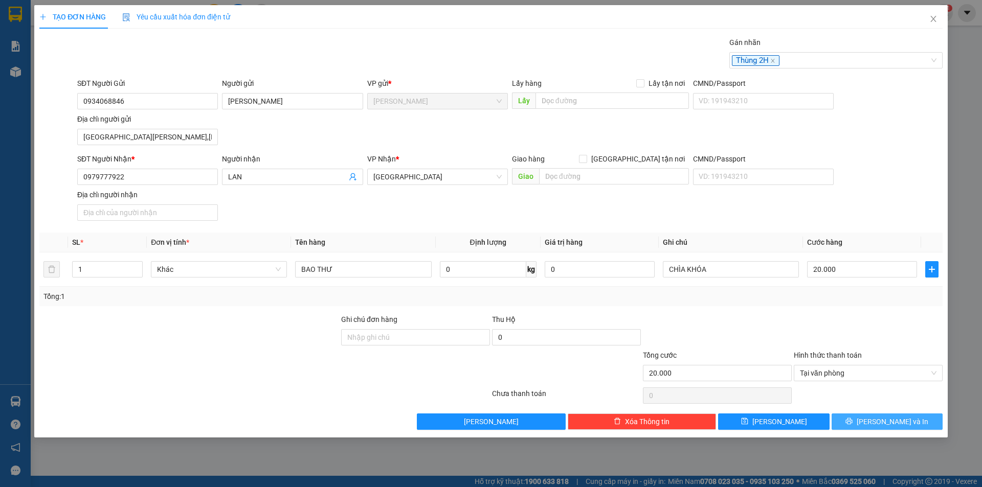
click at [852, 421] on icon "printer" at bounding box center [848, 421] width 7 height 7
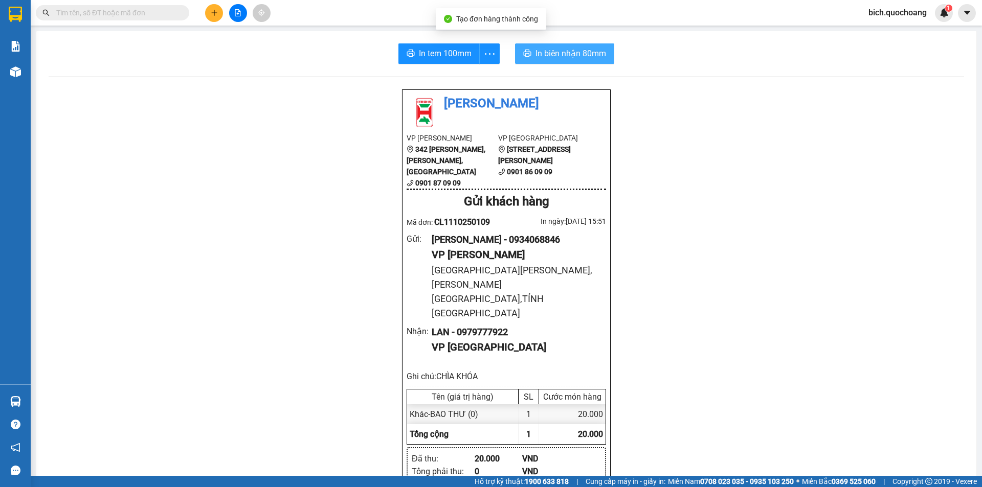
click at [577, 56] on span "In biên nhận 80mm" at bounding box center [570, 53] width 71 height 13
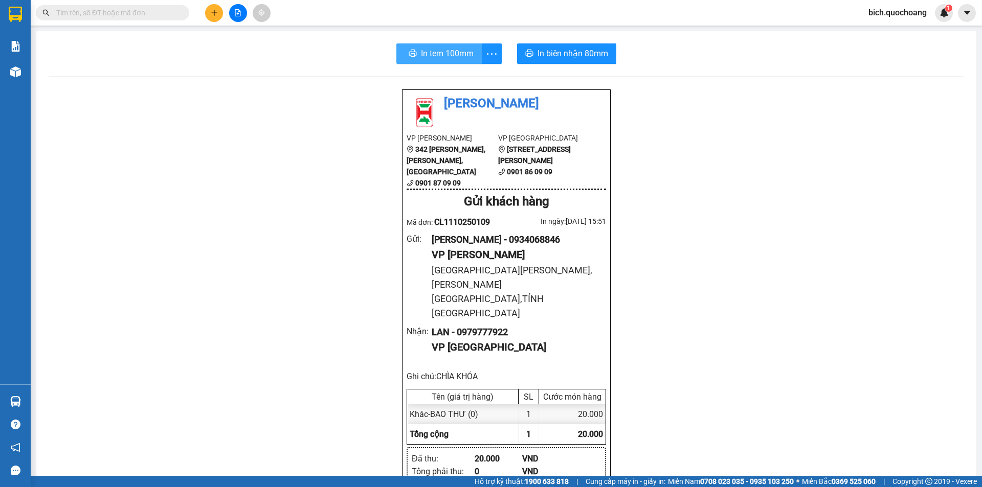
click at [437, 52] on span "In tem 100mm" at bounding box center [447, 53] width 53 height 13
click at [149, 13] on input "text" at bounding box center [116, 12] width 121 height 11
click at [163, 17] on input "text" at bounding box center [116, 12] width 121 height 11
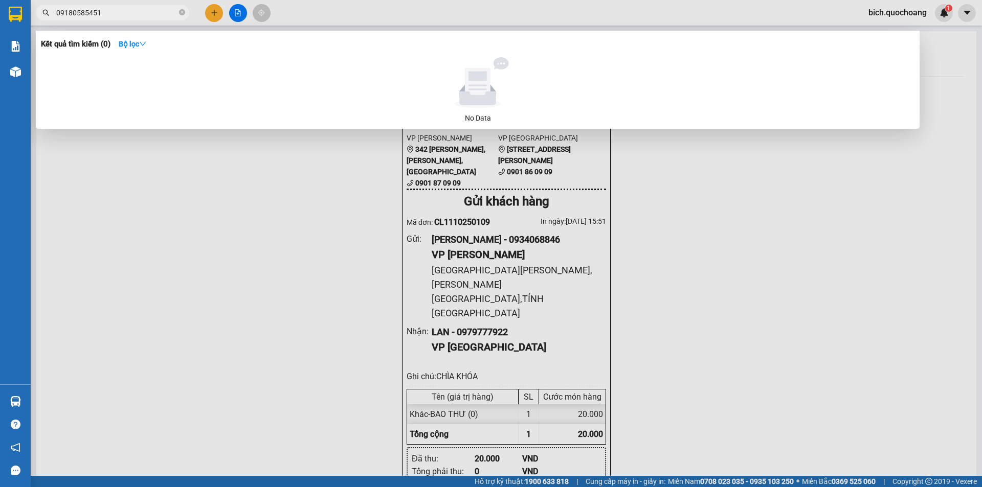
click at [81, 13] on input "09180585451" at bounding box center [116, 12] width 121 height 11
click at [83, 13] on input "09180585451" at bounding box center [116, 12] width 121 height 11
click at [85, 15] on input "09180555451" at bounding box center [116, 12] width 121 height 11
type input "0918055451"
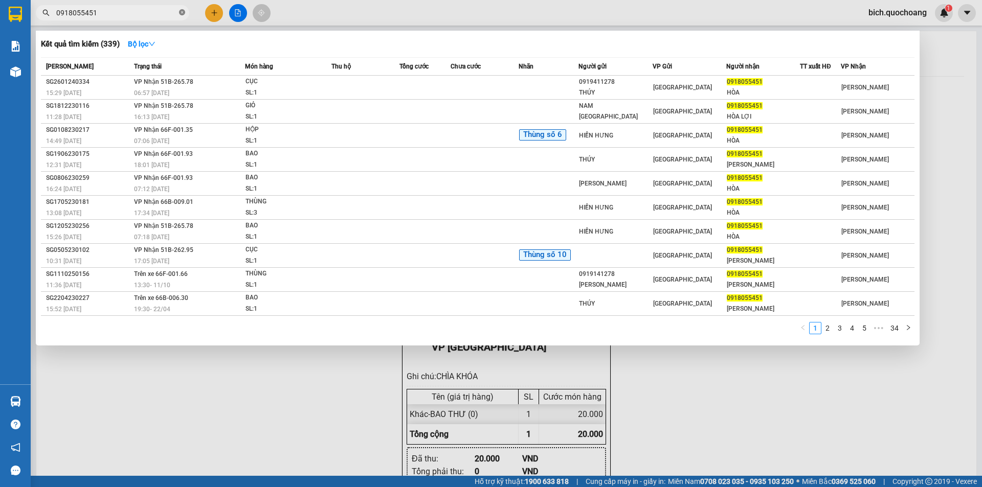
click at [182, 12] on icon "close-circle" at bounding box center [182, 12] width 6 height 6
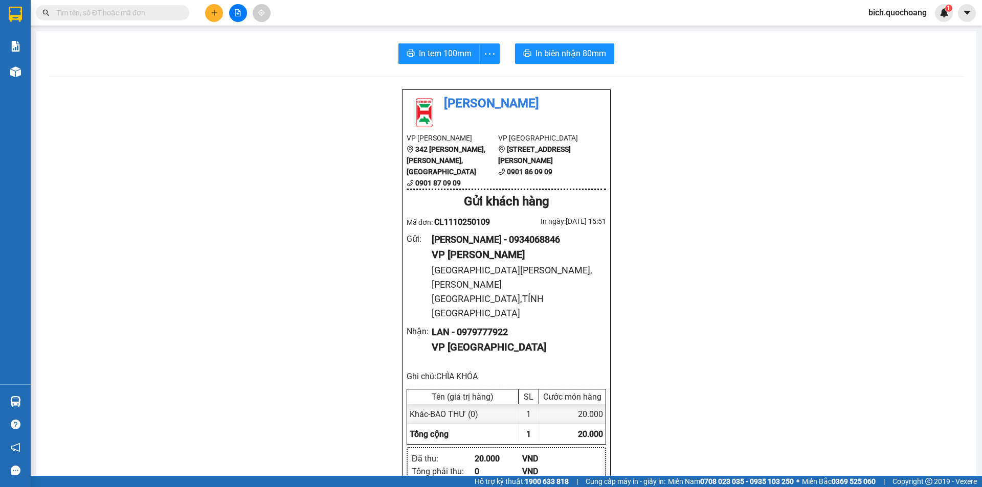
click at [113, 14] on input "text" at bounding box center [116, 12] width 121 height 11
click at [81, 10] on input "text" at bounding box center [116, 12] width 121 height 11
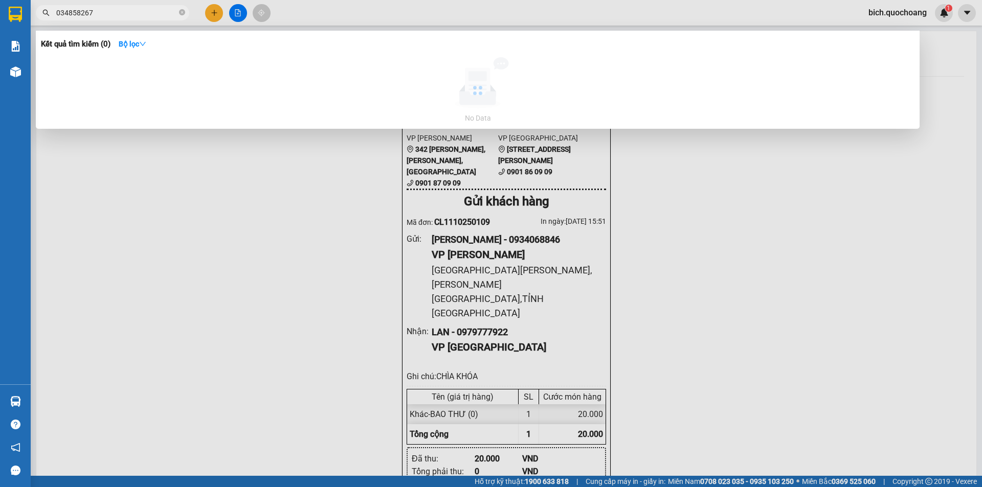
type input "0348582675"
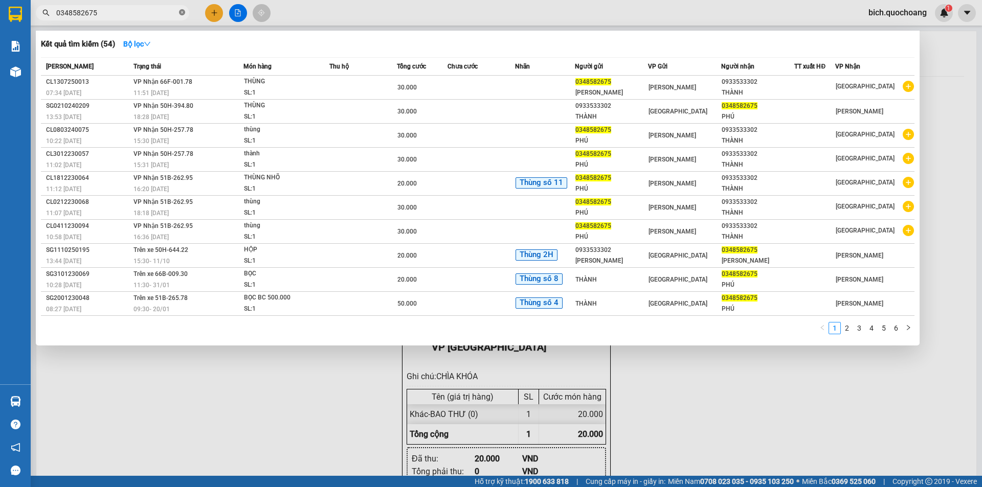
click at [182, 11] on icon "close-circle" at bounding box center [182, 12] width 6 height 6
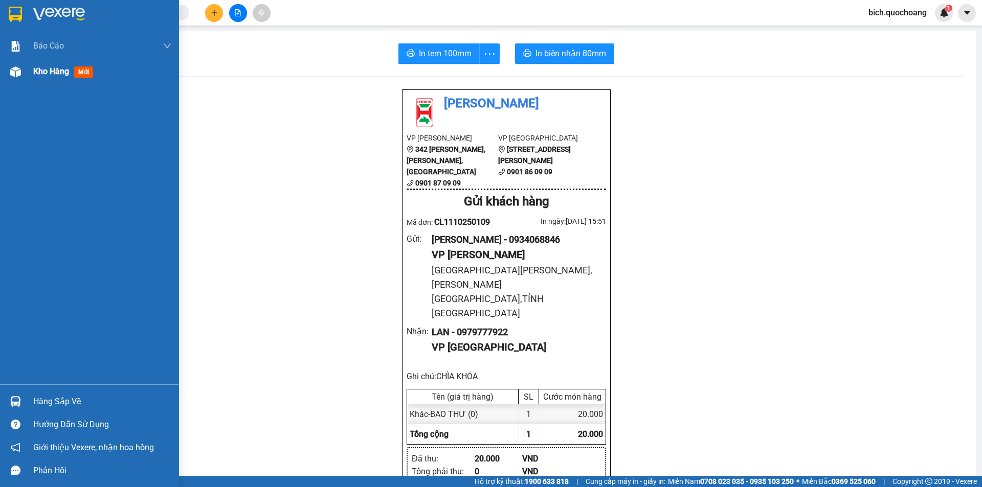
click at [51, 63] on div "Kho hàng mới" at bounding box center [102, 72] width 138 height 26
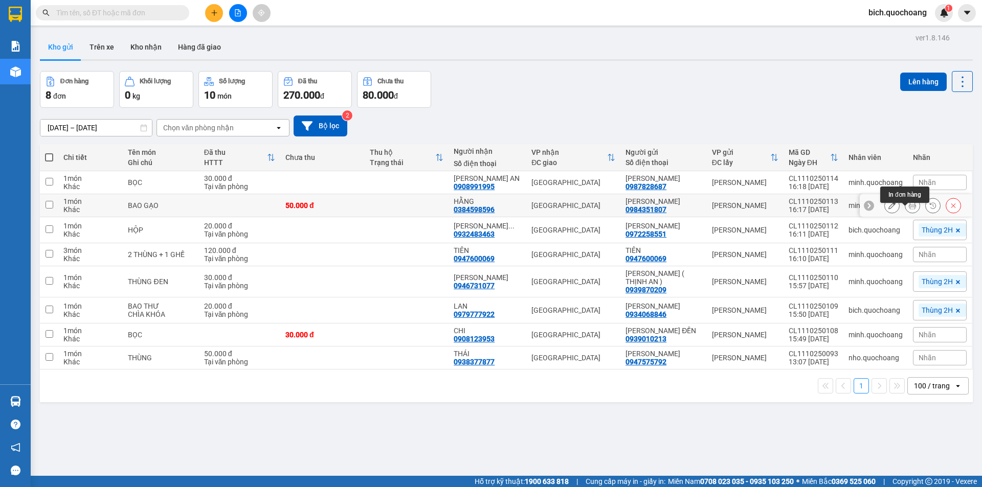
click at [909, 209] on icon at bounding box center [912, 205] width 7 height 7
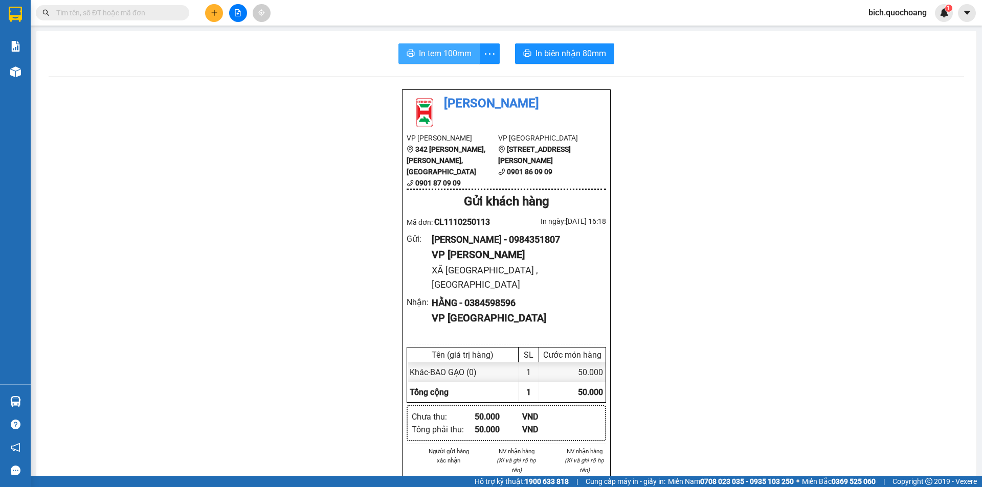
click at [457, 56] on span "In tem 100mm" at bounding box center [445, 53] width 53 height 13
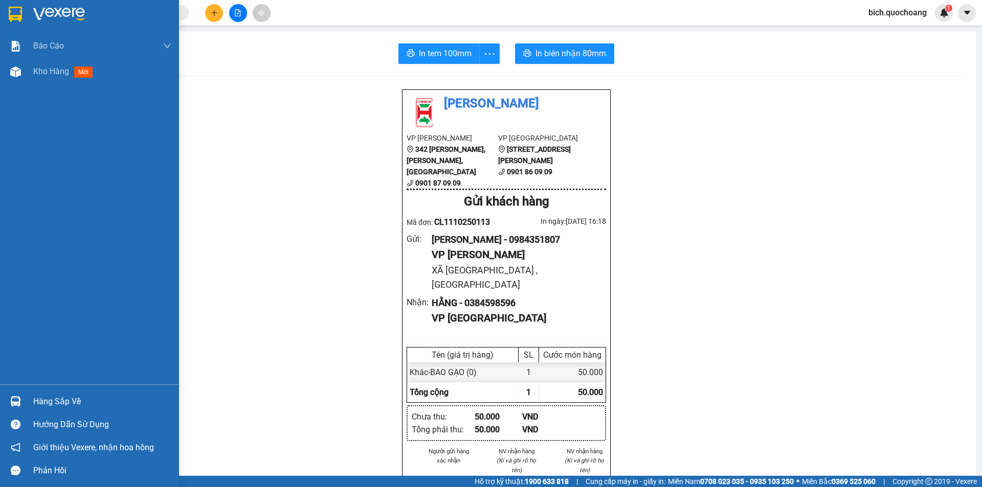
click at [34, 408] on div "Hàng sắp về" at bounding box center [102, 401] width 138 height 15
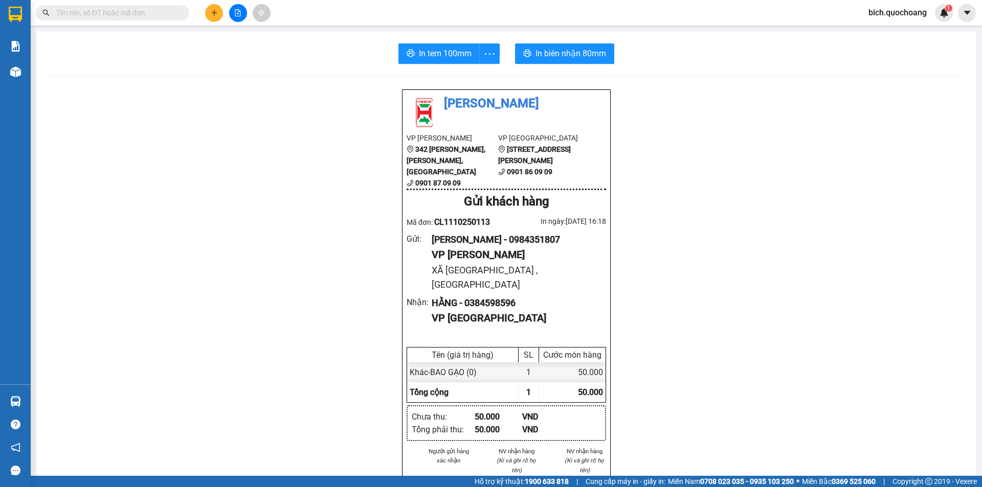
click at [305, 204] on section "Kết quả tìm kiếm ( 54 ) Bộ lọc Mã ĐH Trạng thái Món hàng Thu hộ Tổng cước Chưa …" at bounding box center [491, 243] width 982 height 487
click at [155, 10] on input "text" at bounding box center [116, 12] width 121 height 11
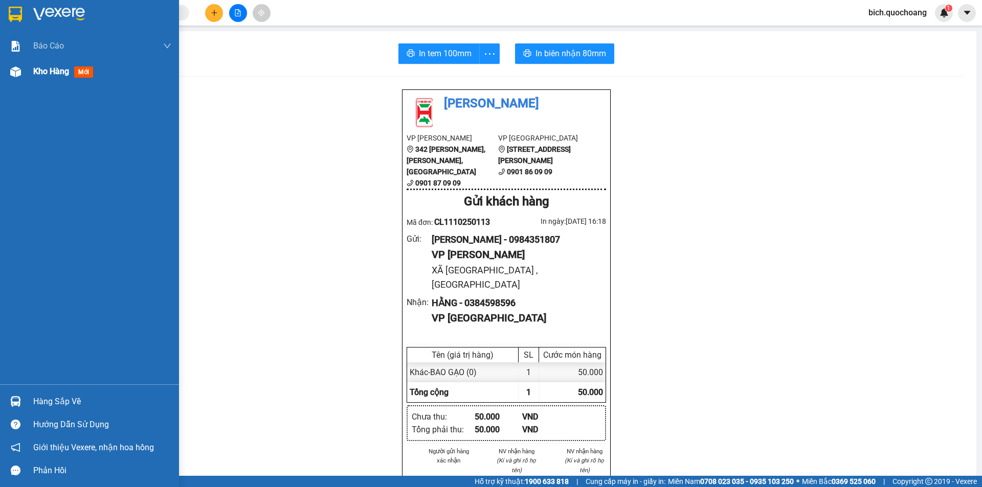
click at [60, 68] on span "Kho hàng" at bounding box center [51, 71] width 36 height 10
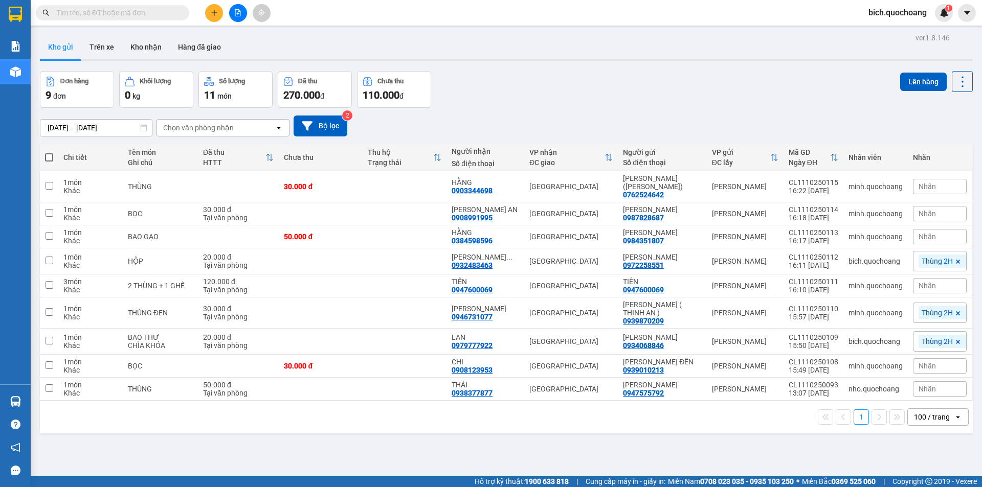
click at [123, 12] on input "text" at bounding box center [116, 12] width 121 height 11
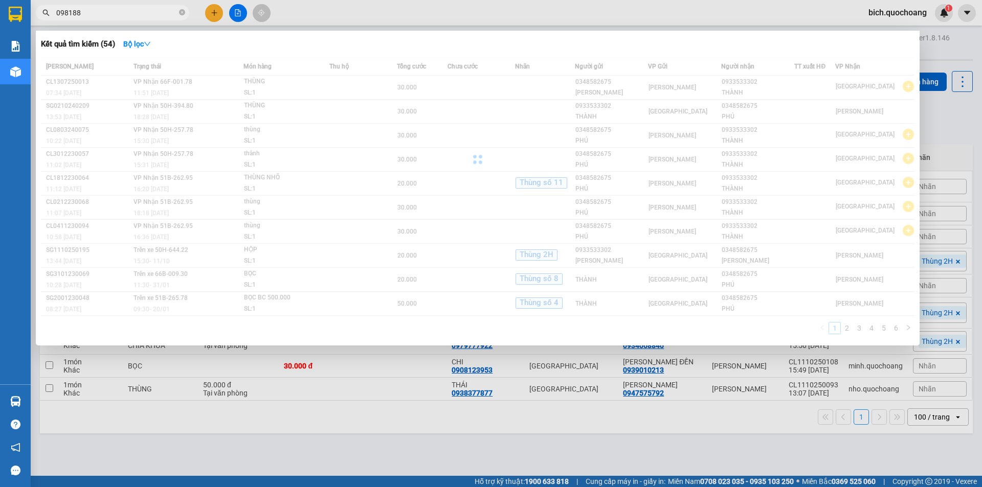
type input "0981888"
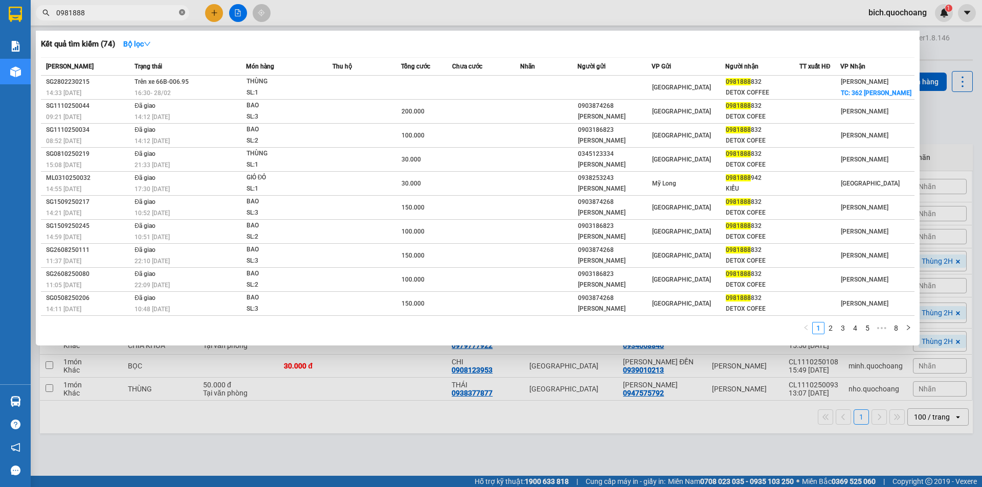
click at [182, 10] on icon "close-circle" at bounding box center [182, 12] width 6 height 6
